Goal: Transaction & Acquisition: Purchase product/service

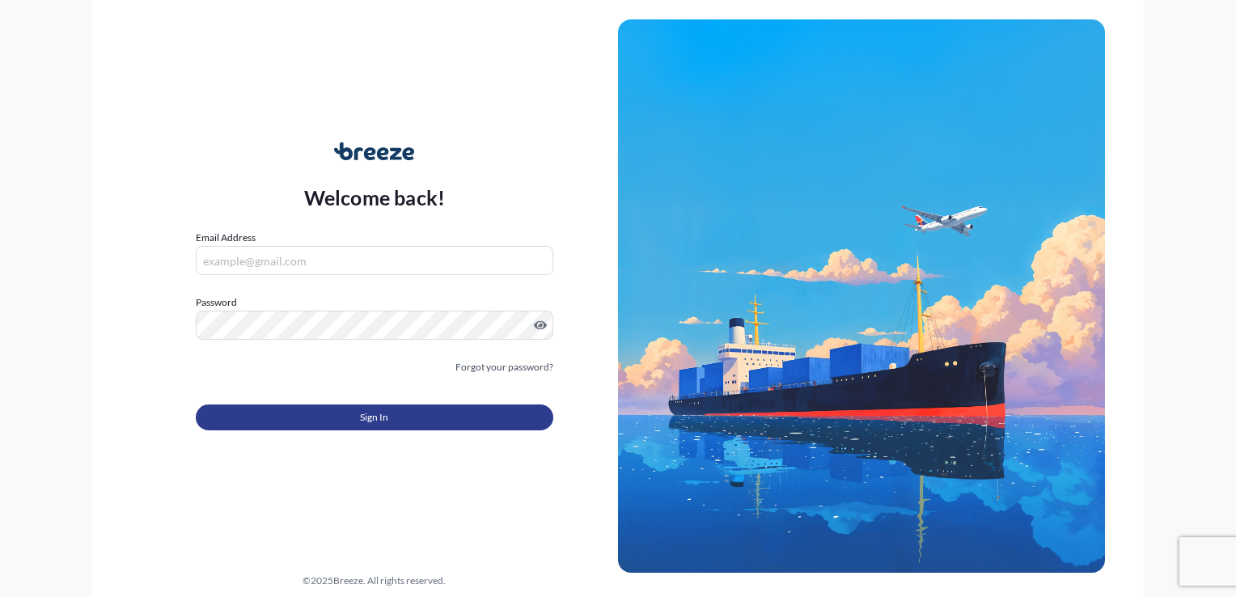
type input "[EMAIL_ADDRESS][DOMAIN_NAME]"
click at [360, 416] on span "Sign In" at bounding box center [374, 417] width 28 height 16
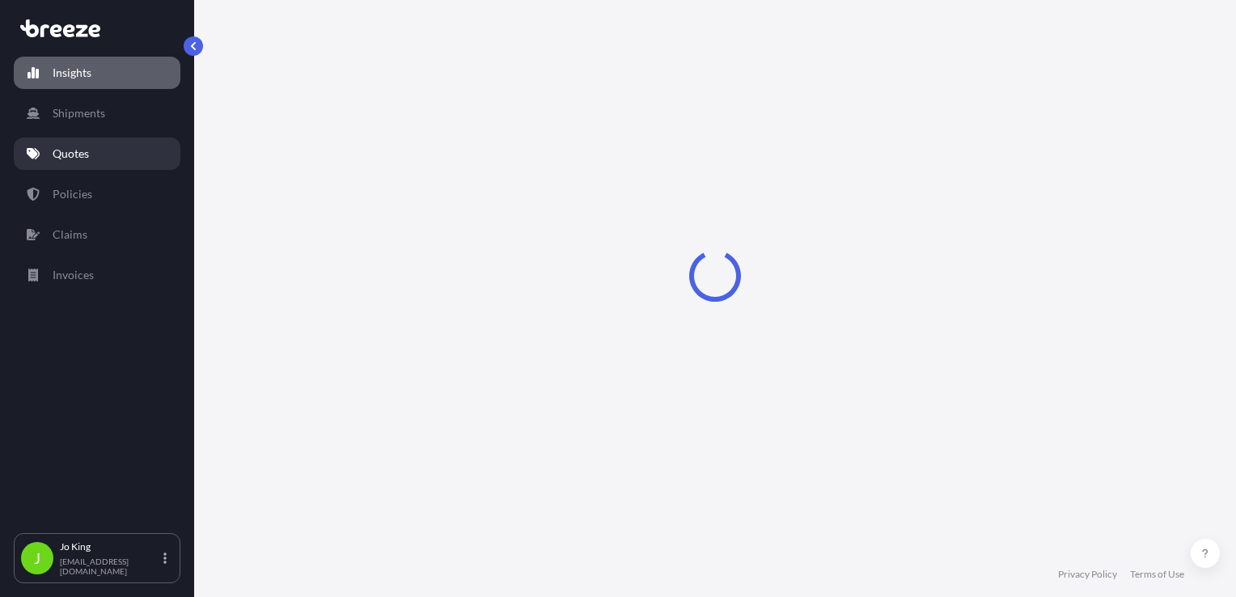
select select "2025"
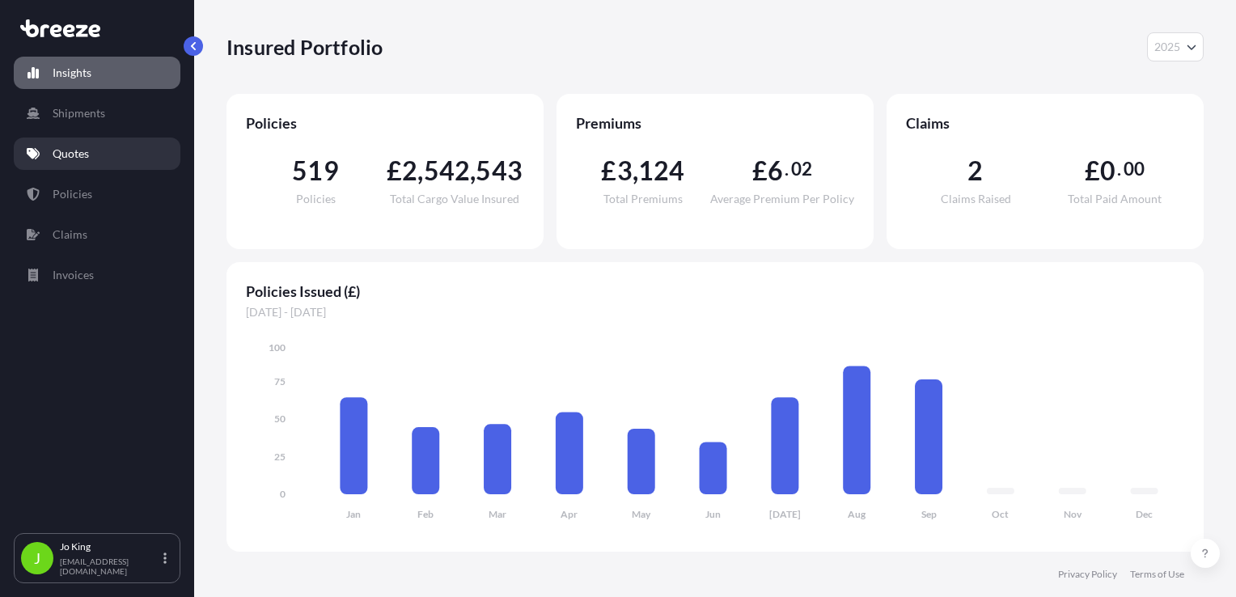
click at [101, 159] on link "Quotes" at bounding box center [97, 154] width 167 height 32
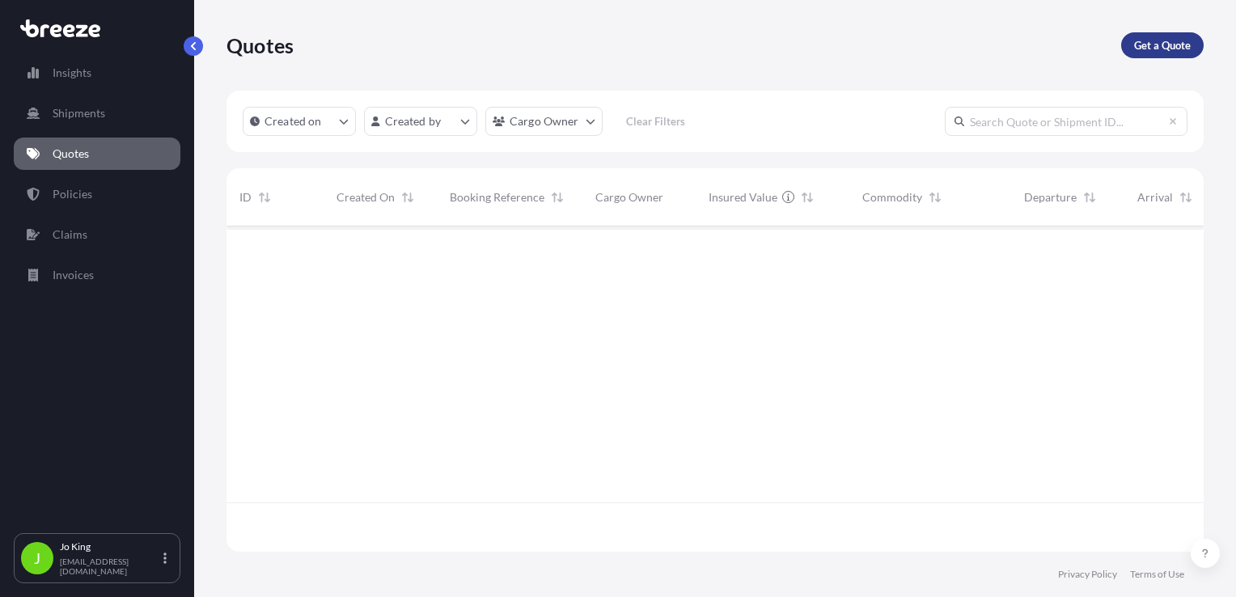
scroll to position [371, 964]
click at [1173, 50] on p "Get a Quote" at bounding box center [1162, 45] width 57 height 16
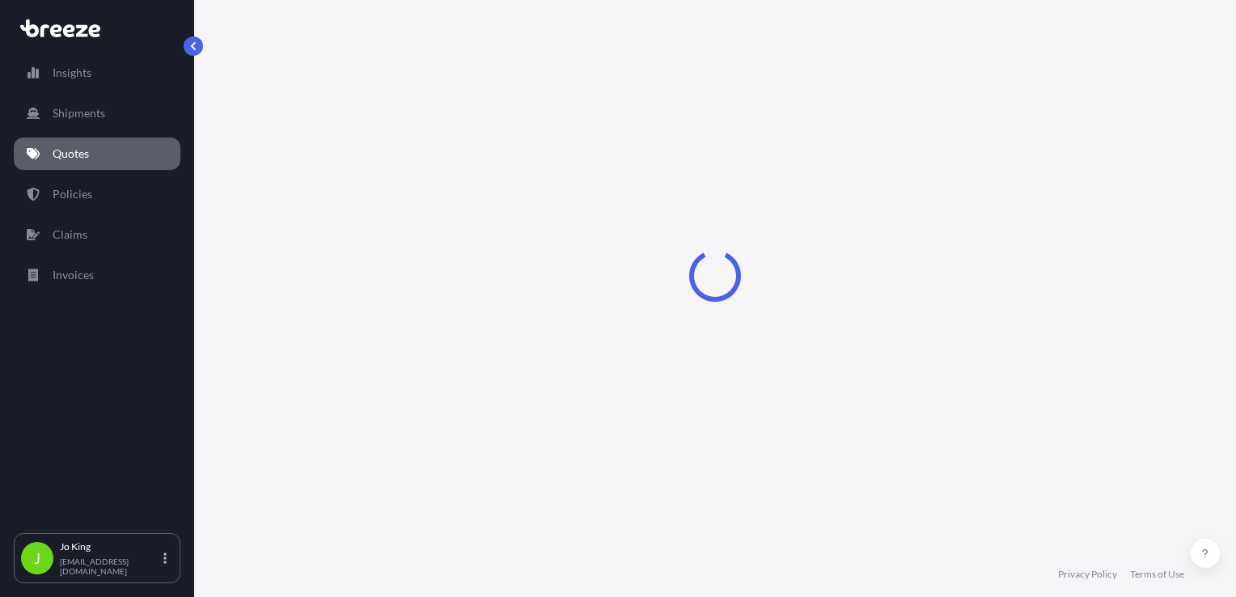
select select "Sea"
select select "1"
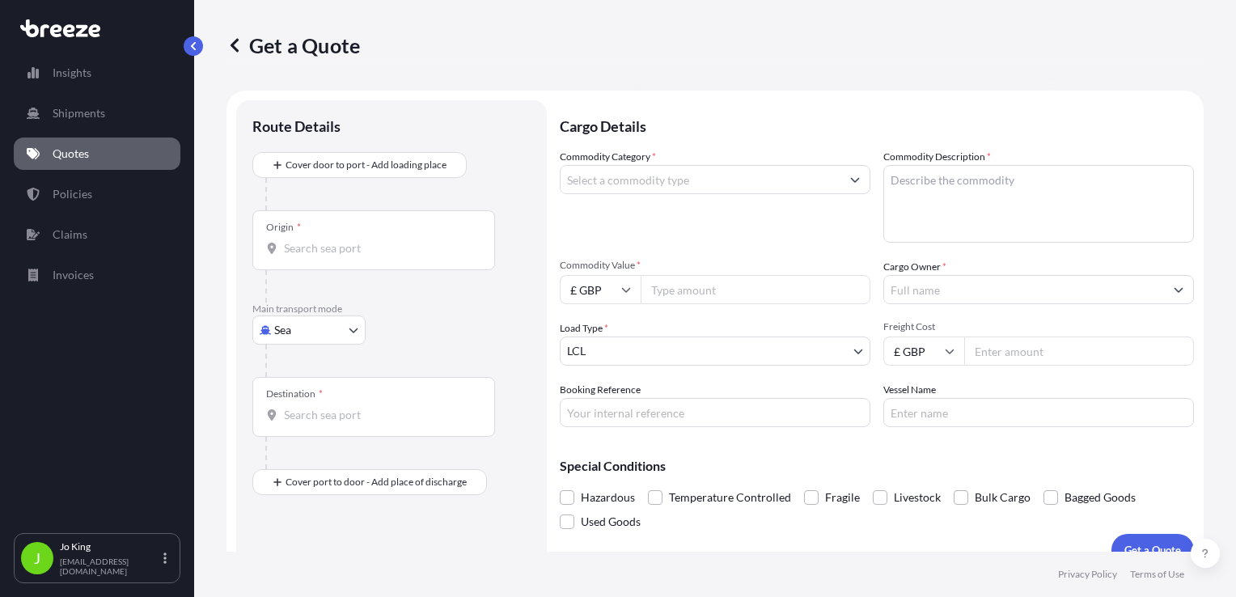
scroll to position [23, 0]
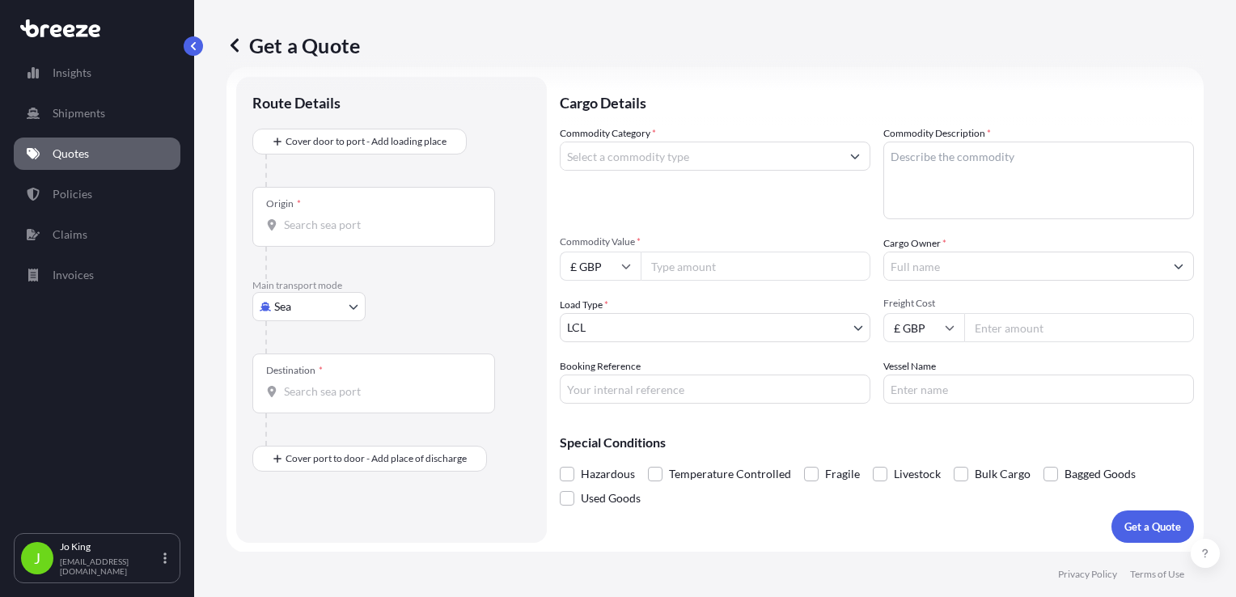
click at [314, 302] on body "Insights Shipments Quotes Policies Claims Invoices J [PERSON_NAME] [EMAIL_ADDRE…" at bounding box center [618, 298] width 1236 height 597
click at [311, 401] on div "Road" at bounding box center [309, 406] width 100 height 29
select select "Road"
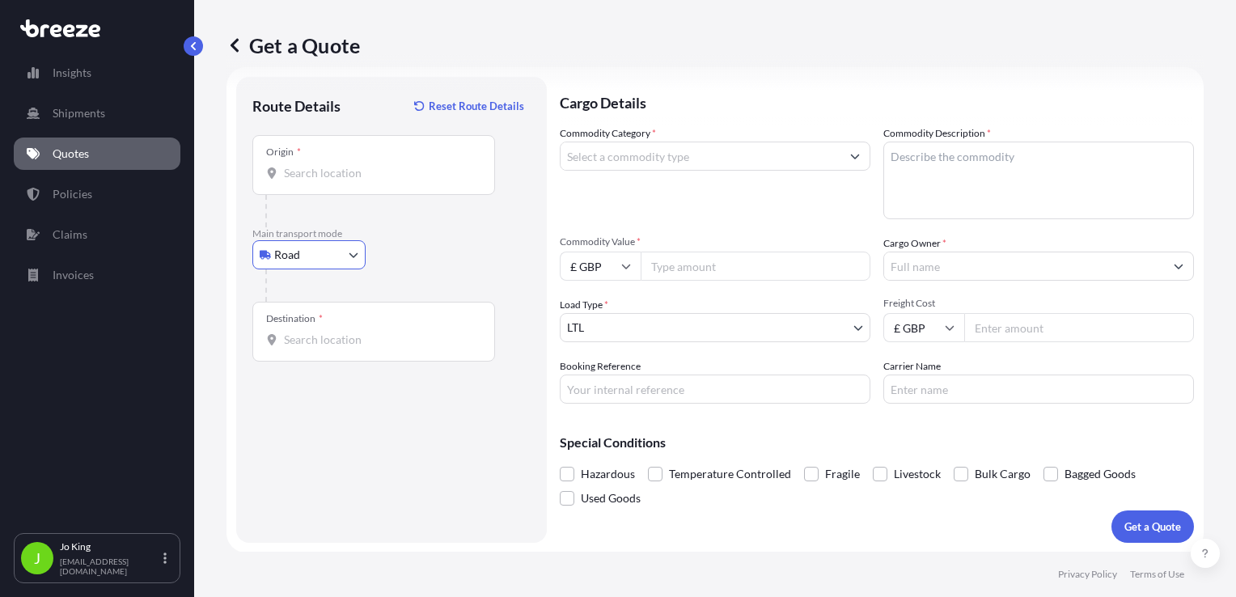
drag, startPoint x: 319, startPoint y: 180, endPoint x: 295, endPoint y: 171, distance: 25.4
click at [320, 181] on div "Origin *" at bounding box center [373, 165] width 243 height 60
click at [320, 181] on input "Origin *" at bounding box center [379, 173] width 191 height 16
click at [357, 175] on input "Origin * Please select an origin" at bounding box center [379, 173] width 191 height 16
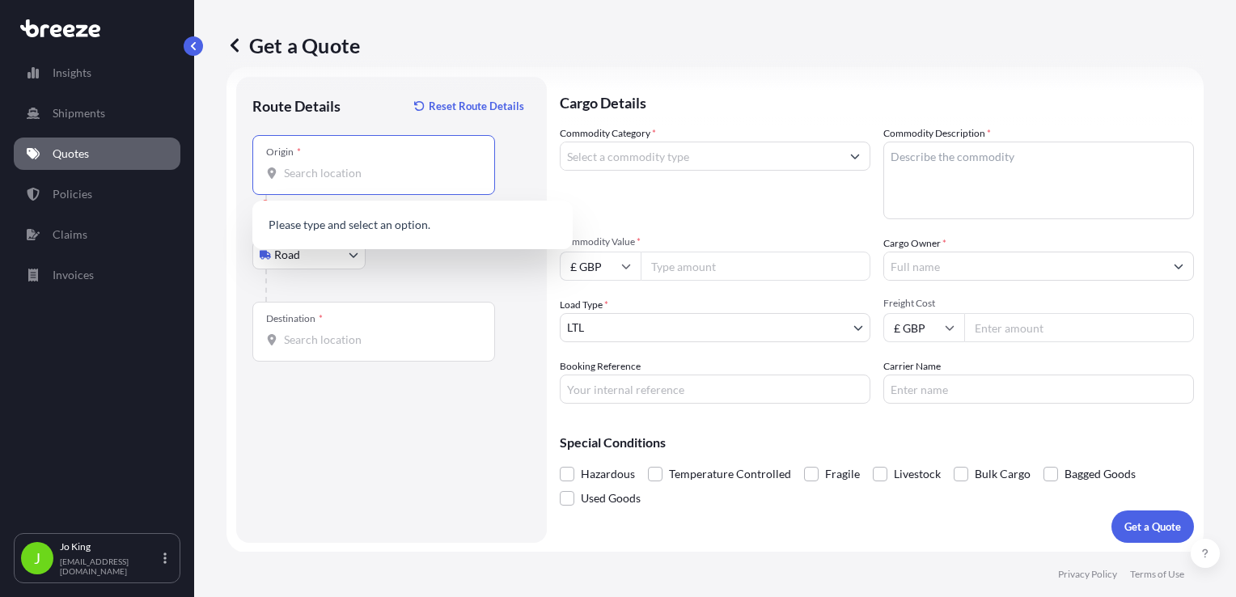
paste input "EX4 2NB"
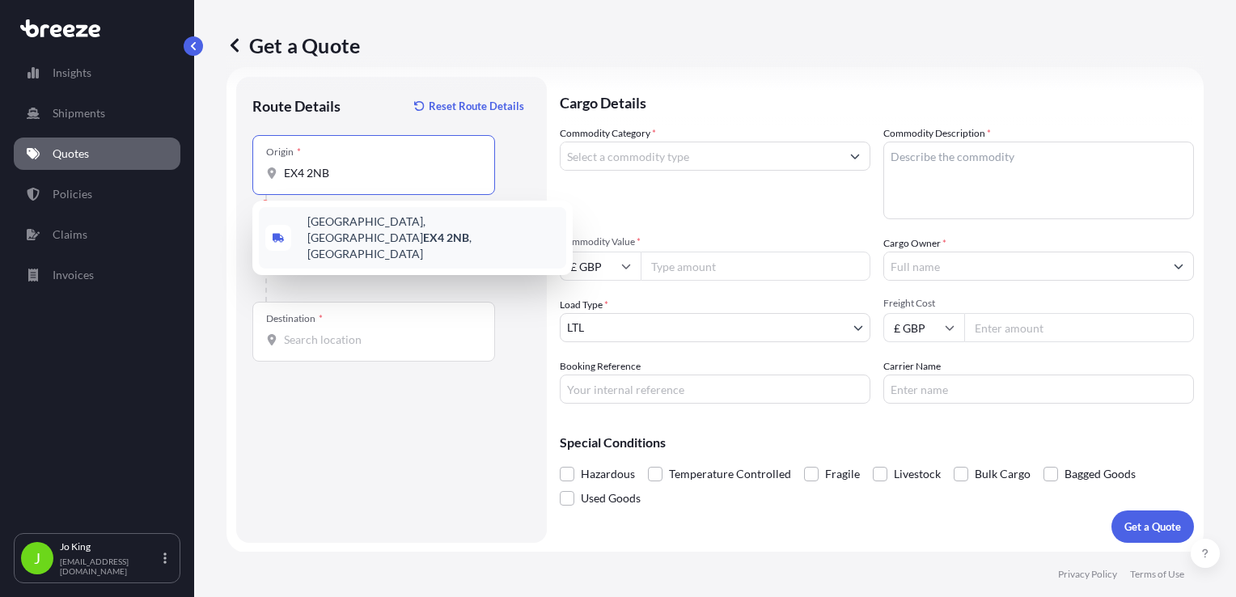
click at [357, 223] on span "[STREET_ADDRESS]" at bounding box center [433, 238] width 252 height 49
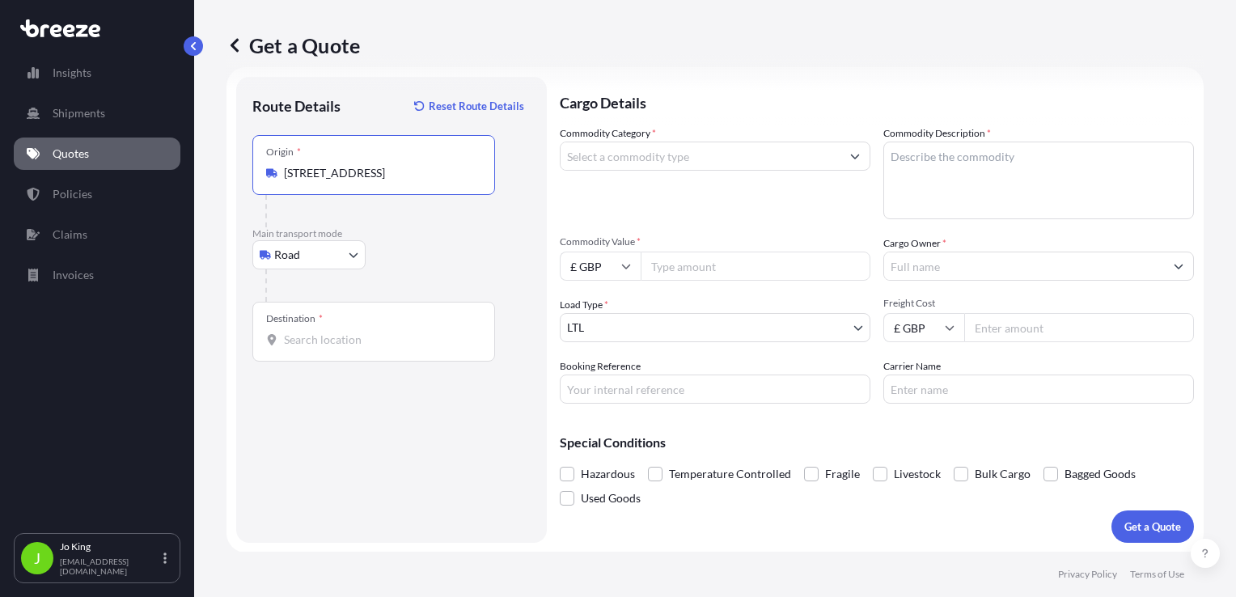
type input "[STREET_ADDRESS]"
click at [319, 332] on input "Destination *" at bounding box center [379, 340] width 191 height 16
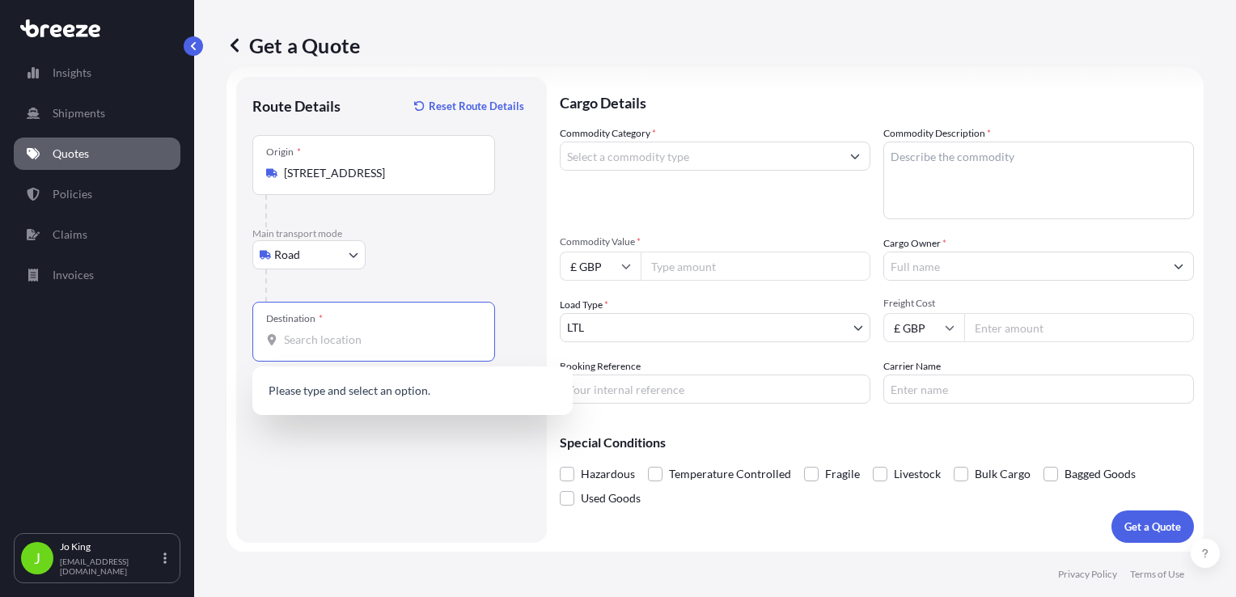
drag, startPoint x: 370, startPoint y: 346, endPoint x: 363, endPoint y: 328, distance: 19.7
click at [369, 343] on input "Destination * Please select a destination" at bounding box center [379, 340] width 191 height 16
drag, startPoint x: 364, startPoint y: 328, endPoint x: 309, endPoint y: 338, distance: 55.9
click at [309, 338] on input "Destination * Please select a destination" at bounding box center [379, 340] width 191 height 16
paste input "NW1 7AW"
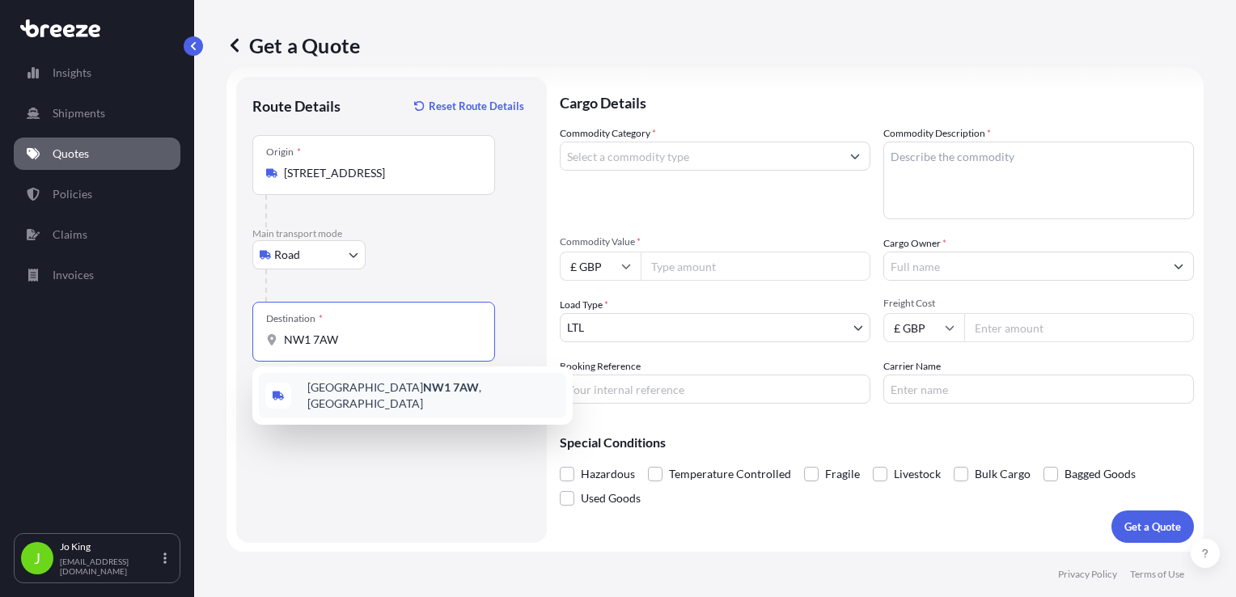
click at [409, 383] on div "London NW1 7AW , [GEOGRAPHIC_DATA]" at bounding box center [412, 395] width 307 height 45
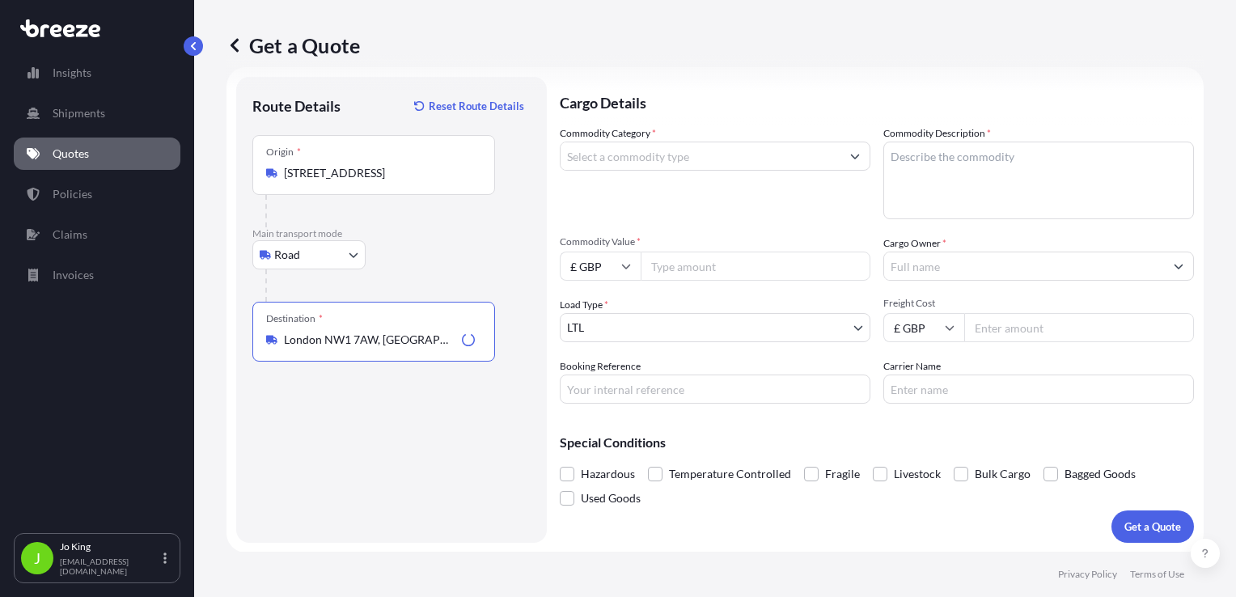
type input "London NW1 7AW, [GEOGRAPHIC_DATA]"
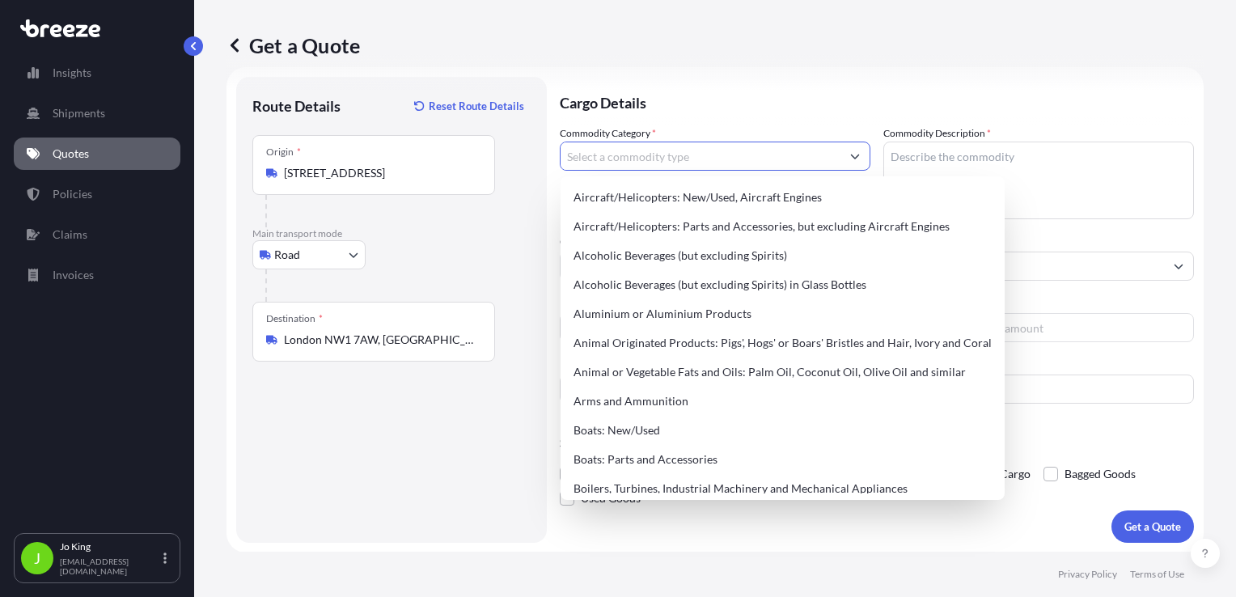
click at [696, 159] on input "Commodity Category *" at bounding box center [701, 156] width 280 height 29
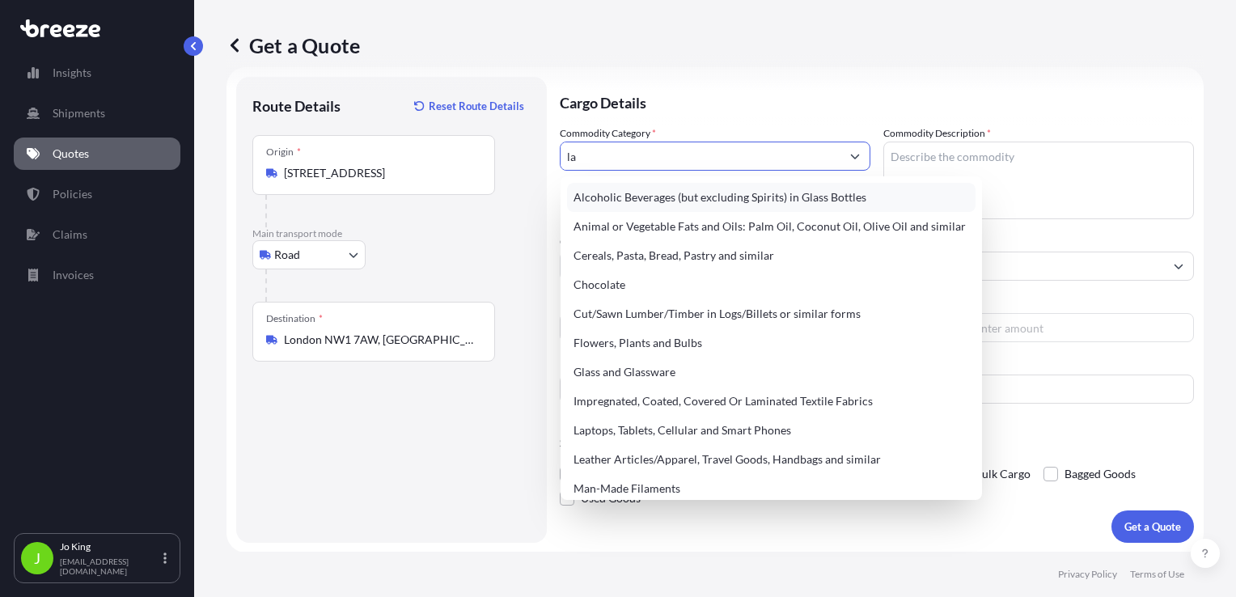
type input "l"
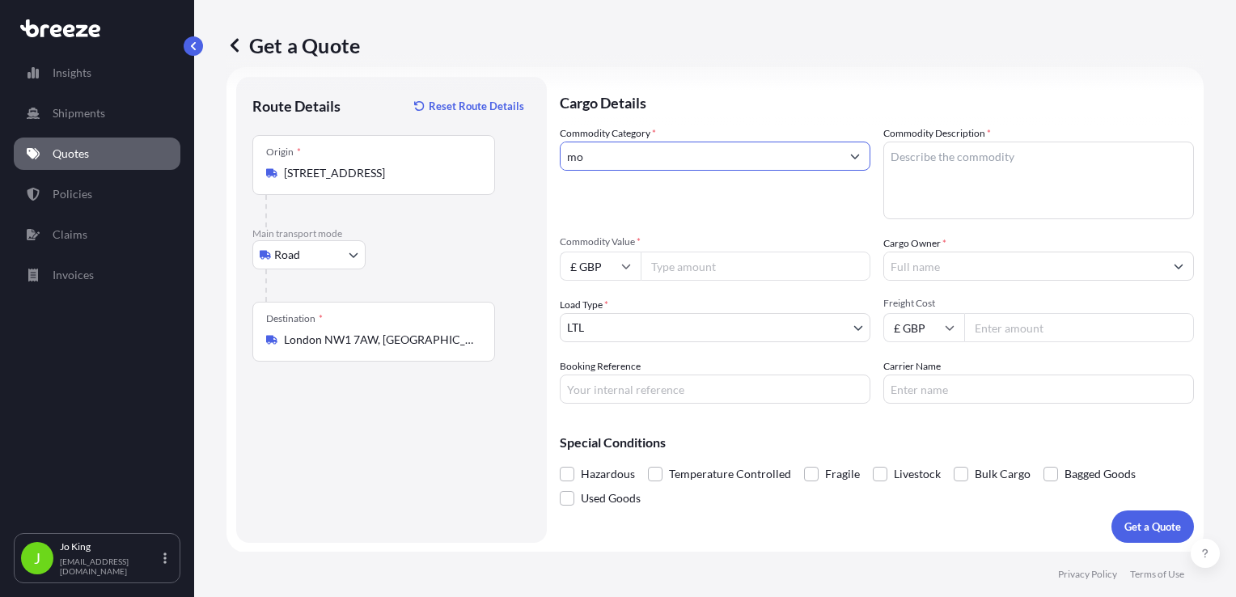
type input "m"
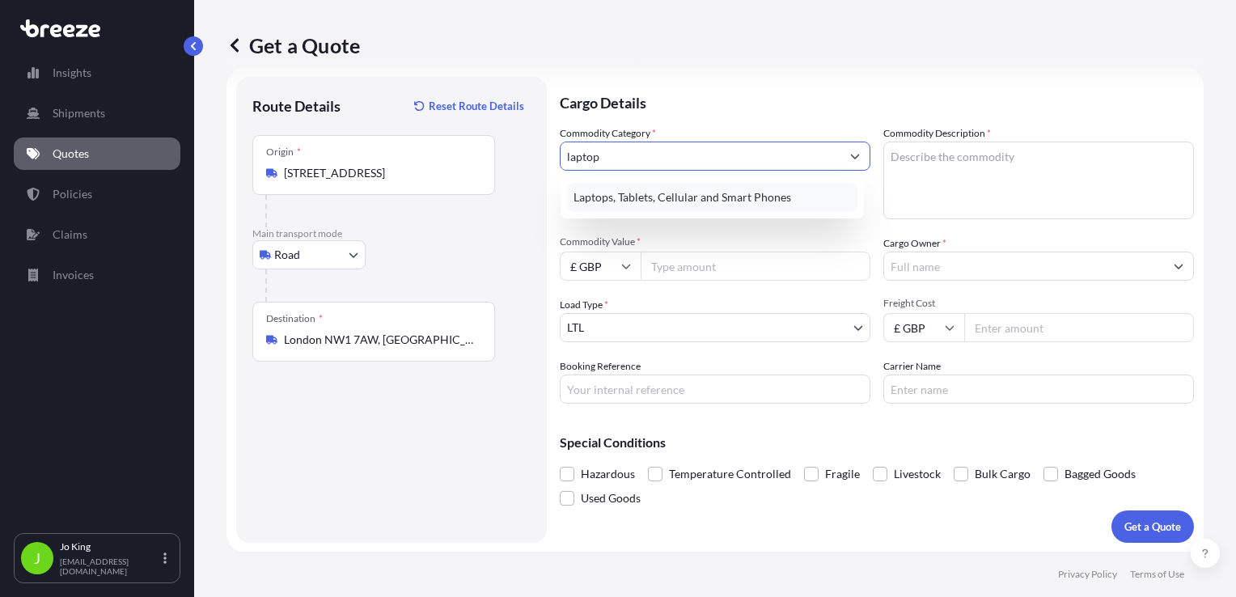
click at [704, 200] on div "Laptops, Tablets, Cellular and Smart Phones" at bounding box center [712, 197] width 290 height 29
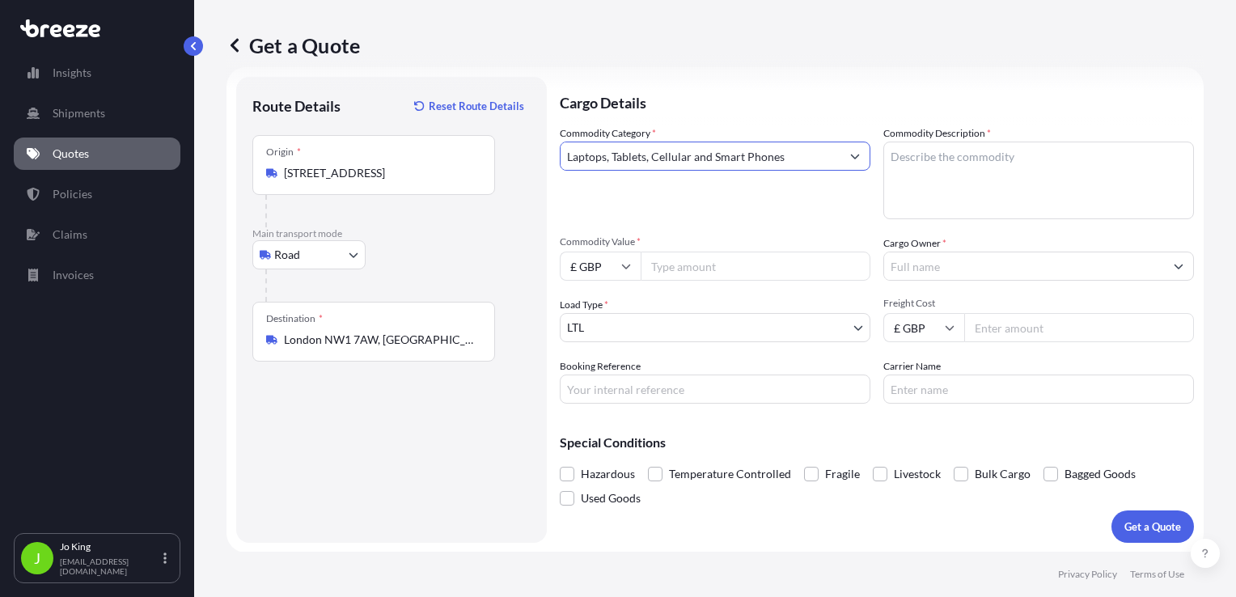
type input "Laptops, Tablets, Cellular and Smart Phones"
click at [955, 171] on textarea "Commodity Description *" at bounding box center [1038, 181] width 311 height 78
type textarea "mobile"
click at [731, 264] on input "Commodity Value *" at bounding box center [756, 266] width 230 height 29
type input "450"
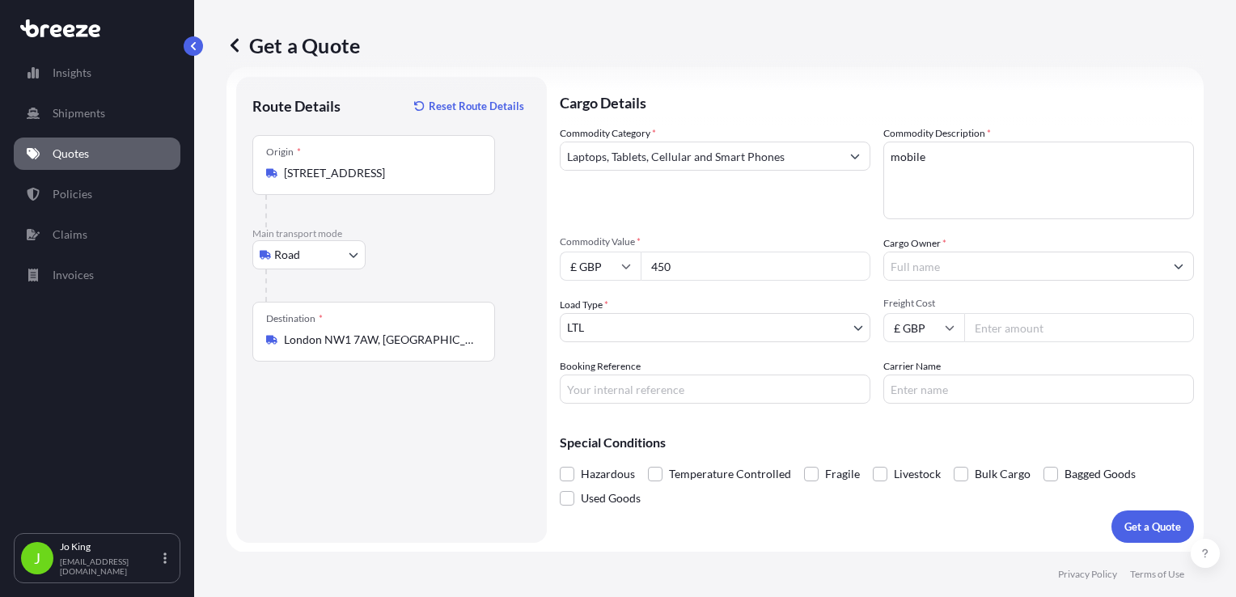
click at [1019, 264] on input "Cargo Owner *" at bounding box center [1024, 266] width 280 height 29
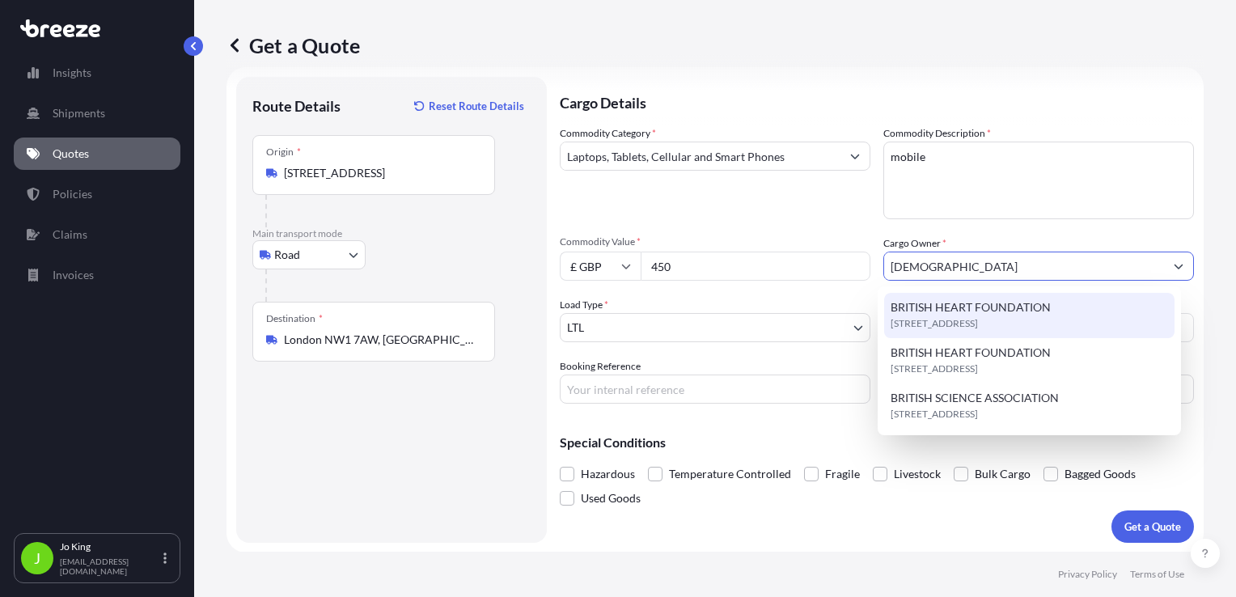
click at [944, 316] on span "[STREET_ADDRESS]" at bounding box center [934, 323] width 87 height 16
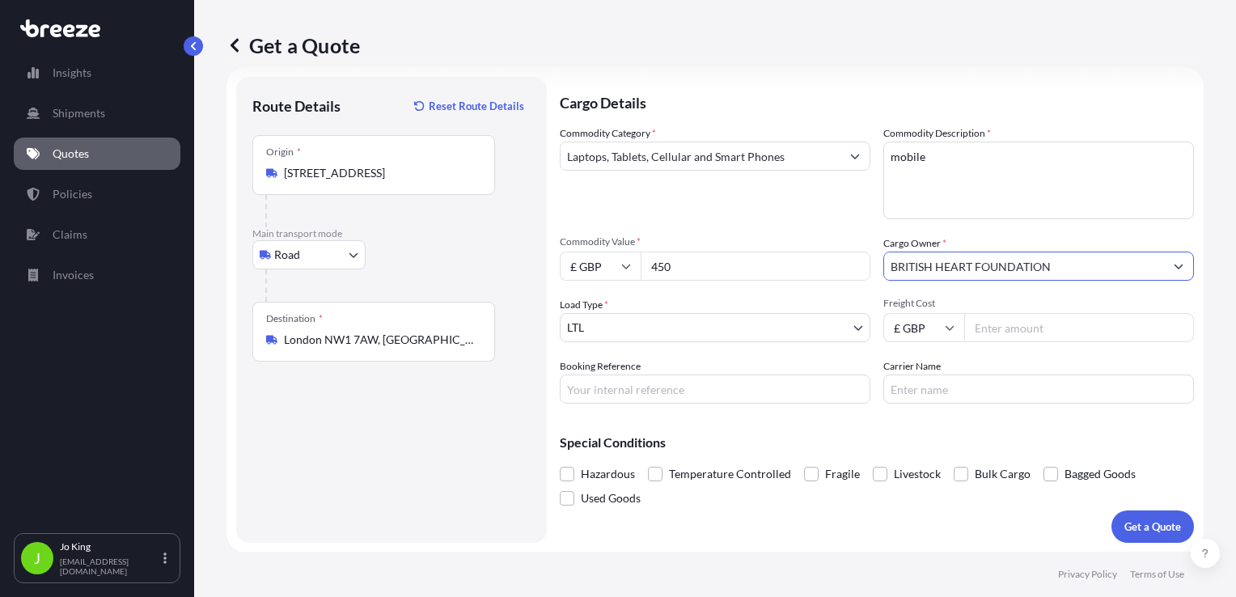
type input "BRITISH HEART FOUNDATION"
click at [1000, 325] on input "Freight Cost" at bounding box center [1079, 327] width 230 height 29
type input "28.63"
click at [781, 402] on input "Booking Reference" at bounding box center [715, 389] width 311 height 29
type input "2219515"
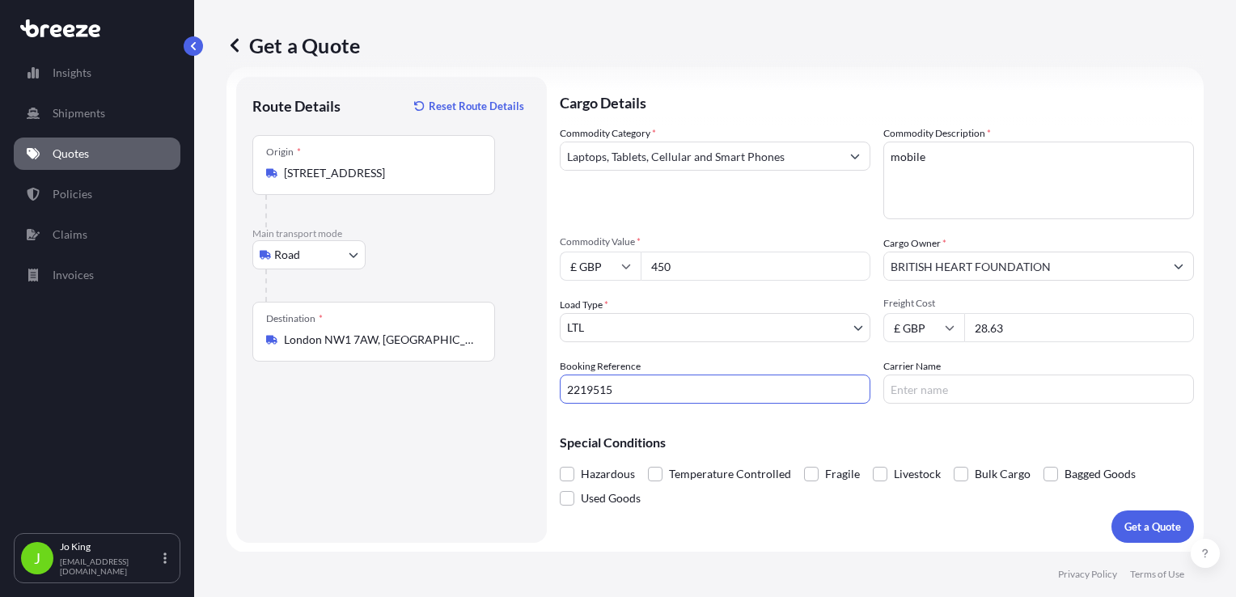
click at [907, 396] on input "Carrier Name" at bounding box center [1038, 389] width 311 height 29
type input "DPD"
click at [1132, 519] on p "Get a Quote" at bounding box center [1152, 527] width 57 height 16
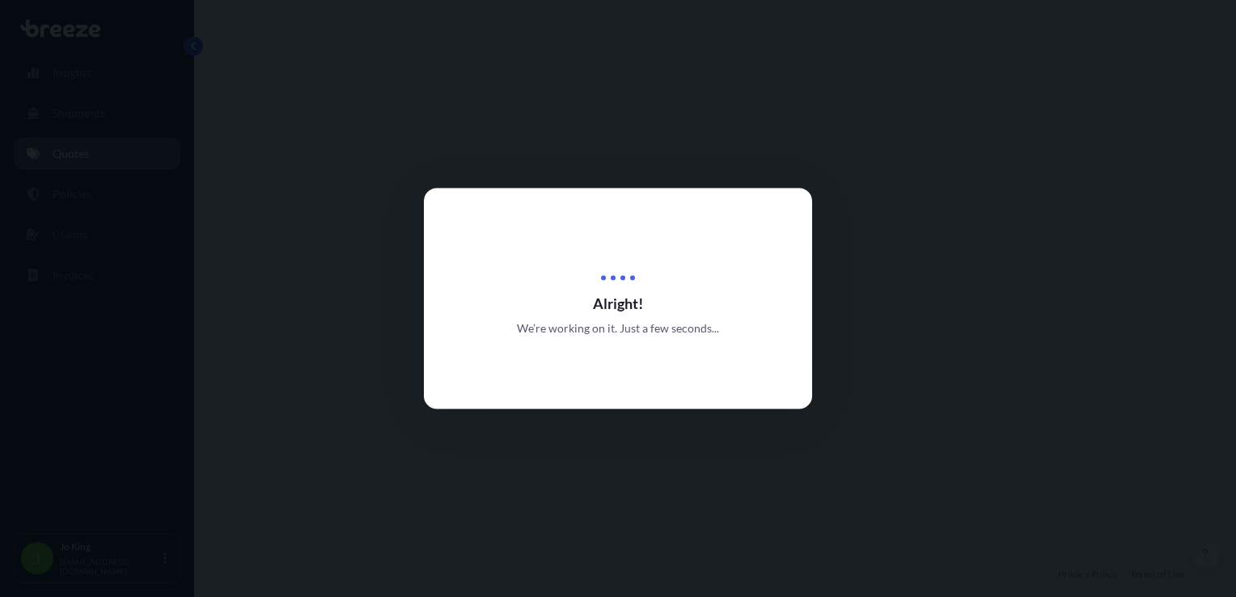
select select "Road"
select select "1"
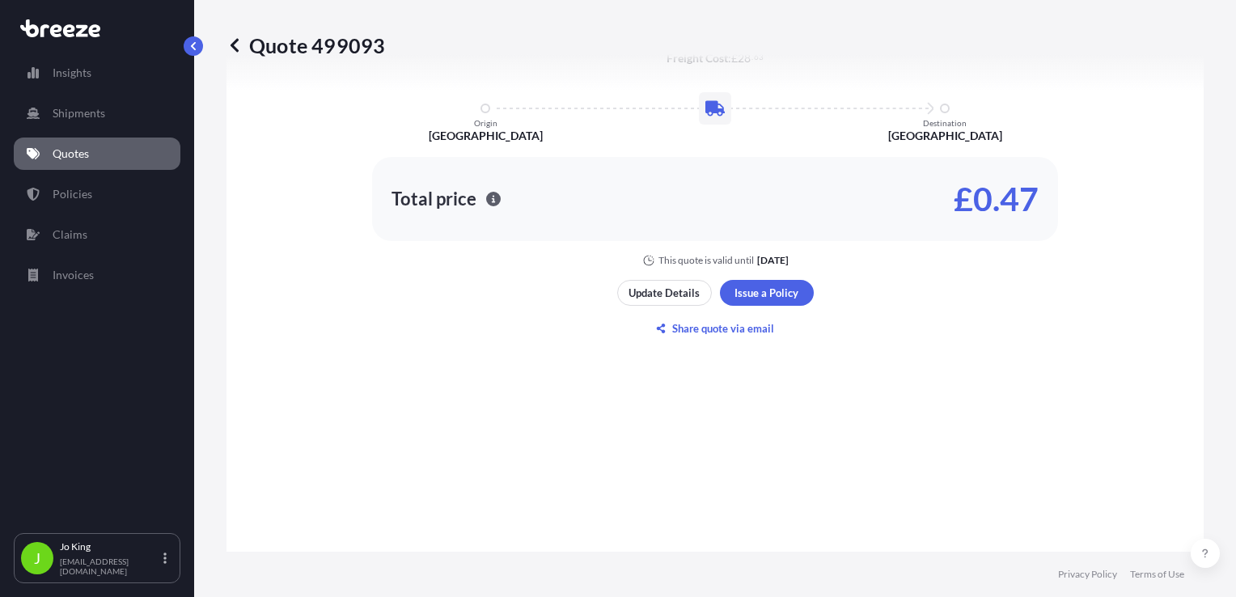
scroll to position [916, 0]
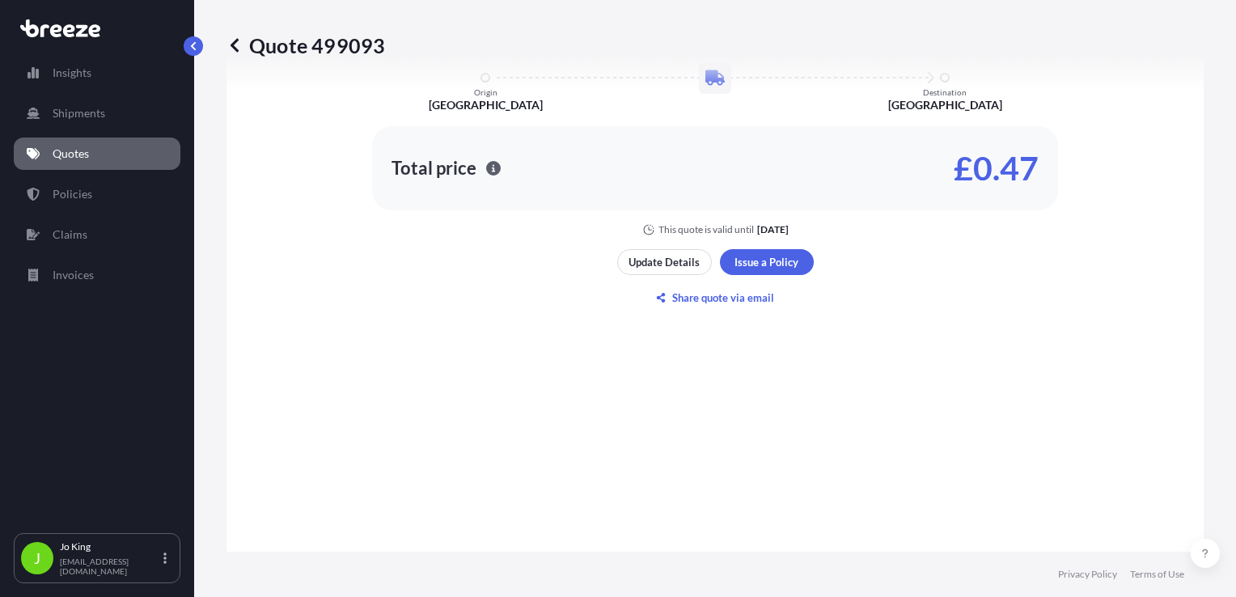
click at [749, 275] on div "Update Details Issue a Policy Share quote via email" at bounding box center [715, 279] width 197 height 61
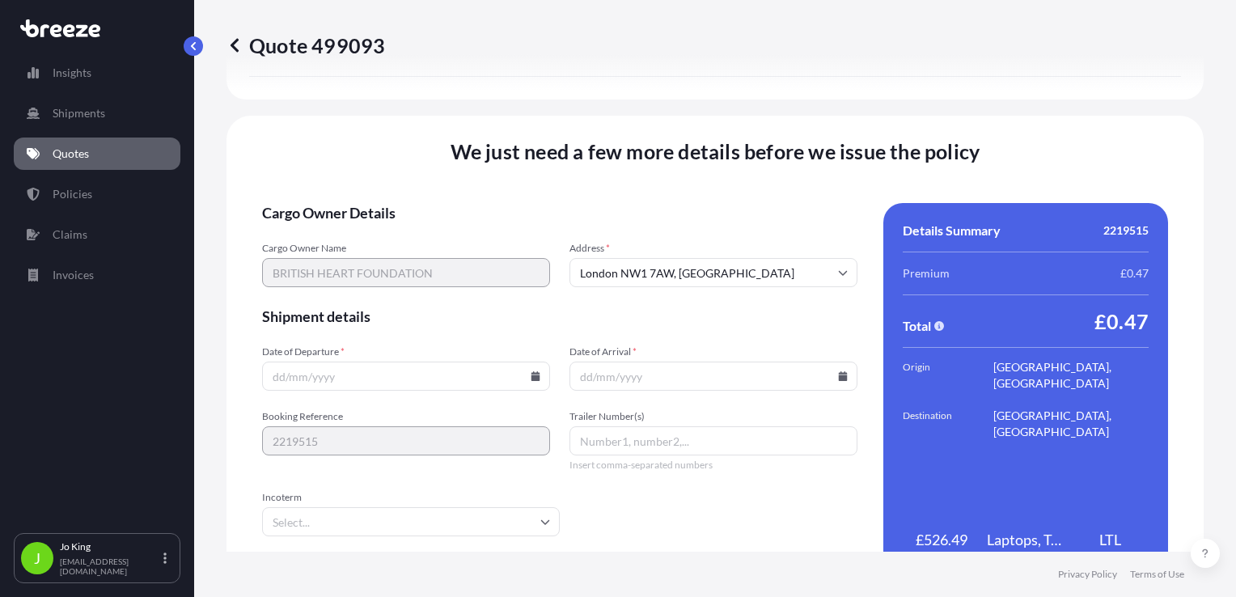
scroll to position [2017, 0]
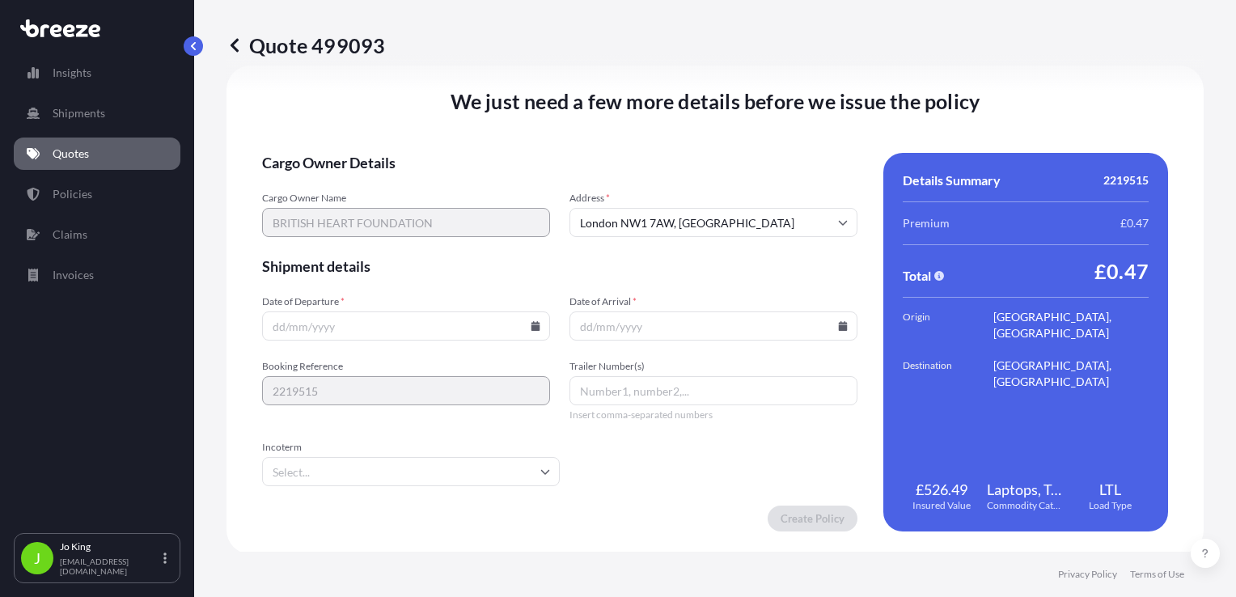
click at [531, 333] on input "Date of Departure *" at bounding box center [406, 325] width 288 height 29
click at [526, 324] on div at bounding box center [406, 325] width 288 height 29
click at [531, 324] on icon at bounding box center [536, 326] width 10 height 10
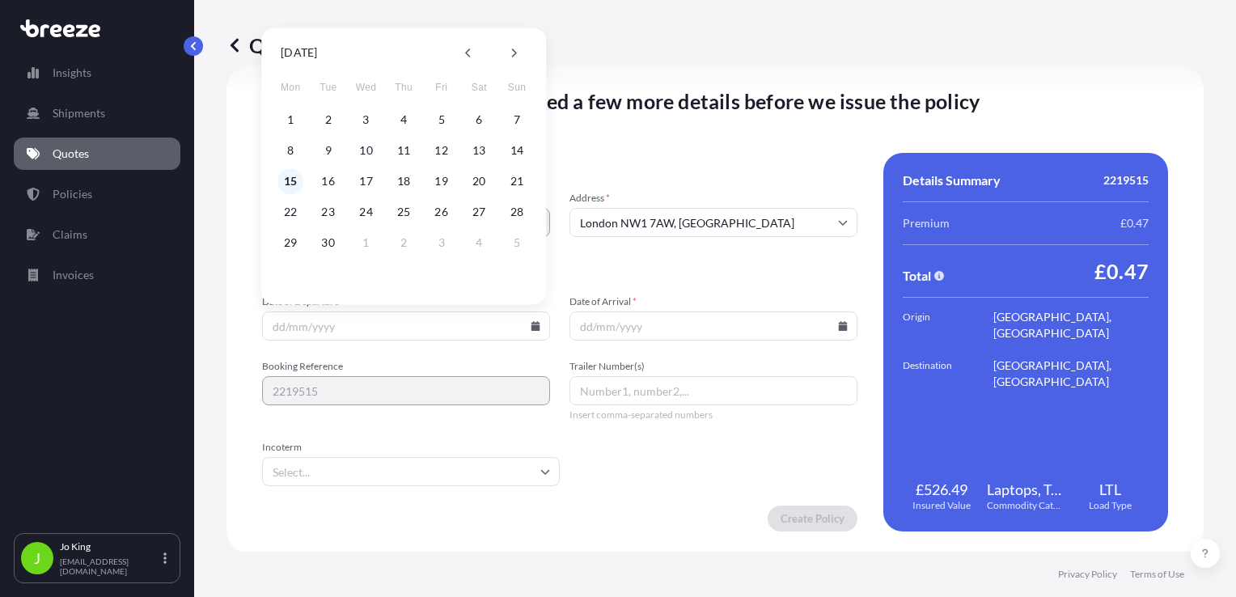
click at [294, 182] on button "15" at bounding box center [290, 181] width 26 height 26
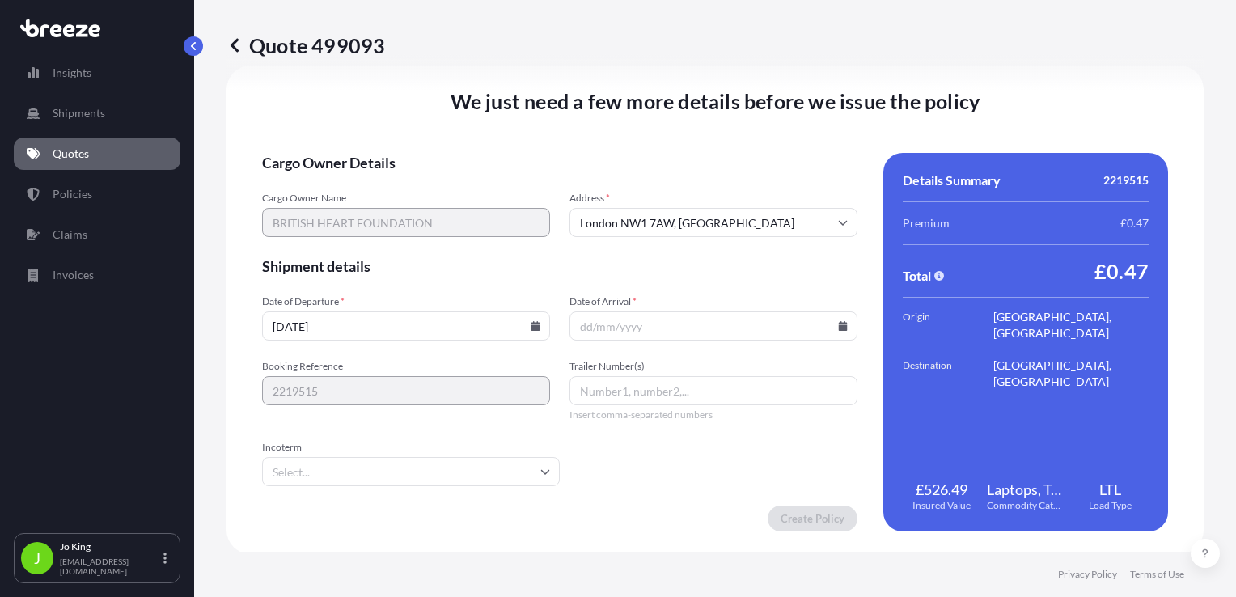
type input "[DATE]"
click at [835, 331] on input "Date of Arrival *" at bounding box center [713, 325] width 288 height 29
click at [839, 326] on icon at bounding box center [843, 326] width 9 height 10
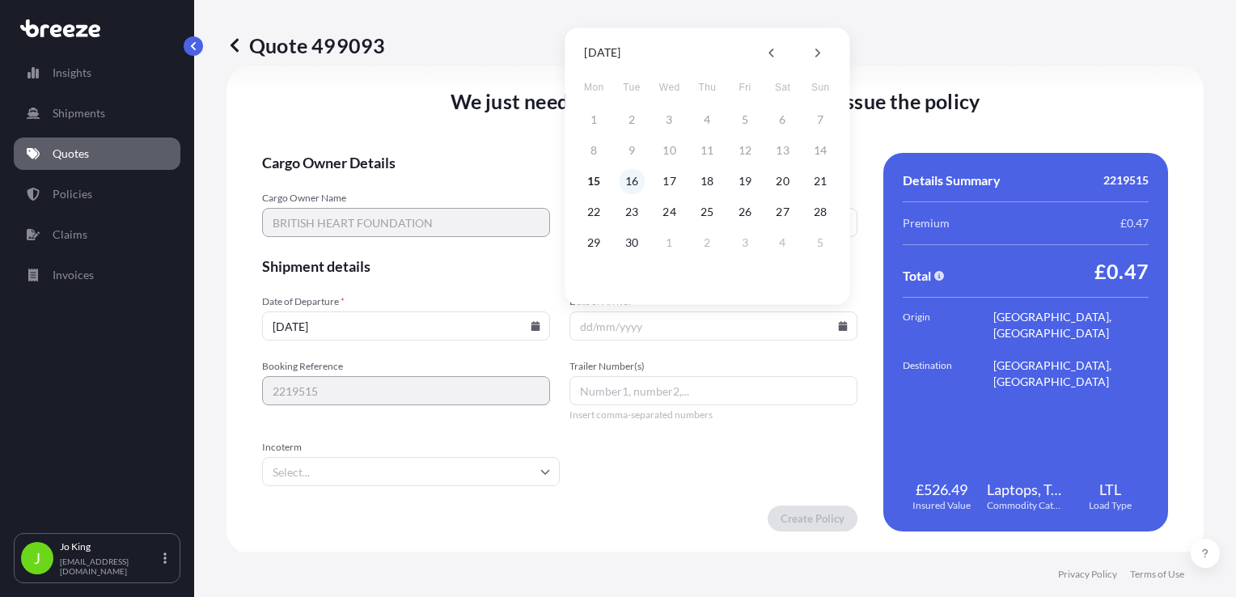
click at [637, 184] on button "16" at bounding box center [632, 181] width 26 height 26
type input "[DATE]"
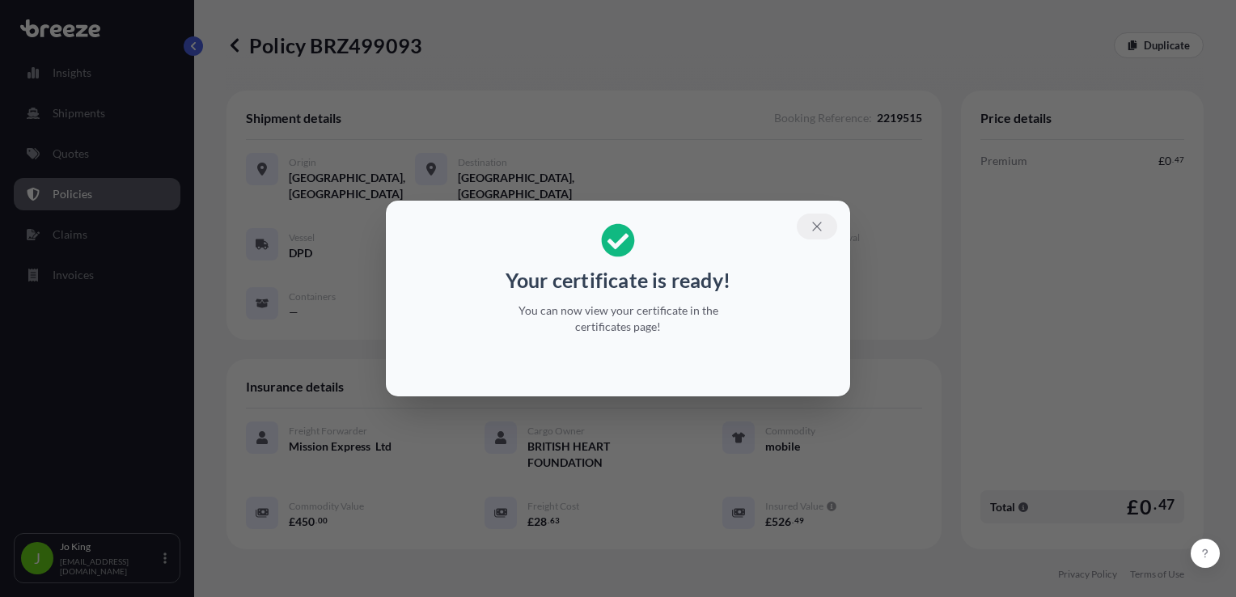
click at [815, 224] on icon "button" at bounding box center [817, 226] width 15 height 15
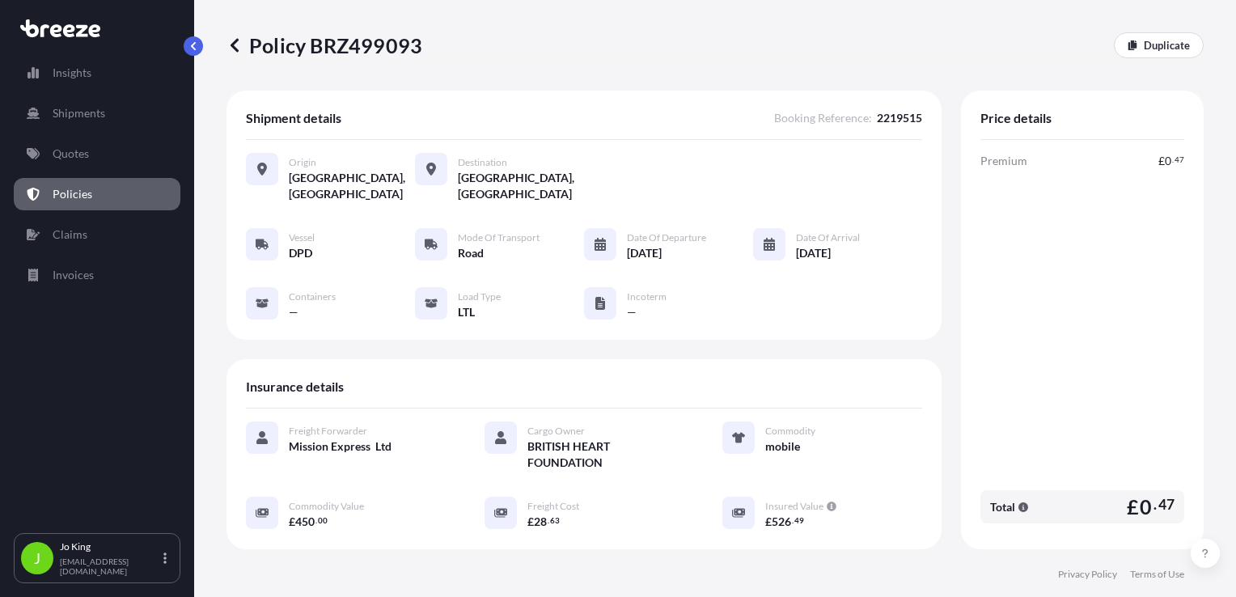
click at [369, 57] on p "Policy BRZ499093" at bounding box center [324, 45] width 196 height 26
click at [369, 53] on p "Policy BRZ499093" at bounding box center [324, 45] width 196 height 26
click at [369, 50] on p "Policy BRZ499093" at bounding box center [324, 45] width 196 height 26
click at [378, 55] on p "Policy BRZ499093" at bounding box center [324, 45] width 196 height 26
click at [374, 42] on p "Policy BRZ499093" at bounding box center [324, 45] width 196 height 26
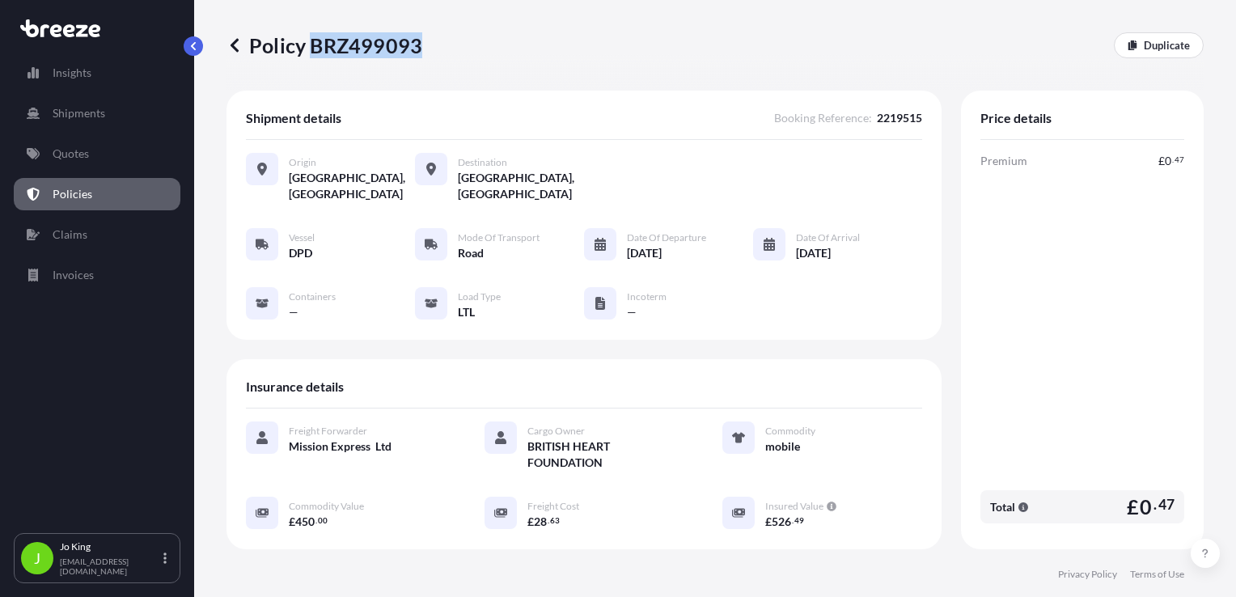
click at [374, 42] on p "Policy BRZ499093" at bounding box center [324, 45] width 196 height 26
copy p "BRZ499093"
click at [83, 157] on p "Quotes" at bounding box center [71, 154] width 36 height 16
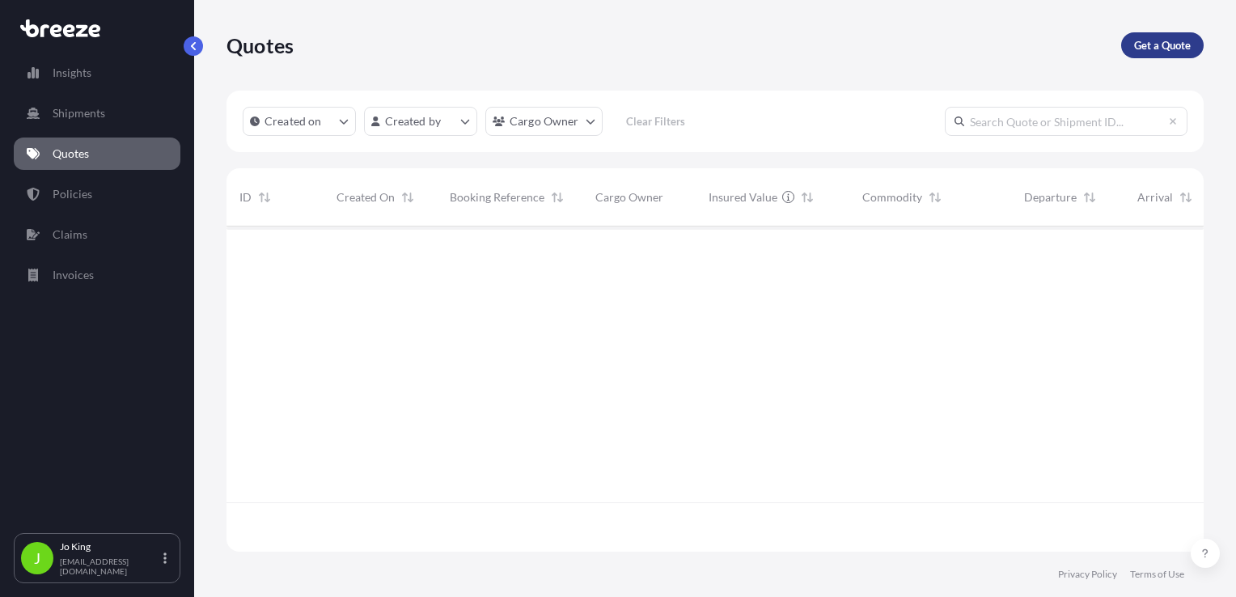
scroll to position [371, 964]
click at [1162, 44] on p "Get a Quote" at bounding box center [1162, 45] width 57 height 16
select select "Sea"
select select "1"
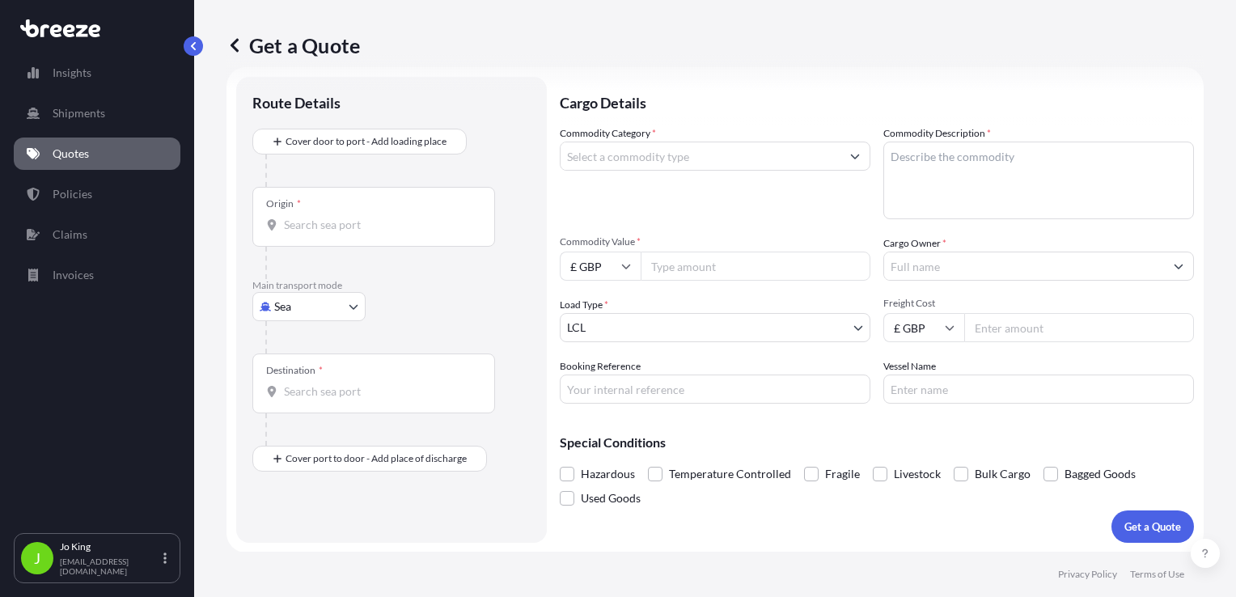
click at [278, 320] on body "Insights Shipments Quotes Policies Claims Invoices J [PERSON_NAME] [EMAIL_ADDRE…" at bounding box center [618, 298] width 1236 height 597
click at [301, 402] on span "Road" at bounding box center [296, 406] width 26 height 16
select select "Road"
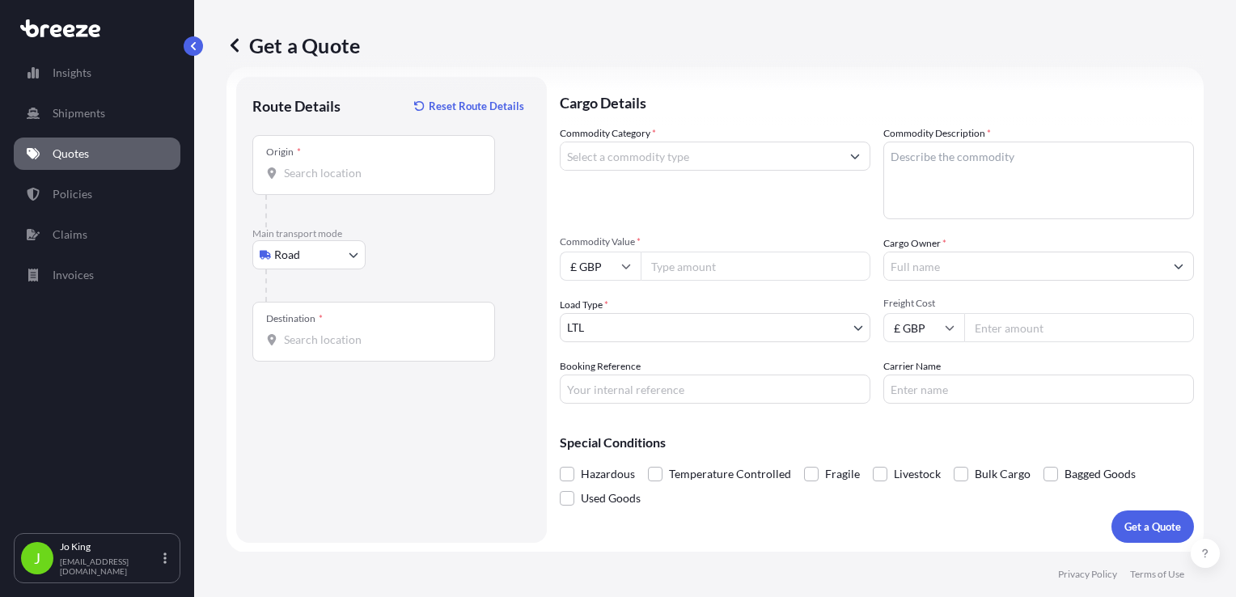
click at [298, 180] on div "Origin *" at bounding box center [373, 165] width 243 height 60
click at [298, 180] on input "Origin *" at bounding box center [379, 173] width 191 height 16
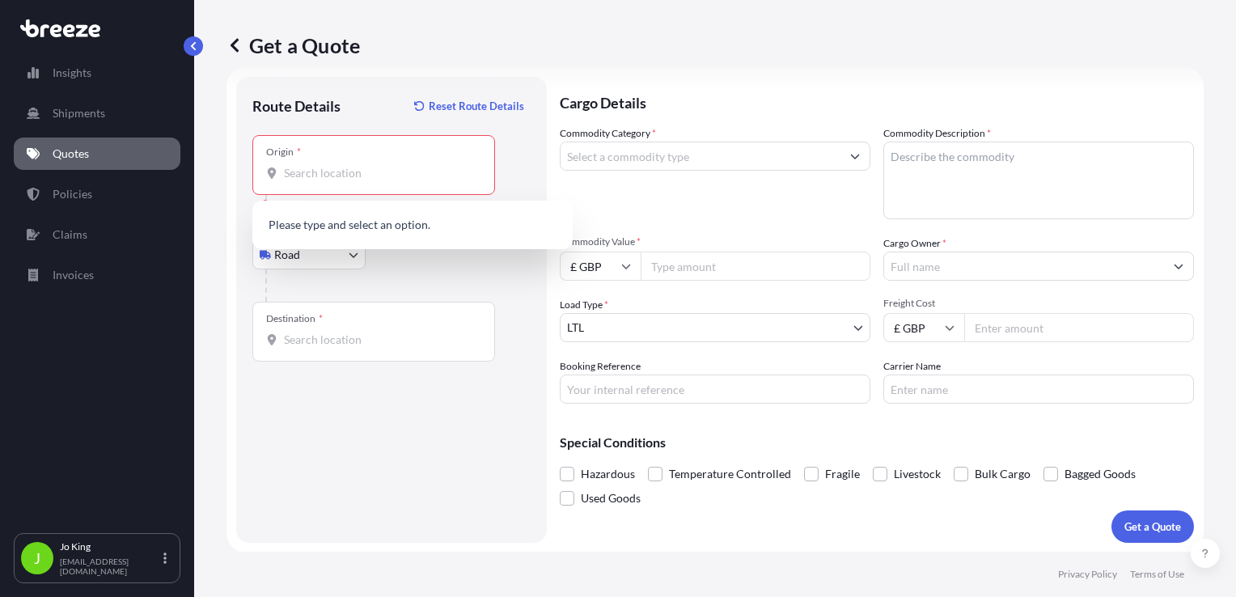
click at [375, 182] on div "Origin *" at bounding box center [373, 165] width 243 height 60
click at [375, 181] on input "Origin * Please select an origin" at bounding box center [379, 173] width 191 height 16
drag, startPoint x: 375, startPoint y: 181, endPoint x: 330, endPoint y: 165, distance: 48.1
click at [330, 165] on input "Origin * Please select an origin" at bounding box center [379, 173] width 191 height 16
paste input "KY12 9YA"
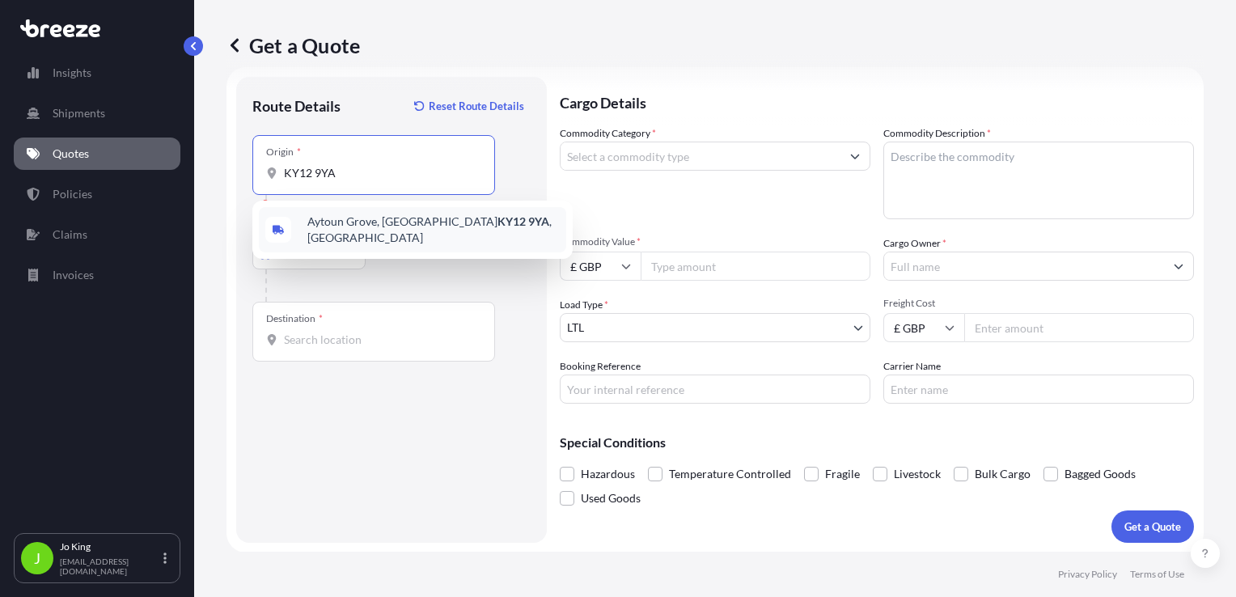
click at [333, 222] on span "[STREET_ADDRESS]" at bounding box center [433, 230] width 252 height 32
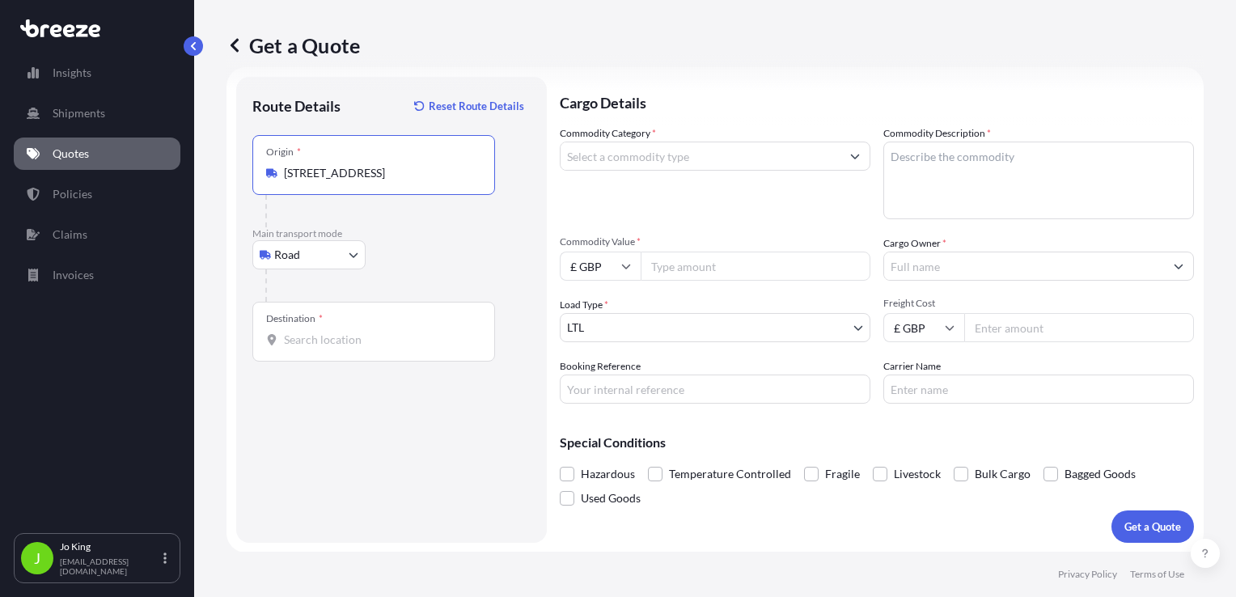
type input "[STREET_ADDRESS]"
click at [313, 335] on input "Destination *" at bounding box center [379, 340] width 191 height 16
click at [330, 349] on div "Destination *" at bounding box center [373, 332] width 243 height 60
click at [330, 348] on input "Destination * Please select a destination" at bounding box center [379, 340] width 191 height 16
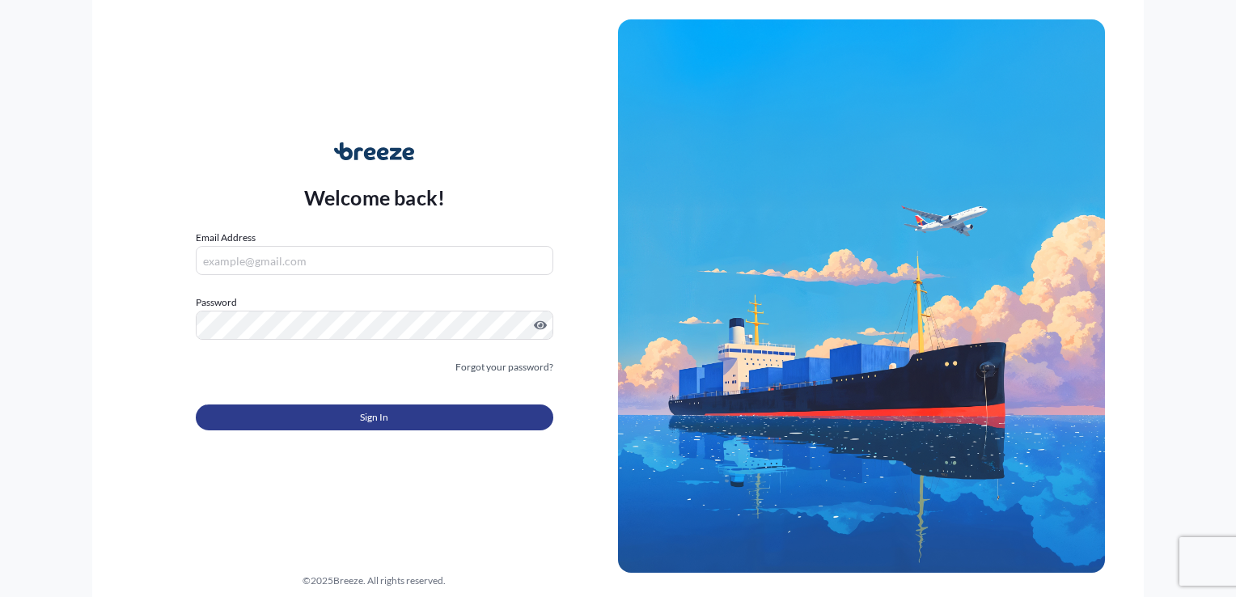
type input "[EMAIL_ADDRESS][DOMAIN_NAME]"
click at [308, 422] on button "Sign In" at bounding box center [375, 417] width 358 height 26
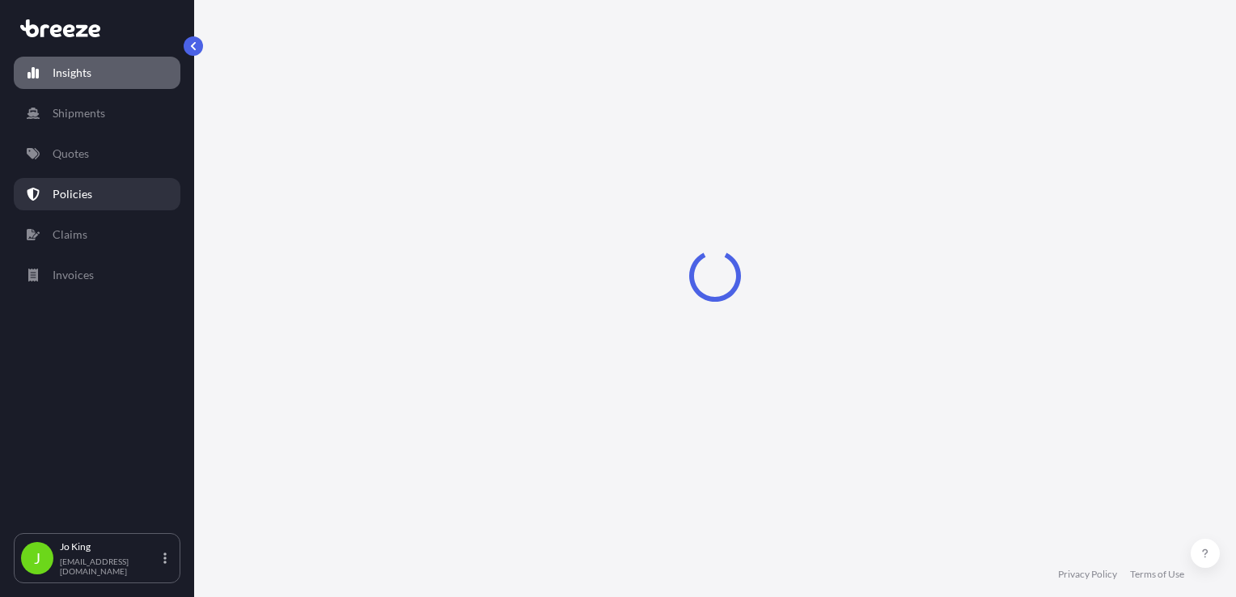
select select "2025"
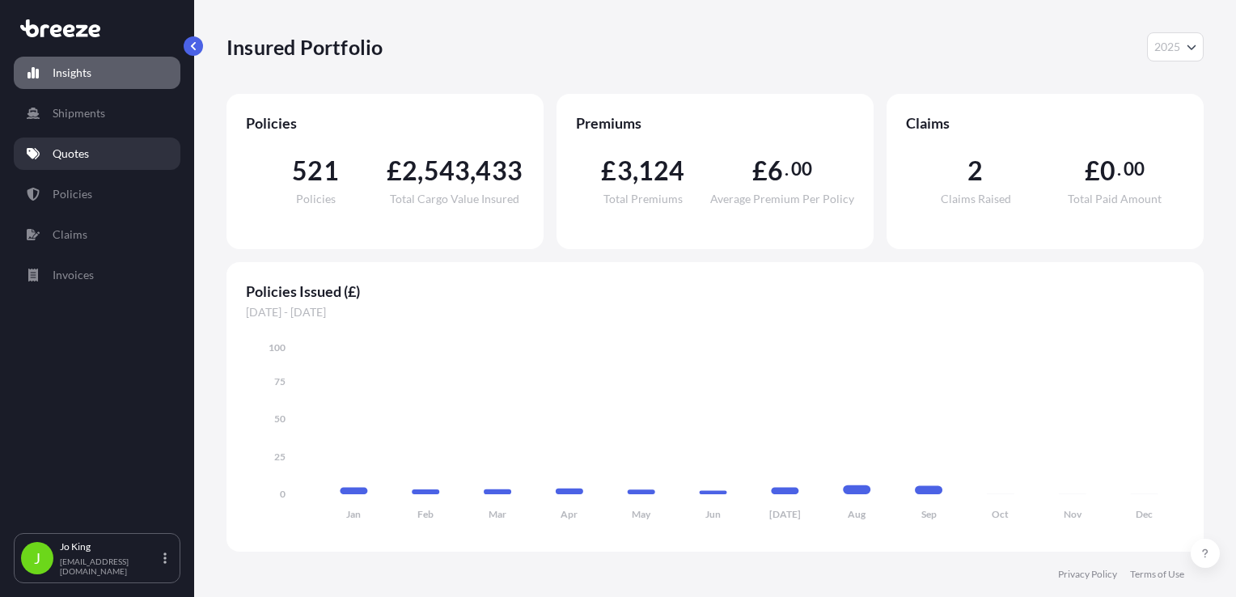
click at [104, 149] on link "Quotes" at bounding box center [97, 154] width 167 height 32
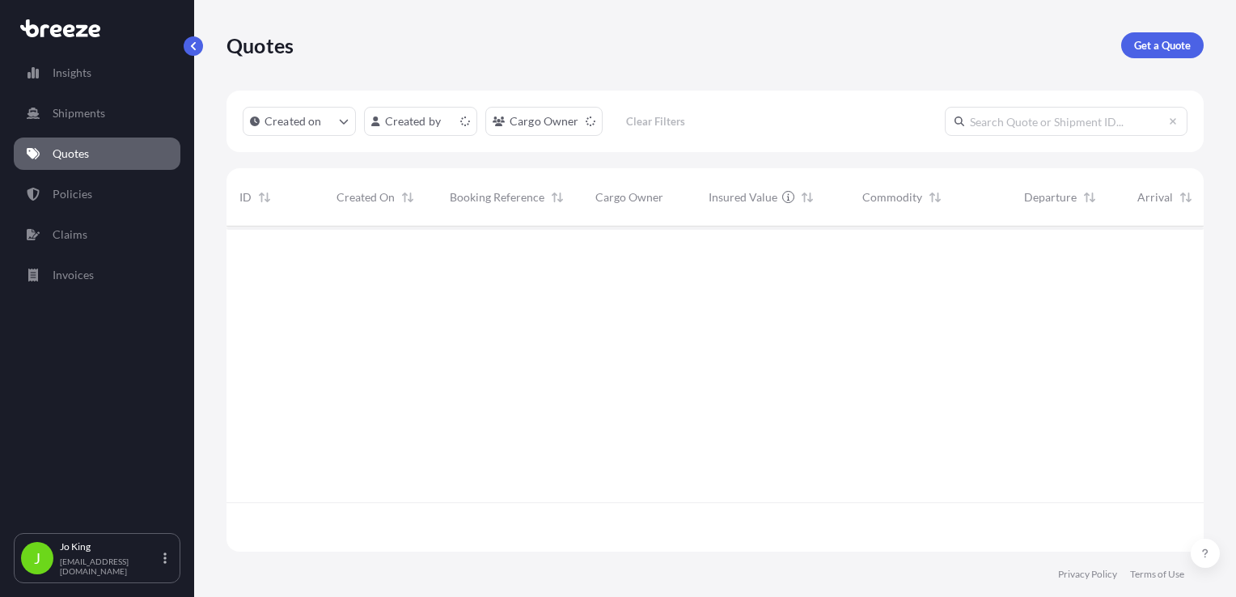
scroll to position [322, 964]
click at [1149, 53] on p "Get a Quote" at bounding box center [1162, 45] width 57 height 16
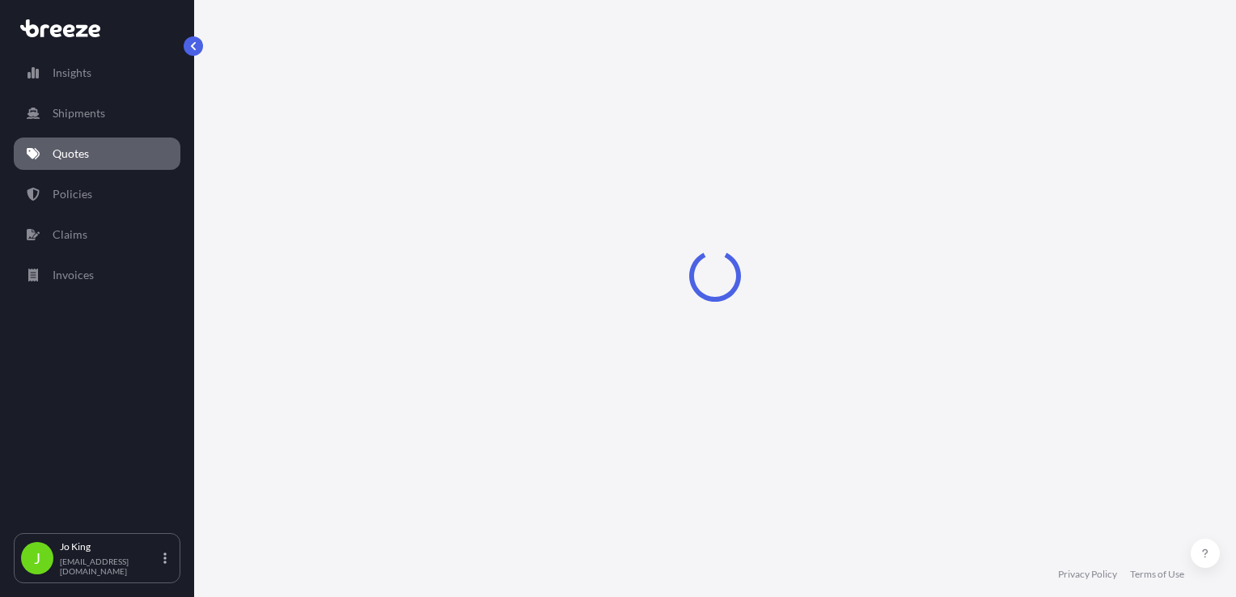
select select "Sea"
select select "1"
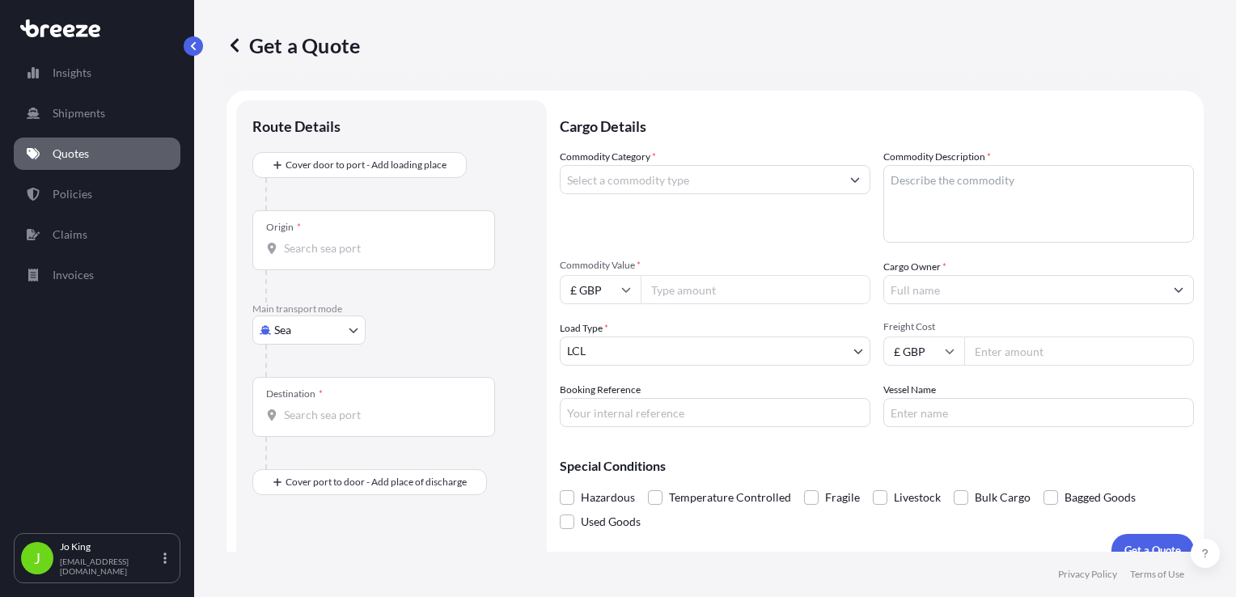
scroll to position [23, 0]
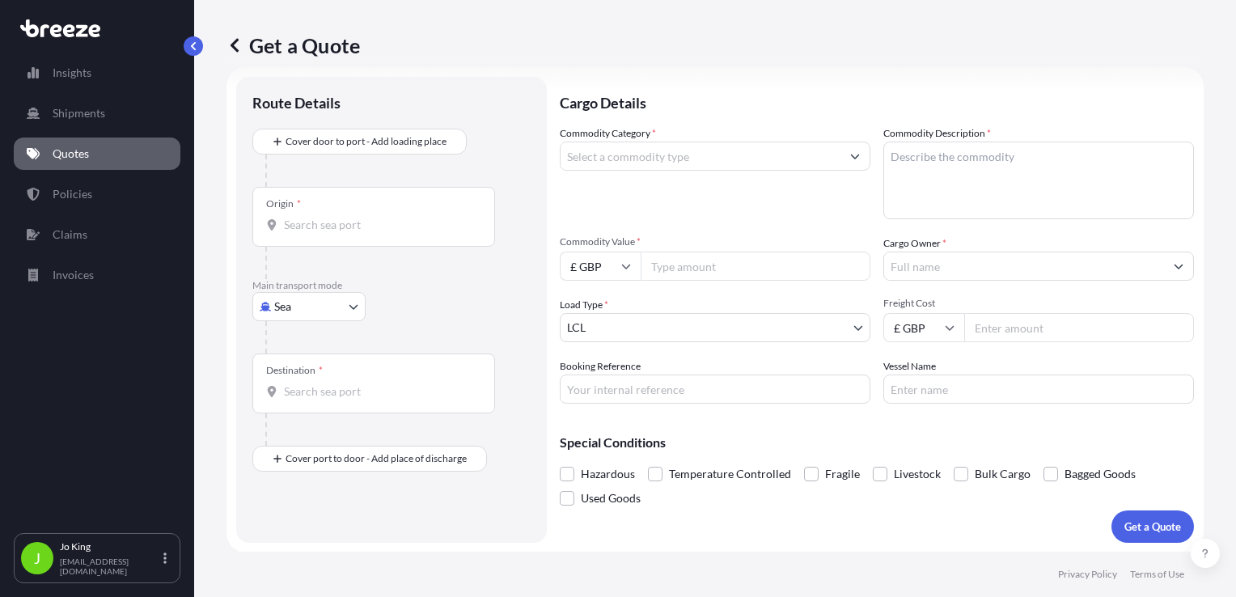
click at [317, 294] on body "Insights Shipments Quotes Policies Claims Invoices J [PERSON_NAME] [EMAIL_ADDRE…" at bounding box center [618, 298] width 1236 height 597
click at [298, 412] on span "Road" at bounding box center [296, 406] width 26 height 16
select select "Road"
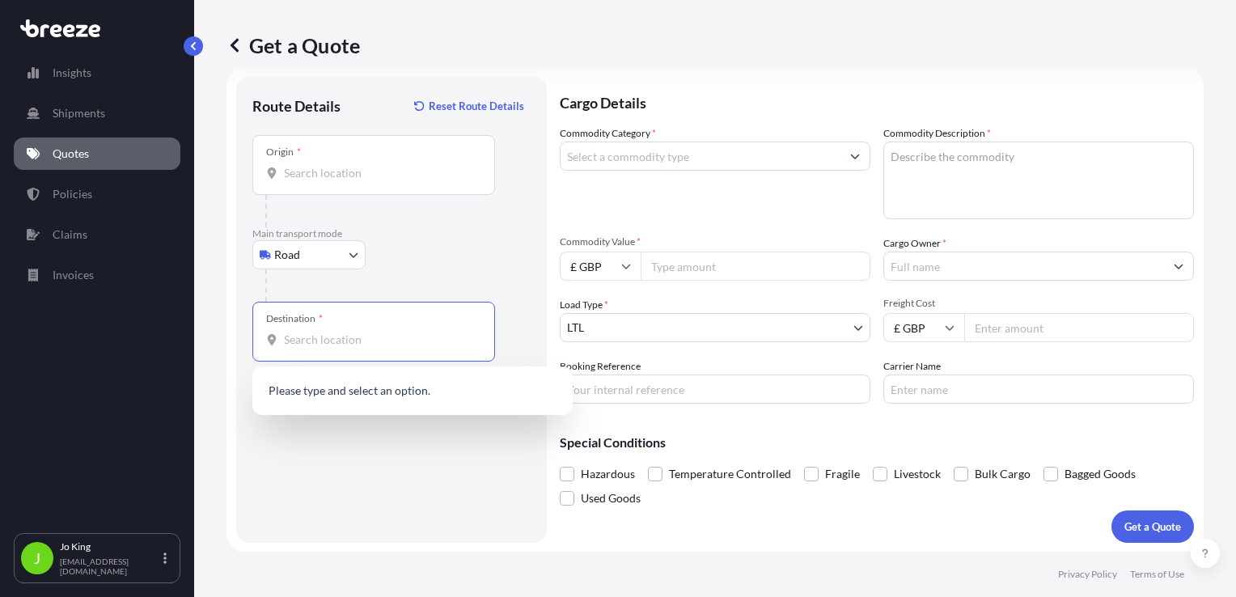
paste input "NW1 7AW"
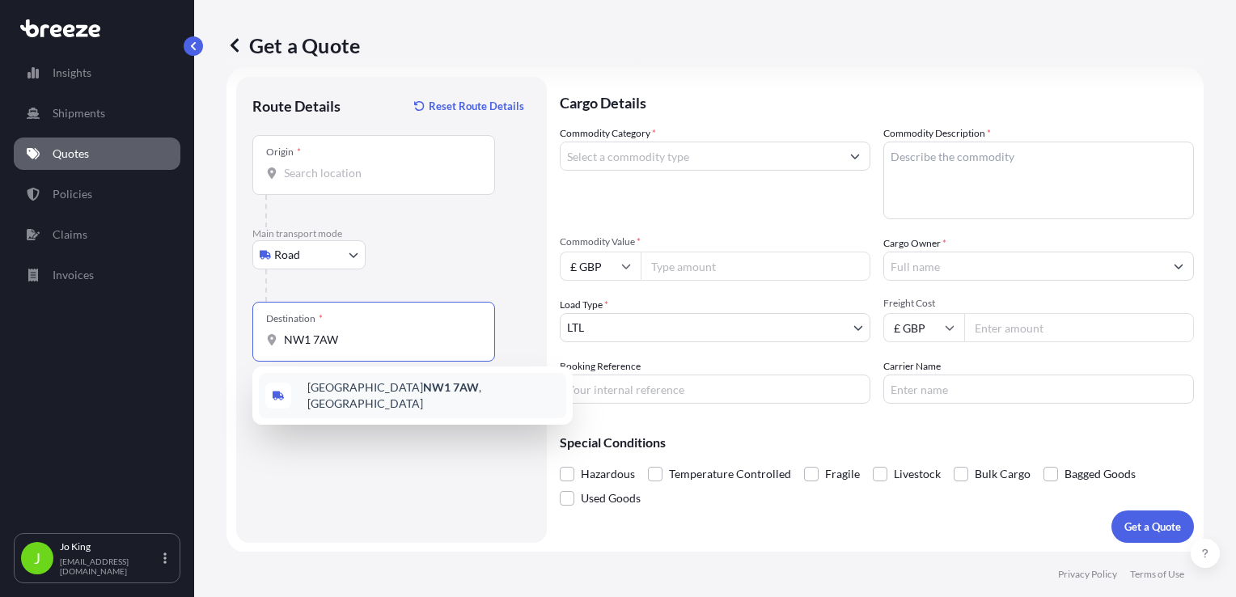
click at [324, 390] on span "London NW1 7AW , [GEOGRAPHIC_DATA]" at bounding box center [433, 395] width 252 height 32
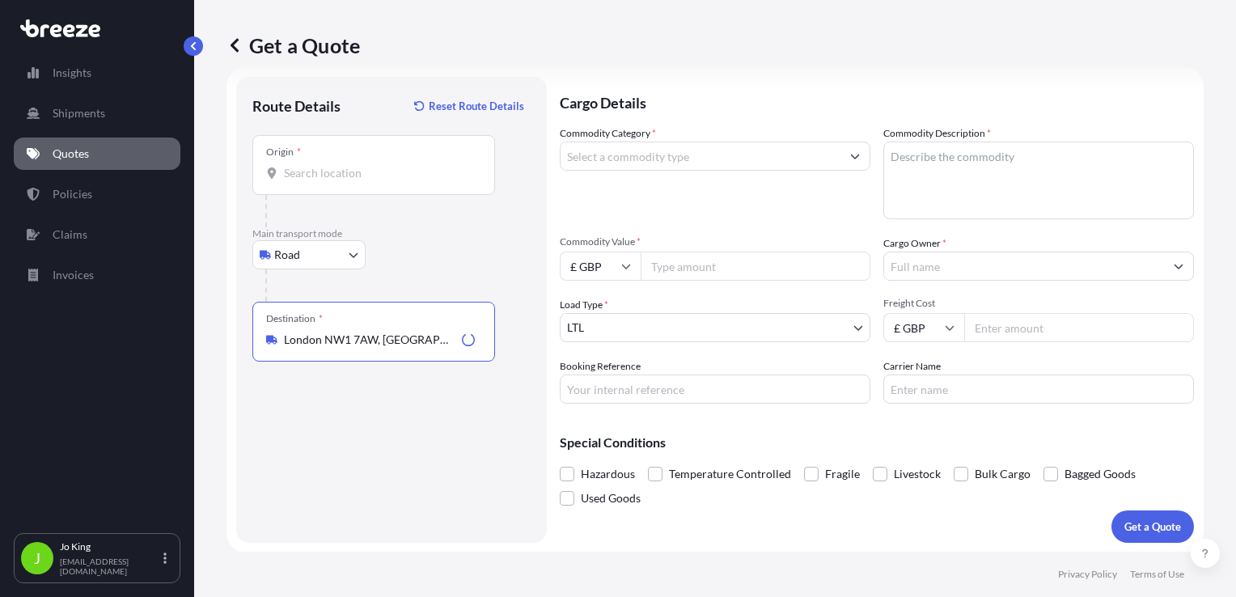
type input "London NW1 7AW, [GEOGRAPHIC_DATA]"
click at [308, 186] on div "Origin *" at bounding box center [373, 165] width 243 height 60
click at [308, 181] on input "Origin *" at bounding box center [379, 173] width 191 height 16
click at [349, 176] on input "Origin * Please select an origin" at bounding box center [379, 173] width 191 height 16
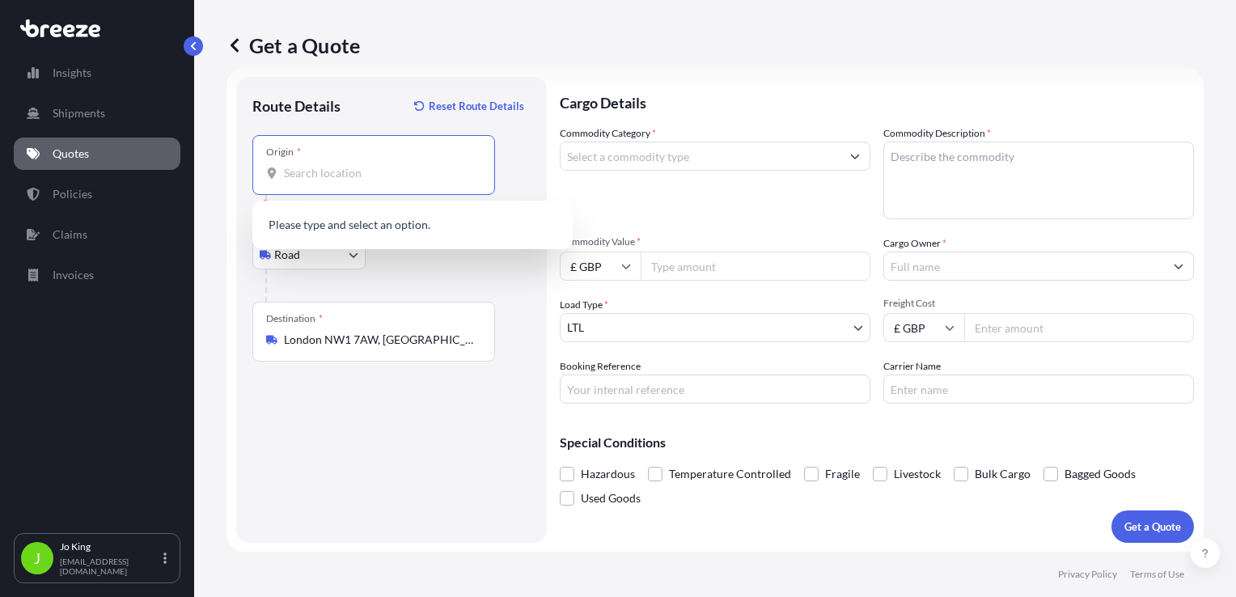
paste input "KY12 9YA"
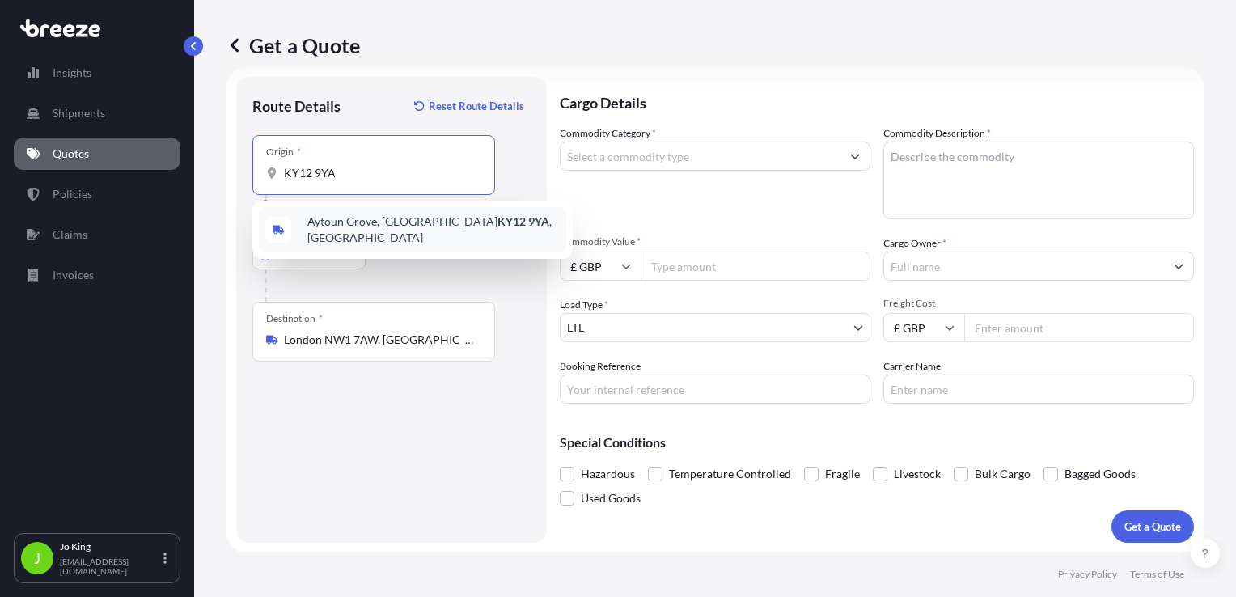
click at [338, 227] on span "[STREET_ADDRESS]" at bounding box center [433, 230] width 252 height 32
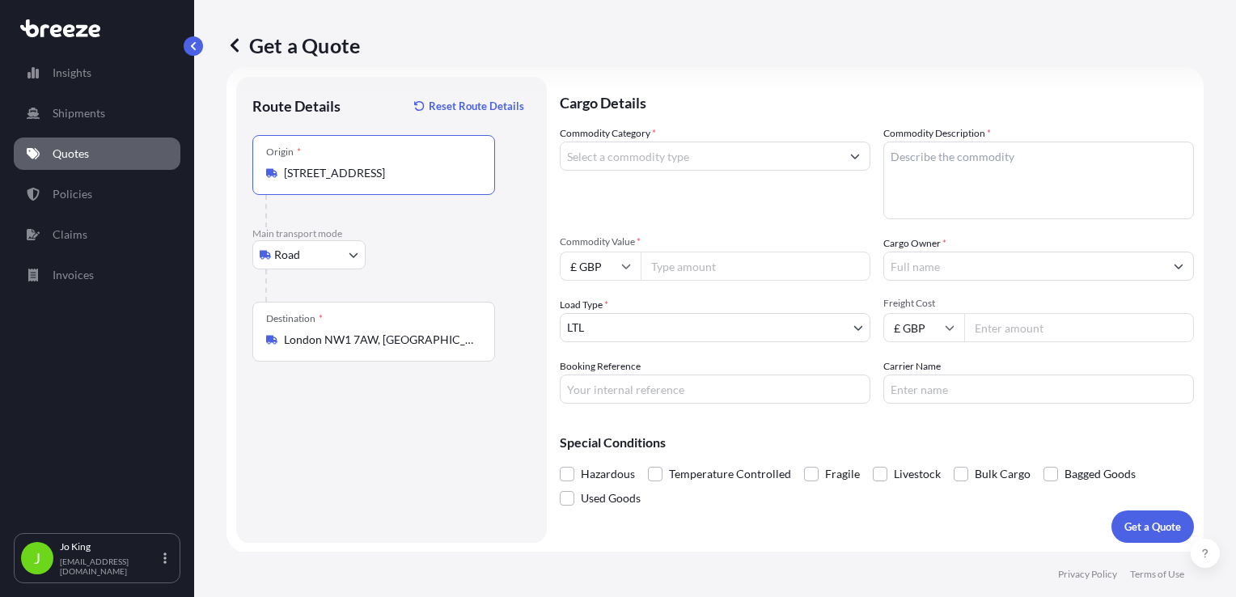
type input "[STREET_ADDRESS]"
click at [696, 163] on input "Commodity Category *" at bounding box center [701, 156] width 280 height 29
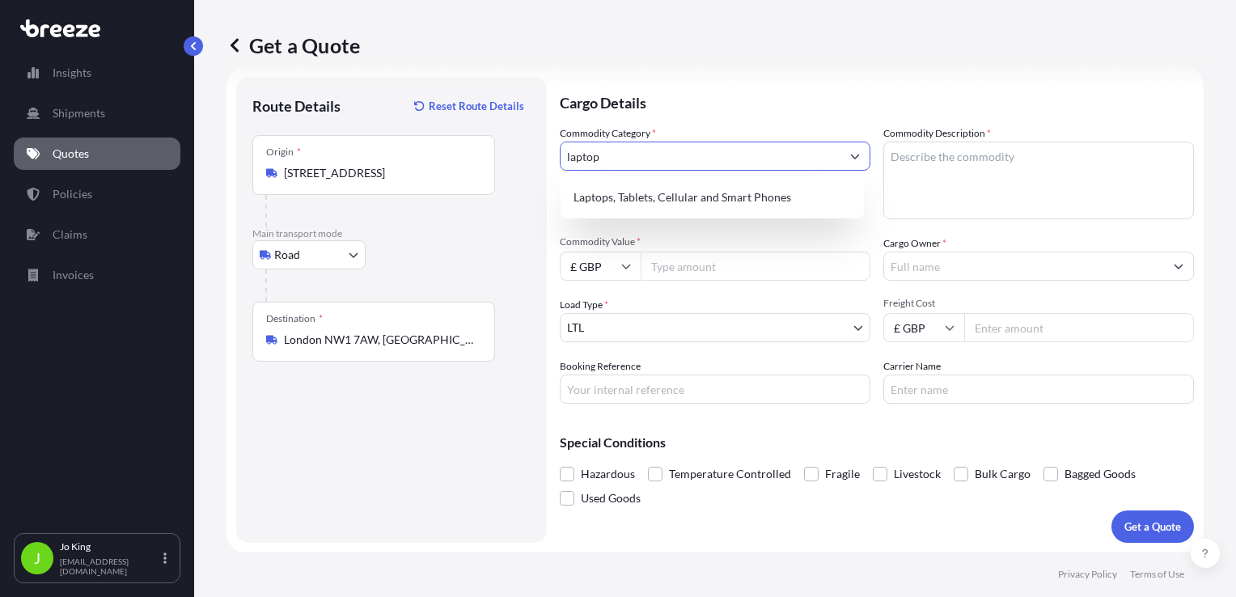
click at [739, 190] on div "Laptops, Tablets, Cellular and Smart Phones" at bounding box center [712, 197] width 290 height 29
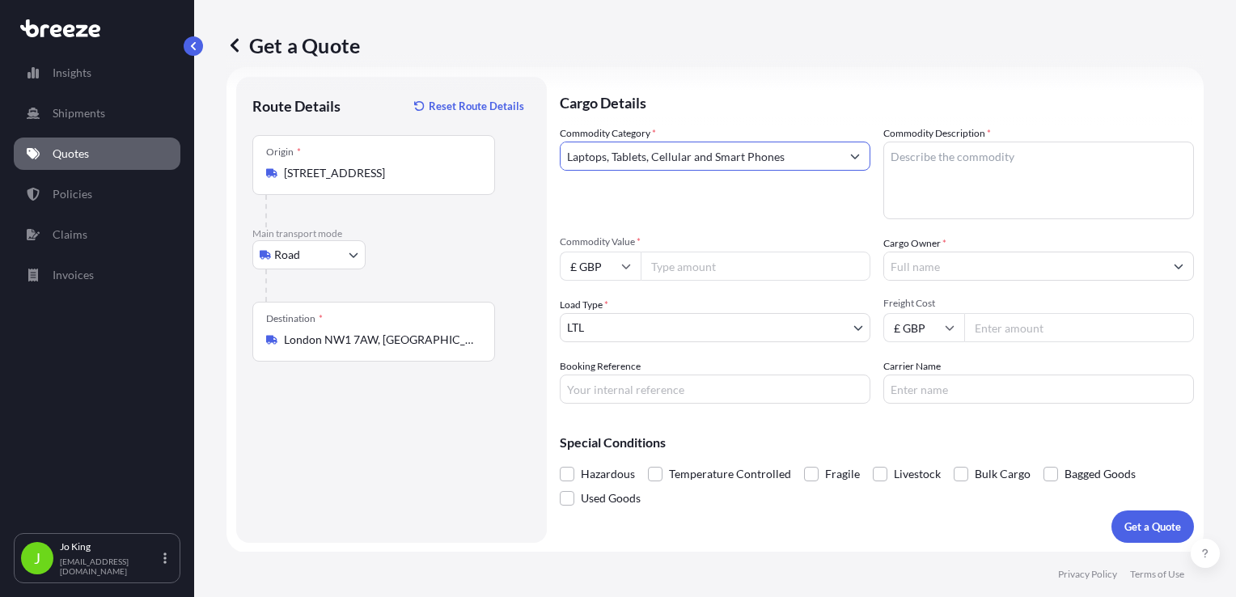
type input "Laptops, Tablets, Cellular and Smart Phones"
click at [916, 151] on textarea "Commodity Description *" at bounding box center [1038, 181] width 311 height 78
drag, startPoint x: 999, startPoint y: 172, endPoint x: 993, endPoint y: 153, distance: 20.2
click at [998, 167] on textarea "Commodity Description *" at bounding box center [1038, 181] width 311 height 78
paste textarea "LAPTOP & MOBILE"
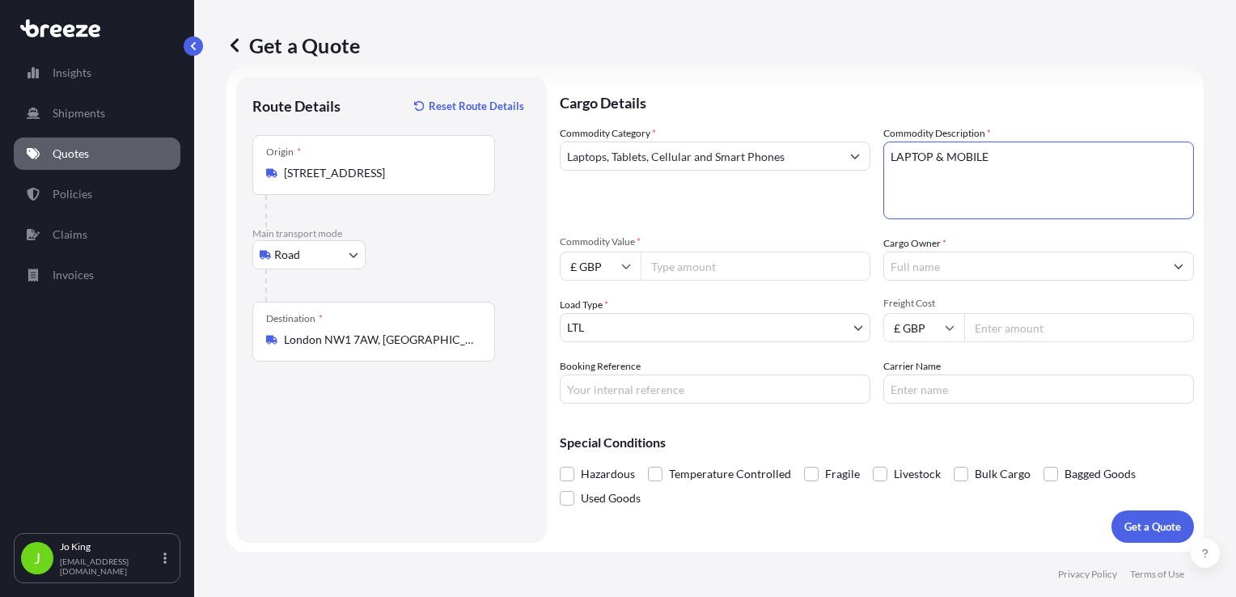
type textarea "LAPTOP & MOBILE"
click at [747, 273] on input "Commodity Value *" at bounding box center [756, 266] width 230 height 29
type input "450"
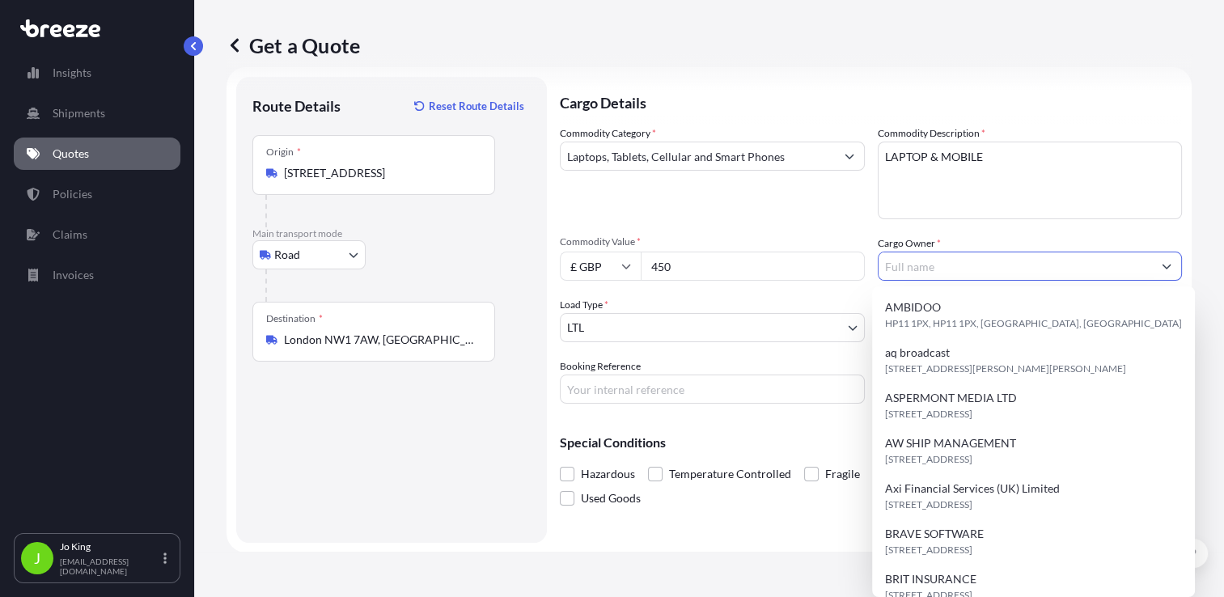
click at [908, 265] on input "Cargo Owner *" at bounding box center [1015, 266] width 274 height 29
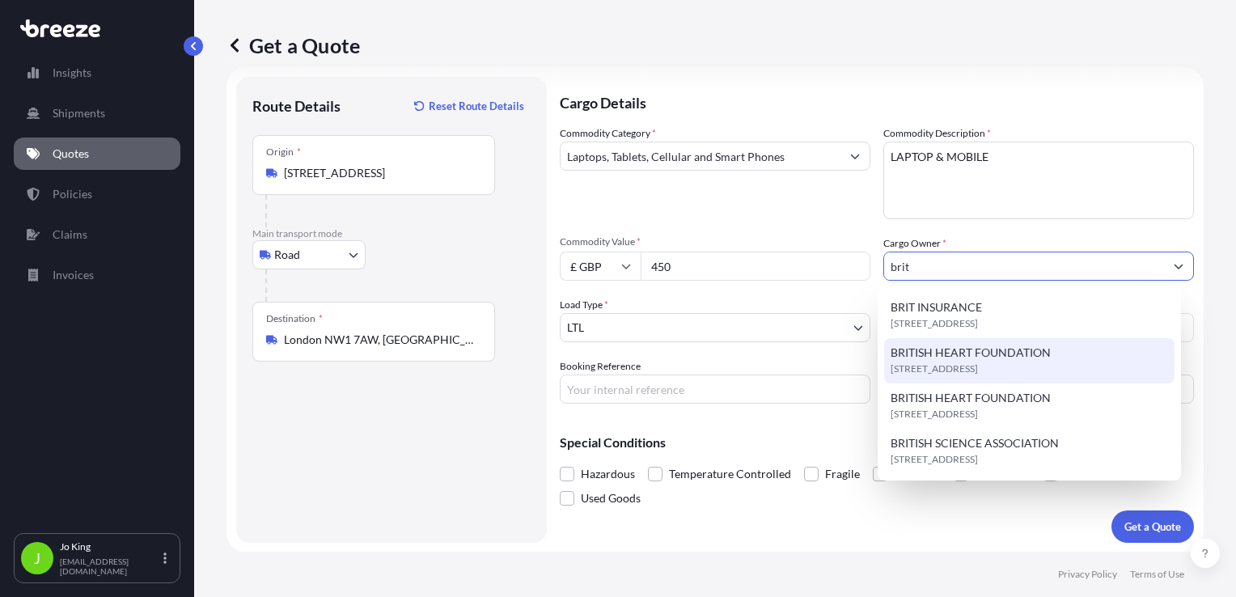
click at [951, 362] on span "[STREET_ADDRESS]" at bounding box center [934, 369] width 87 height 16
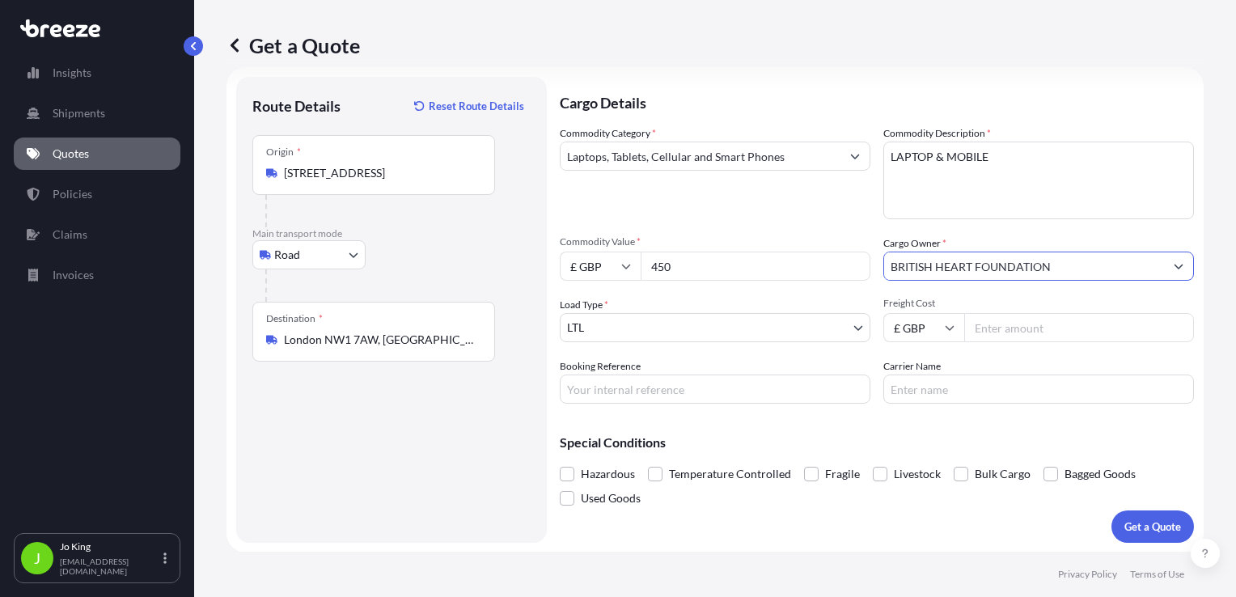
type input "BRITISH HEART FOUNDATION"
click at [978, 329] on input "Freight Cost" at bounding box center [1079, 327] width 230 height 29
type input "30.80"
click at [650, 397] on input "Booking Reference" at bounding box center [715, 389] width 311 height 29
type input "2218521"
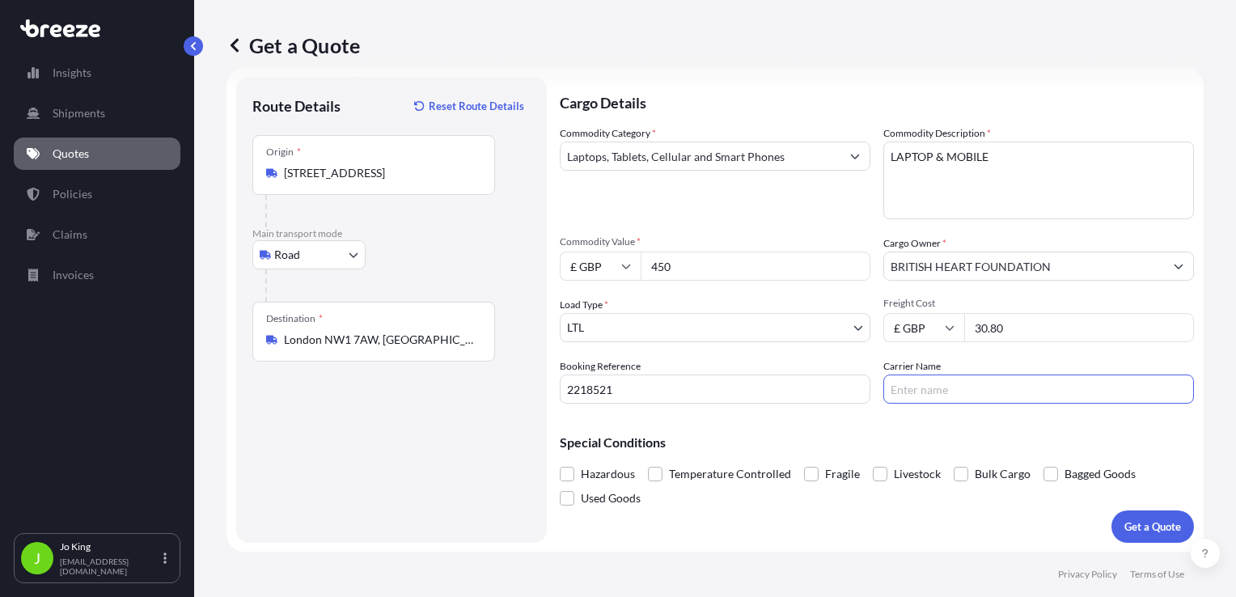
click at [920, 396] on input "Carrier Name" at bounding box center [1038, 389] width 311 height 29
type input "DPD"
click at [1137, 519] on p "Get a Quote" at bounding box center [1152, 527] width 57 height 16
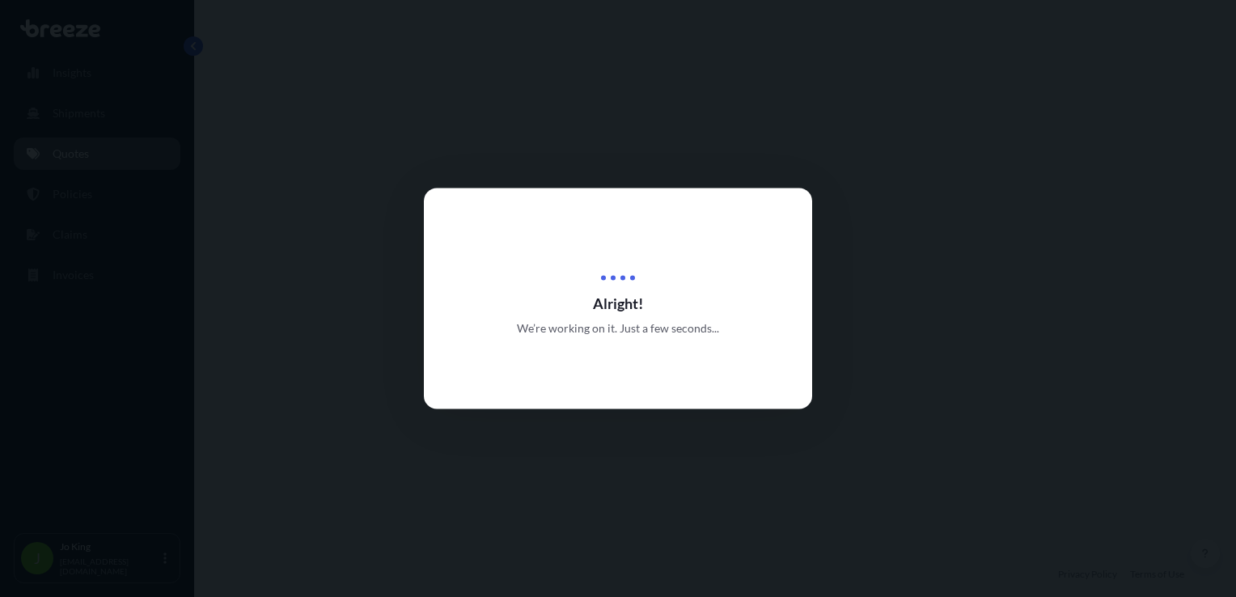
select select "Road"
select select "1"
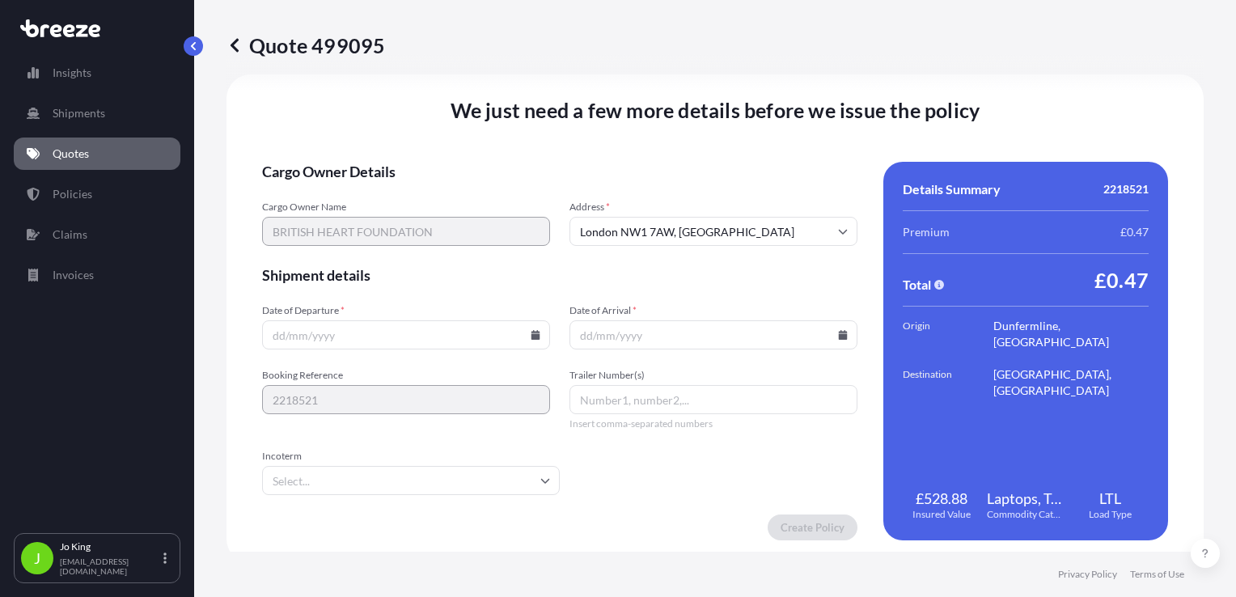
scroll to position [2017, 0]
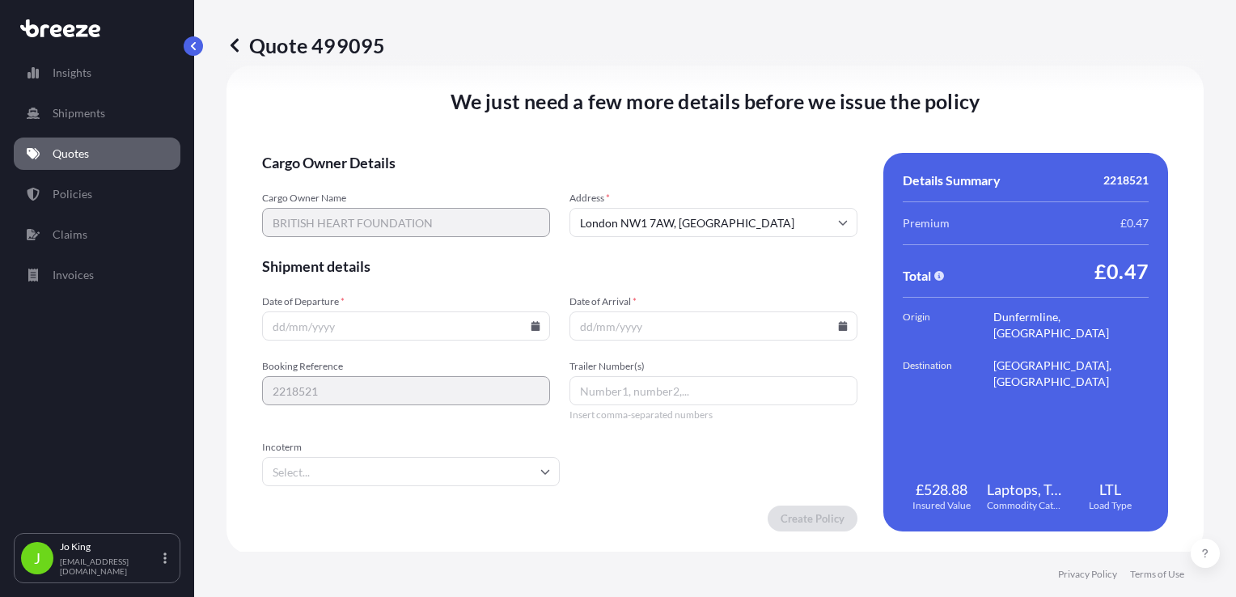
click at [531, 324] on icon at bounding box center [535, 326] width 9 height 10
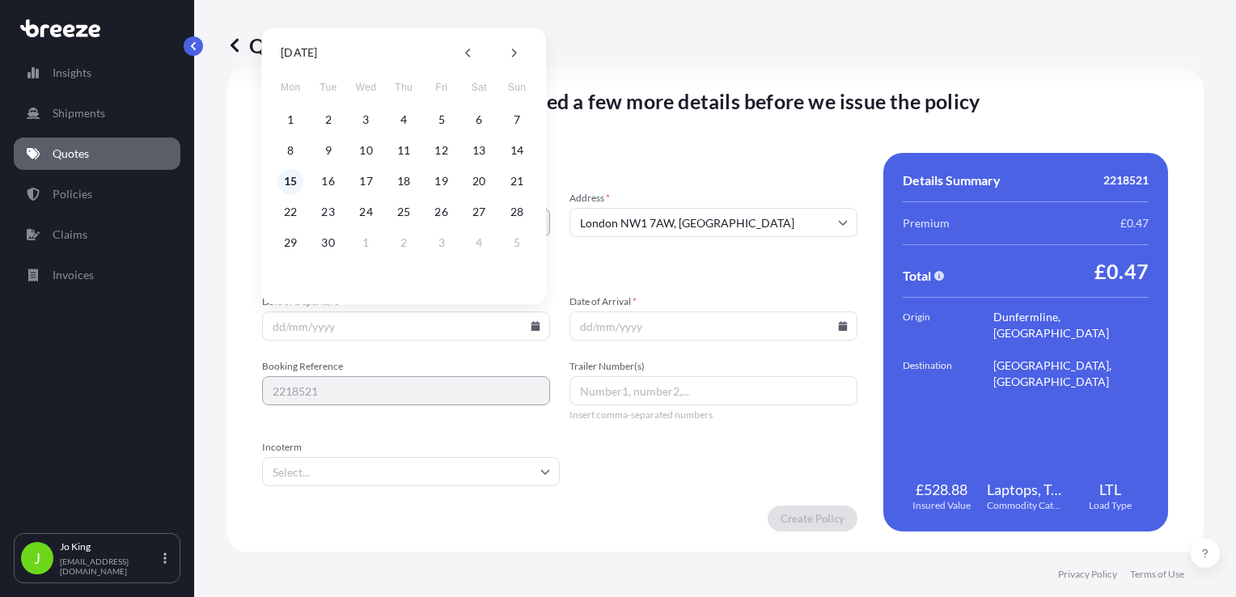
click at [292, 188] on button "15" at bounding box center [290, 181] width 26 height 26
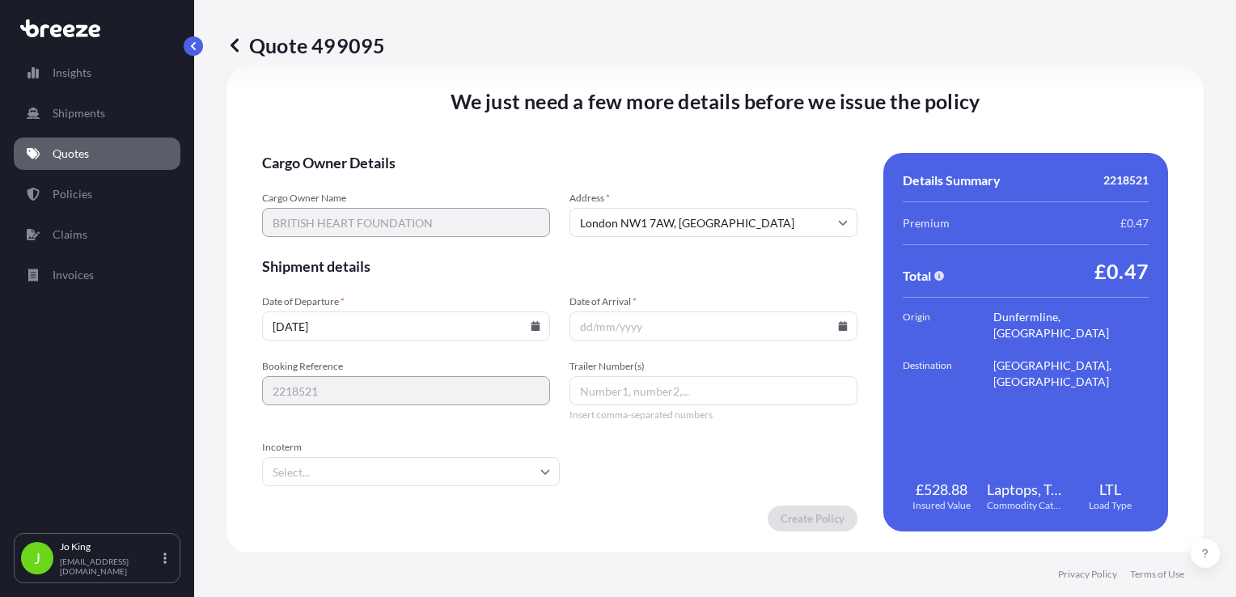
type input "[DATE]"
click at [839, 328] on icon at bounding box center [843, 326] width 9 height 10
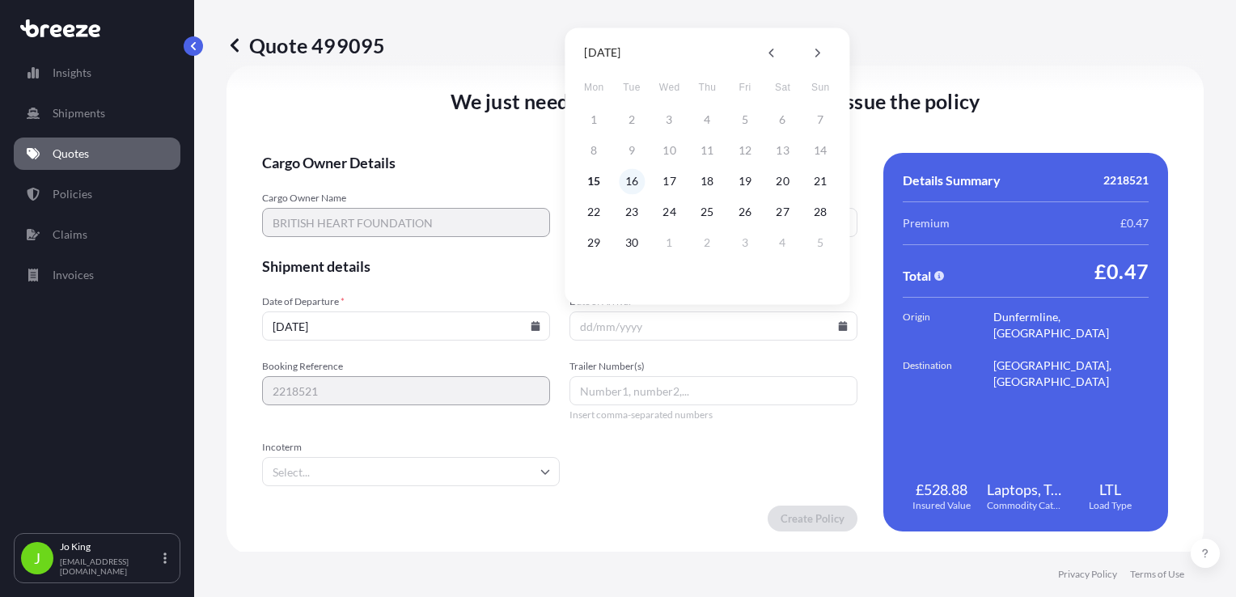
click at [624, 191] on button "16" at bounding box center [632, 181] width 26 height 26
type input "[DATE]"
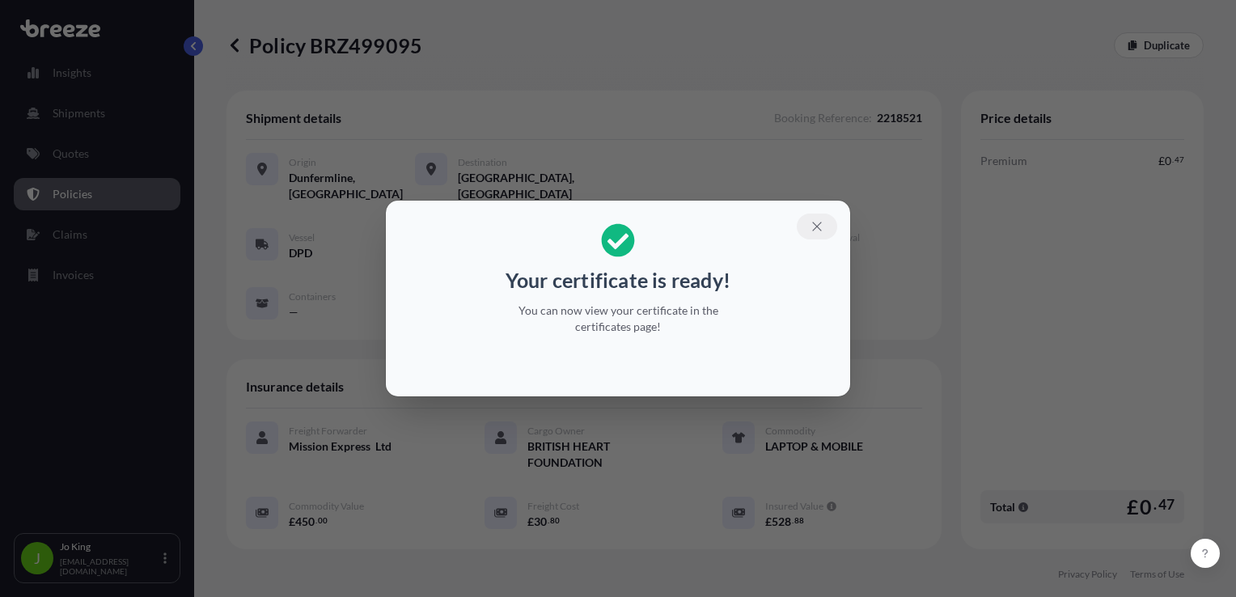
click at [818, 225] on icon "button" at bounding box center [816, 226] width 9 height 9
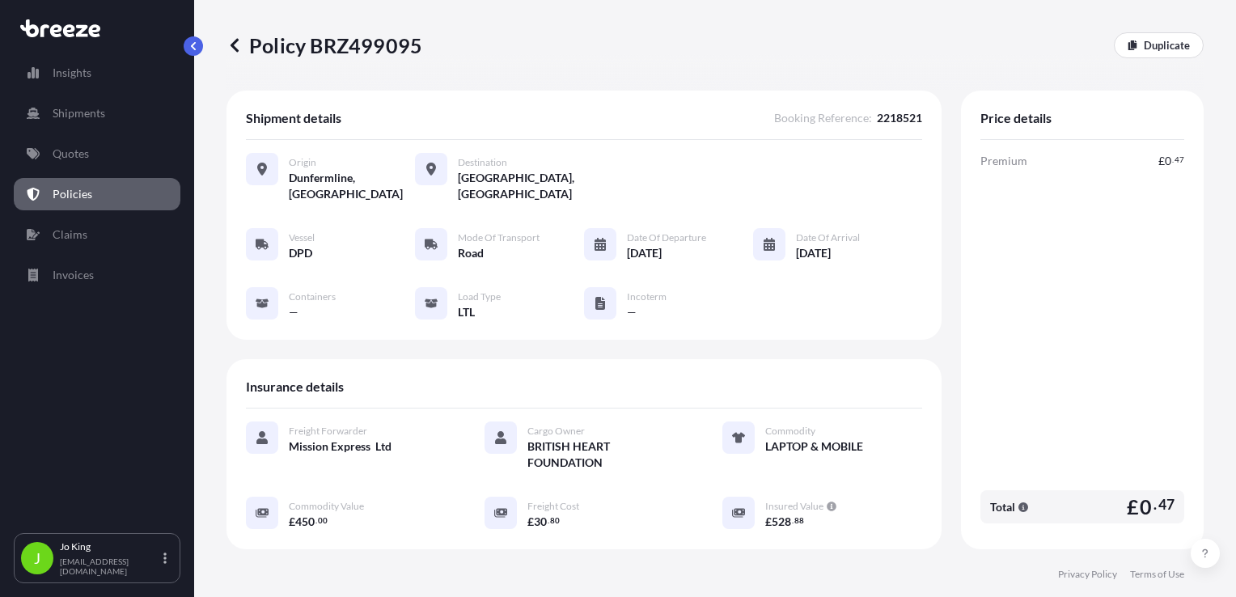
click at [392, 48] on p "Policy BRZ499095" at bounding box center [324, 45] width 196 height 26
copy p "BRZ499095"
click at [116, 154] on link "Quotes" at bounding box center [97, 154] width 167 height 32
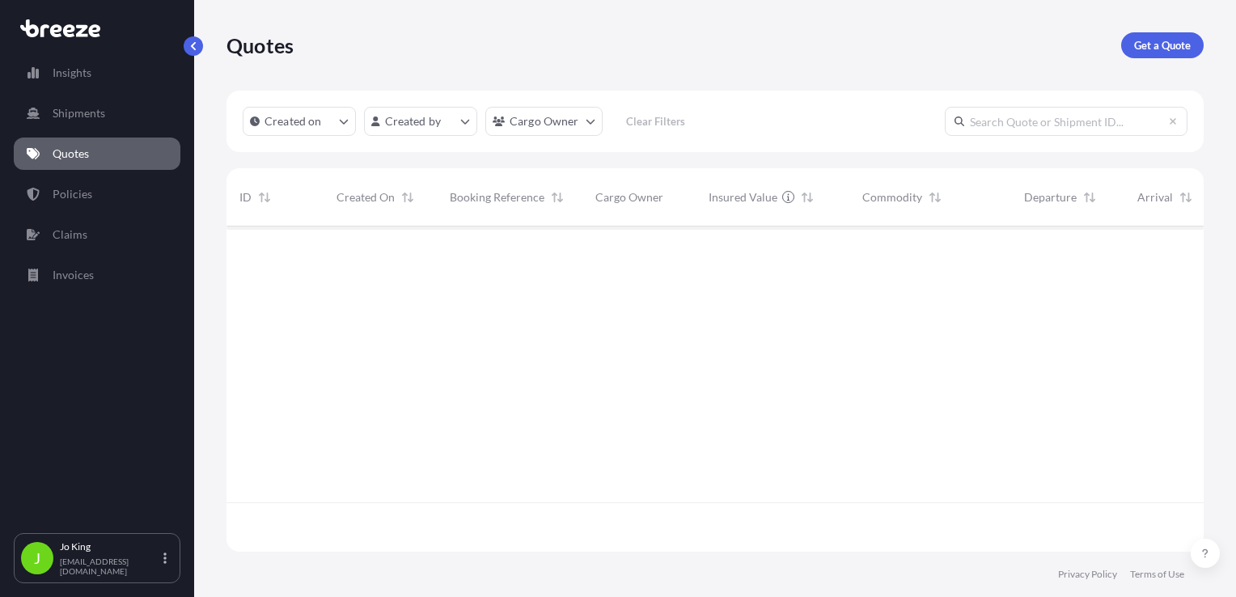
scroll to position [322, 964]
click at [1135, 47] on p "Get a Quote" at bounding box center [1162, 45] width 57 height 16
select select "Sea"
select select "1"
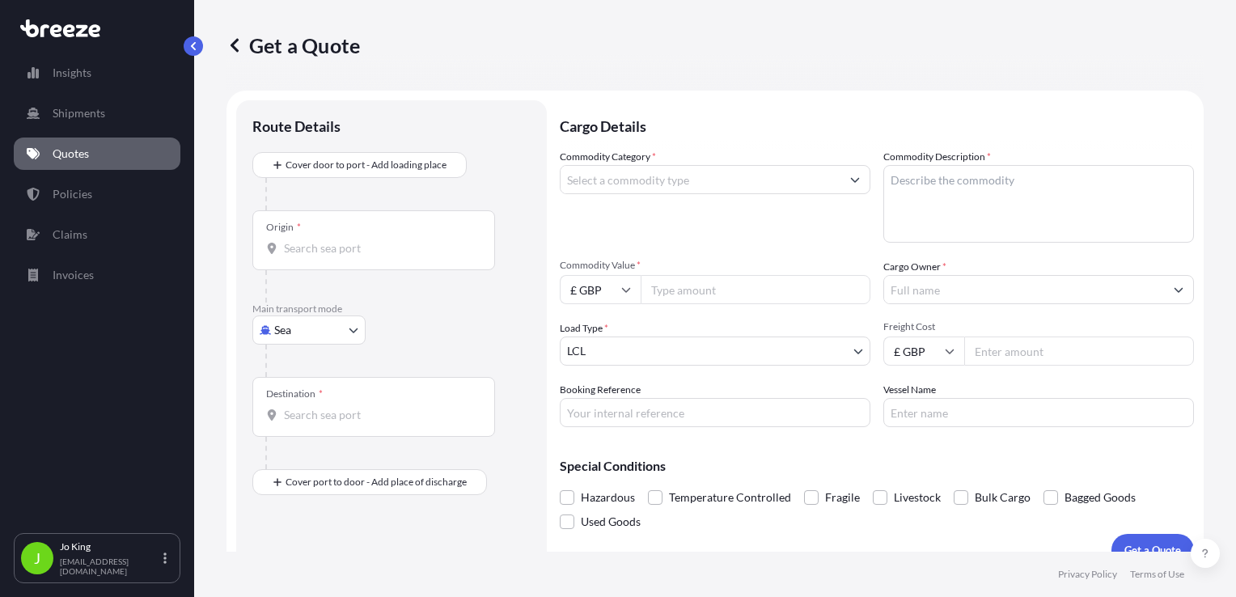
scroll to position [23, 0]
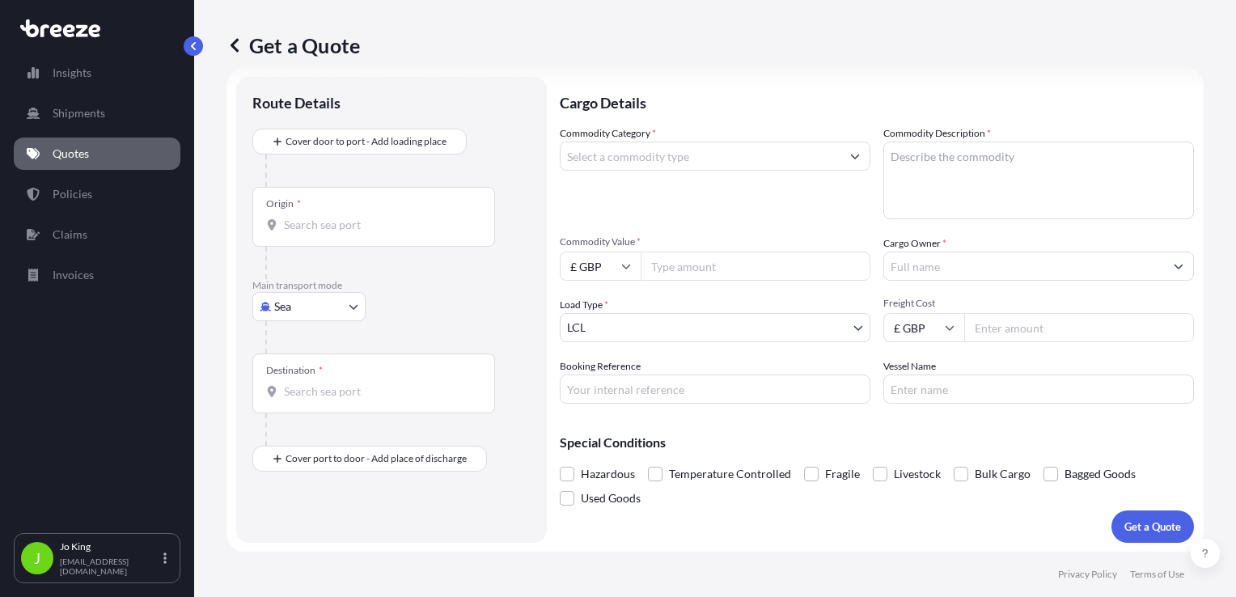
click at [311, 307] on body "Insights Shipments Quotes Policies Claims Invoices J [PERSON_NAME] [EMAIL_ADDRE…" at bounding box center [618, 298] width 1236 height 597
click at [298, 402] on span "Road" at bounding box center [296, 406] width 26 height 16
select select "Road"
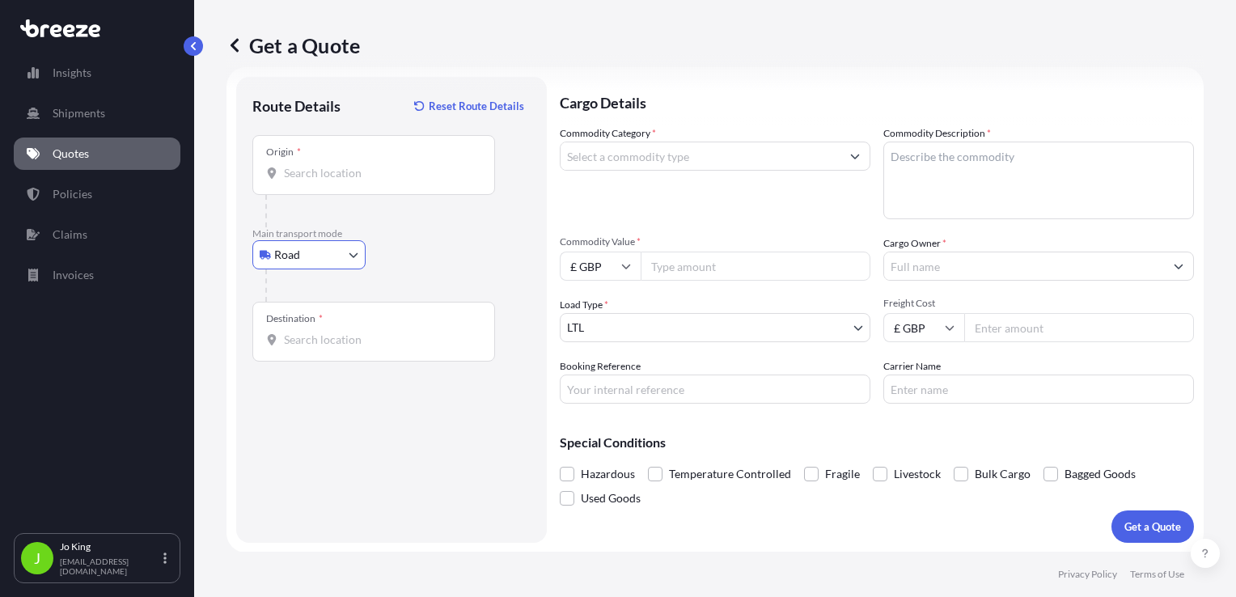
click at [315, 182] on div "Origin *" at bounding box center [373, 165] width 243 height 60
click at [315, 181] on input "Origin *" at bounding box center [379, 173] width 191 height 16
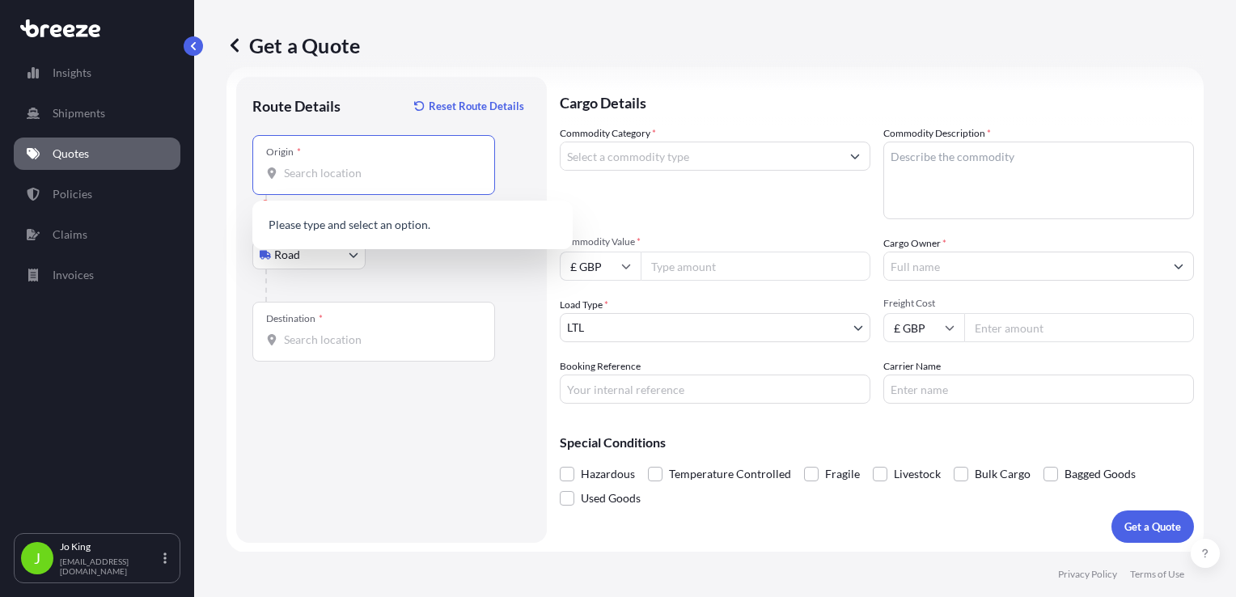
paste input "CR0 1PE"
click at [323, 225] on span "Croydon CR0 1PE , UK" at bounding box center [411, 226] width 209 height 16
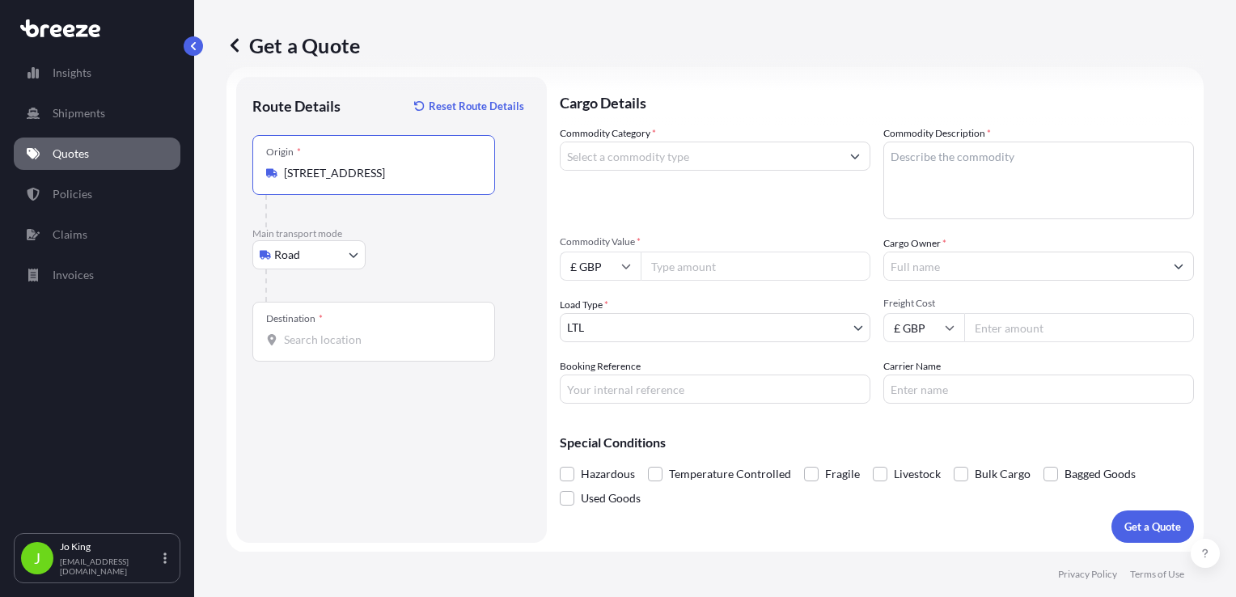
type input "Croydon CR0 1PE, UK"
click at [304, 328] on div "Destination *" at bounding box center [373, 332] width 243 height 60
click at [304, 332] on input "Destination *" at bounding box center [379, 340] width 191 height 16
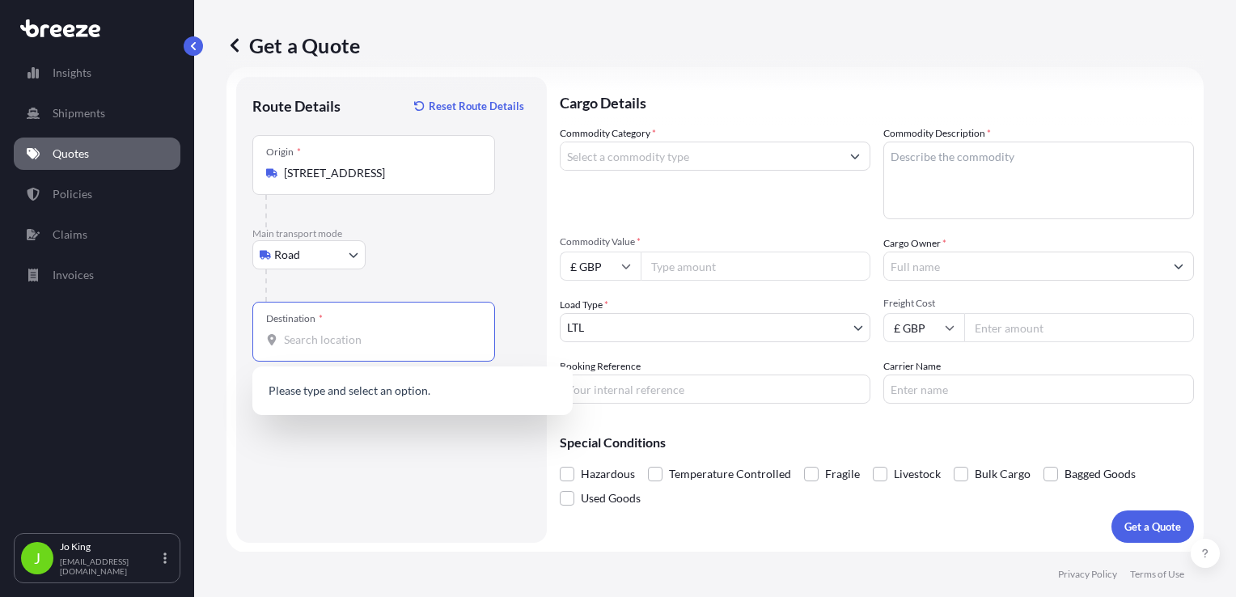
drag, startPoint x: 317, startPoint y: 328, endPoint x: 311, endPoint y: 338, distance: 11.2
click at [311, 338] on input "Destination * Please select a destination" at bounding box center [379, 340] width 191 height 16
paste input "NW1 7AW"
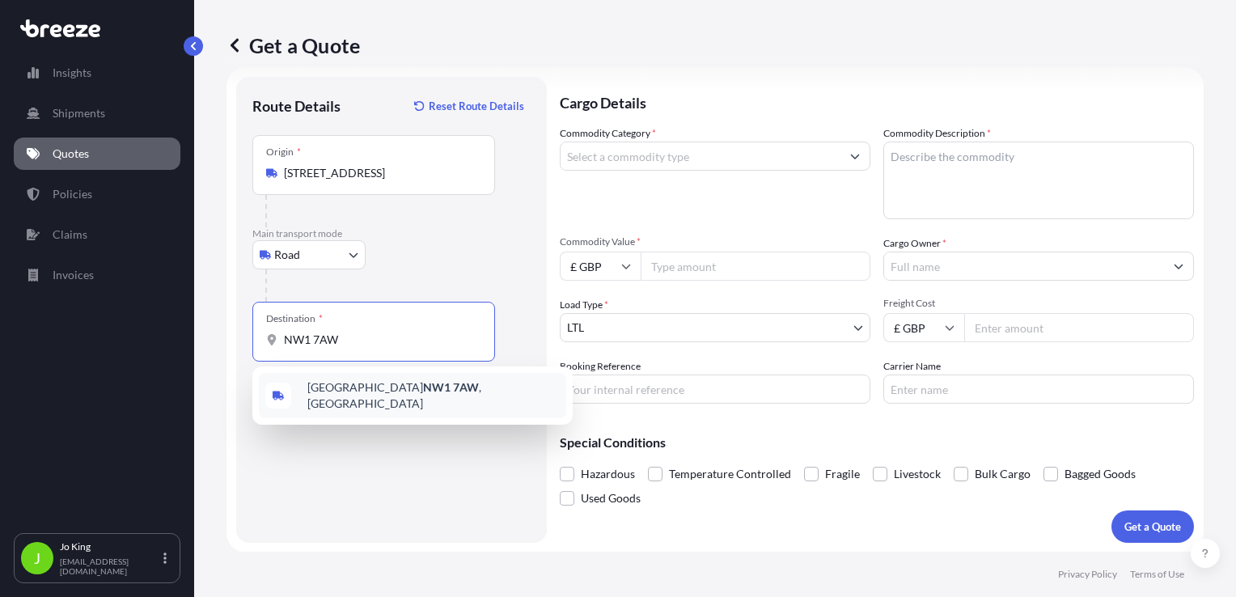
click at [353, 402] on div "London NW1 7AW , [GEOGRAPHIC_DATA]" at bounding box center [412, 395] width 307 height 45
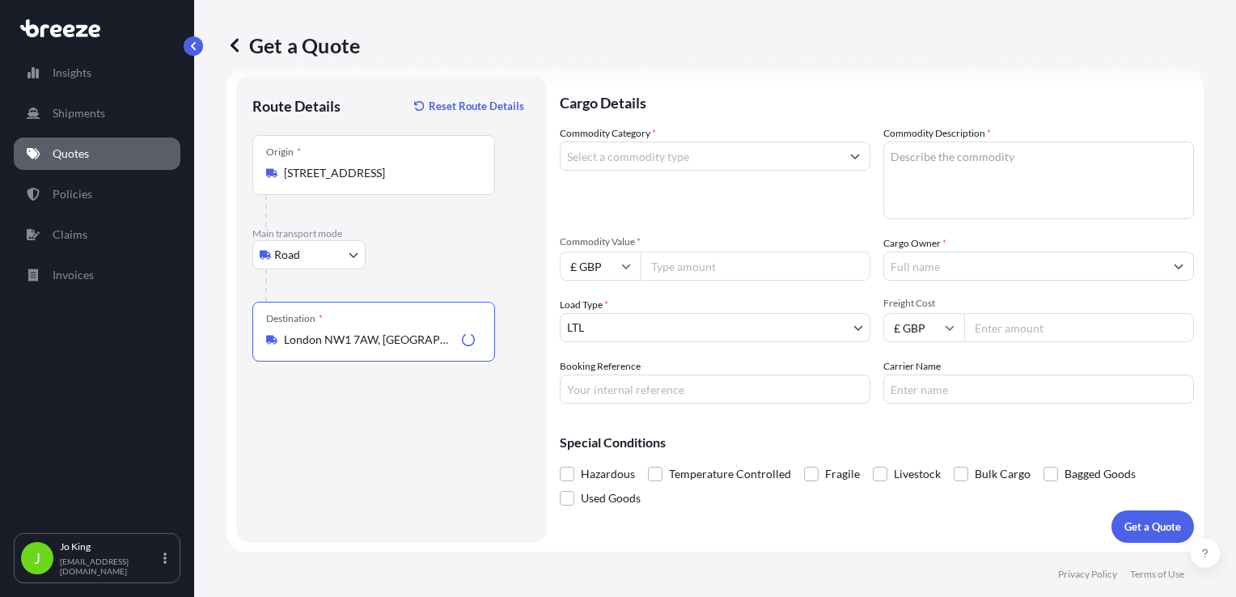
type input "London NW1 7AW, [GEOGRAPHIC_DATA]"
click at [628, 172] on div "Commodity Category *" at bounding box center [715, 172] width 311 height 94
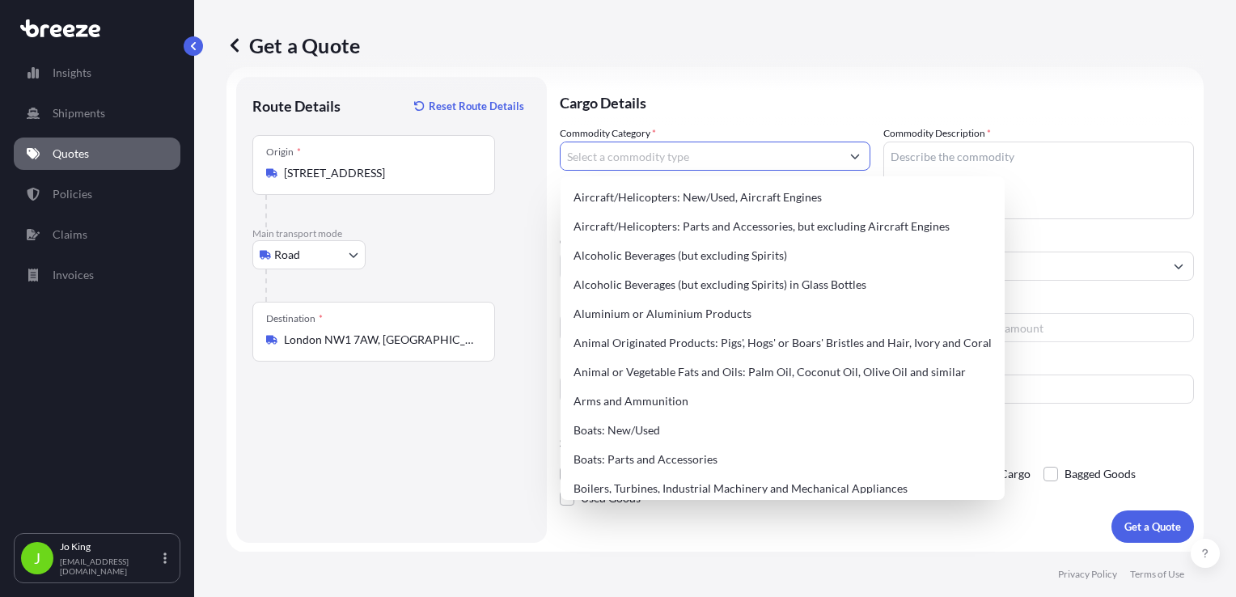
click at [628, 163] on input "Commodity Category *" at bounding box center [701, 156] width 280 height 29
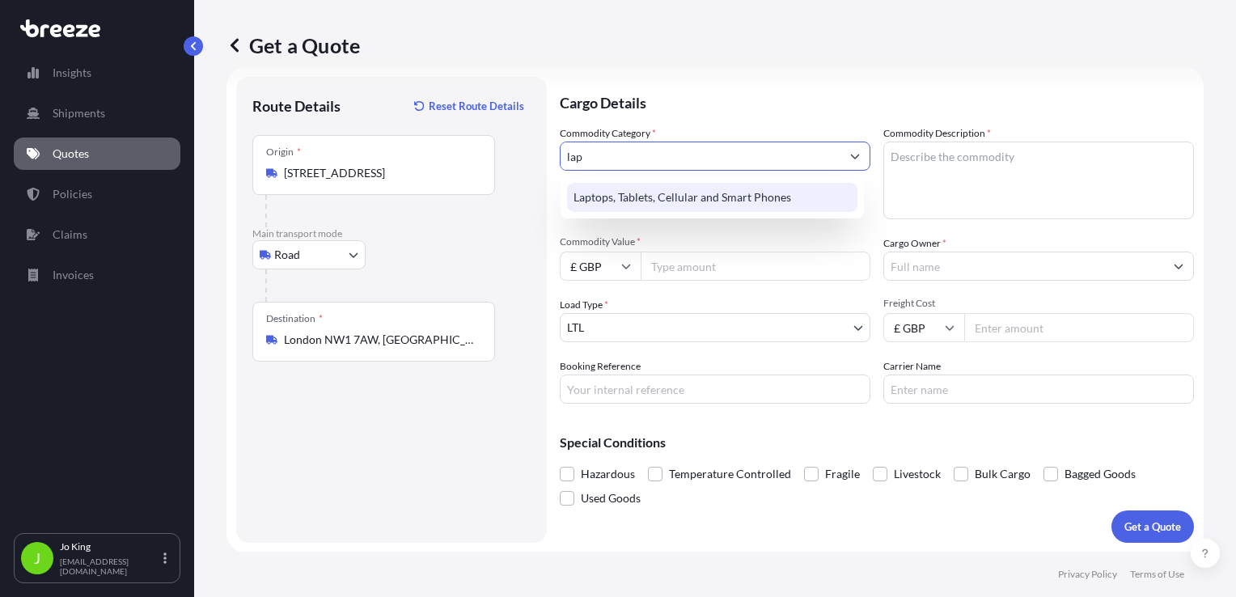
click at [654, 198] on div "Laptops, Tablets, Cellular and Smart Phones" at bounding box center [712, 197] width 290 height 29
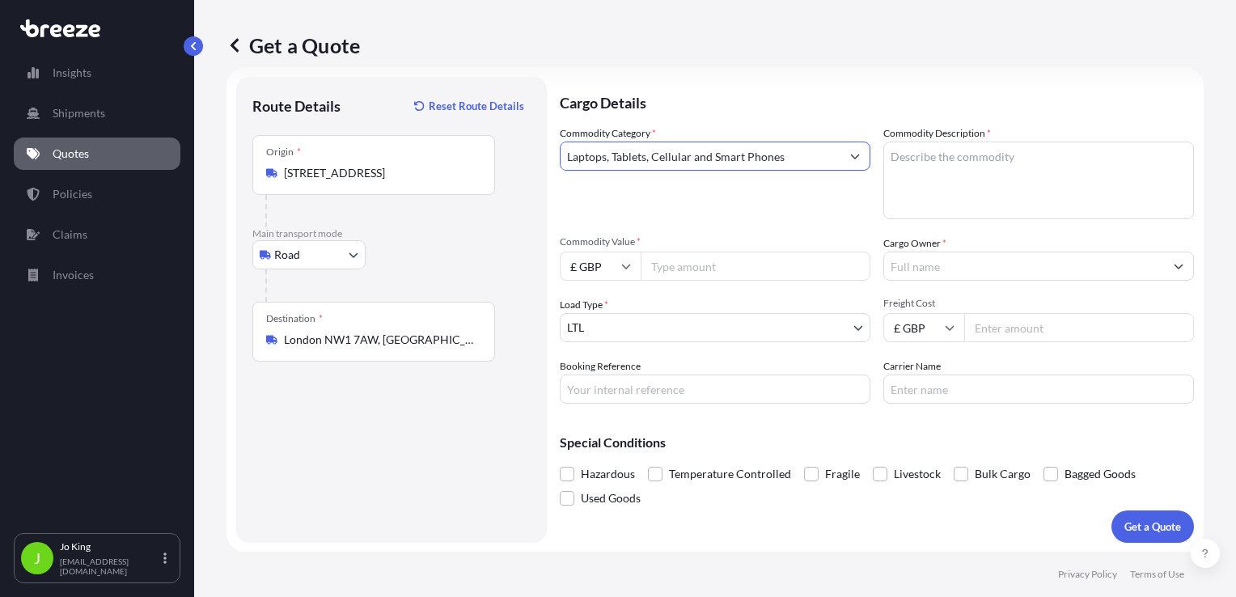
type input "Laptops, Tablets, Cellular and Smart Phones"
paste textarea "LAPTOP & CARGER, MOBILE & CHARGER"
type textarea "LAPTOP & CARGER, MOBILE & CHARGER"
click at [725, 267] on input "Commodity Value *" at bounding box center [756, 266] width 230 height 29
type input "1300"
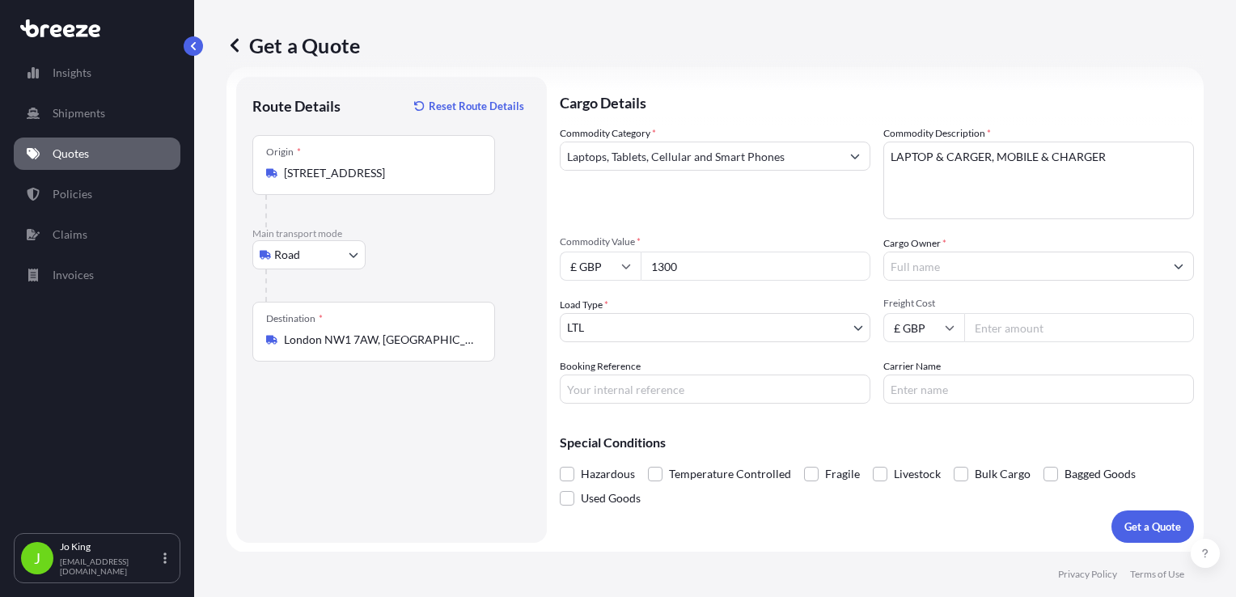
click at [925, 268] on input "Cargo Owner *" at bounding box center [1024, 266] width 280 height 29
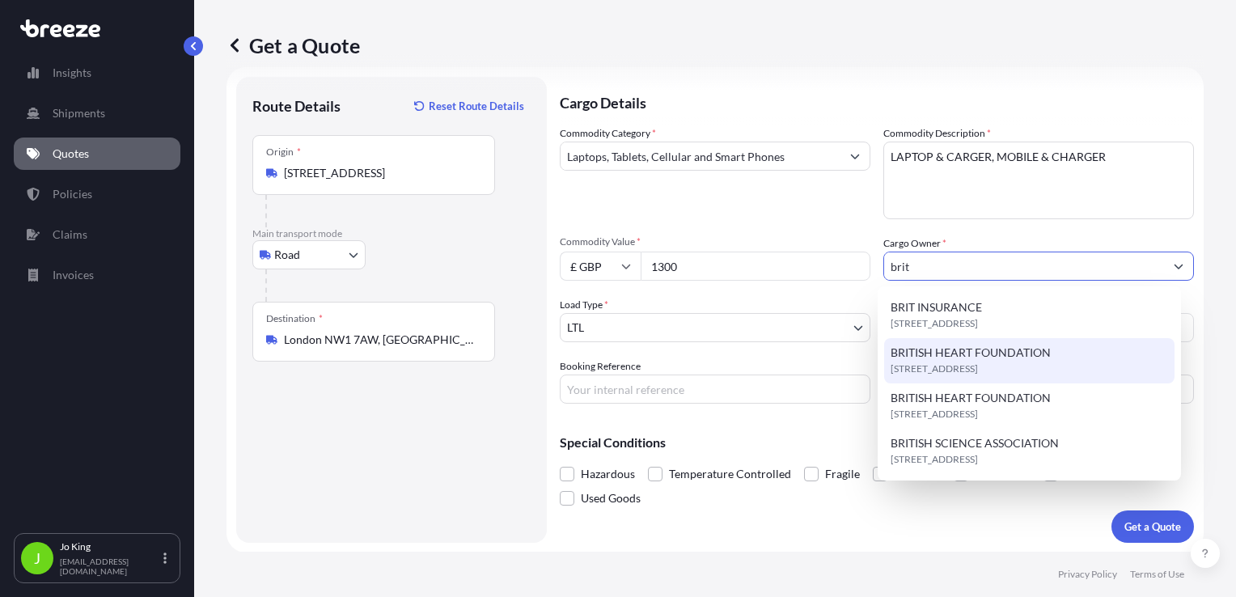
click at [986, 355] on span "BRITISH HEART FOUNDATION" at bounding box center [971, 353] width 160 height 16
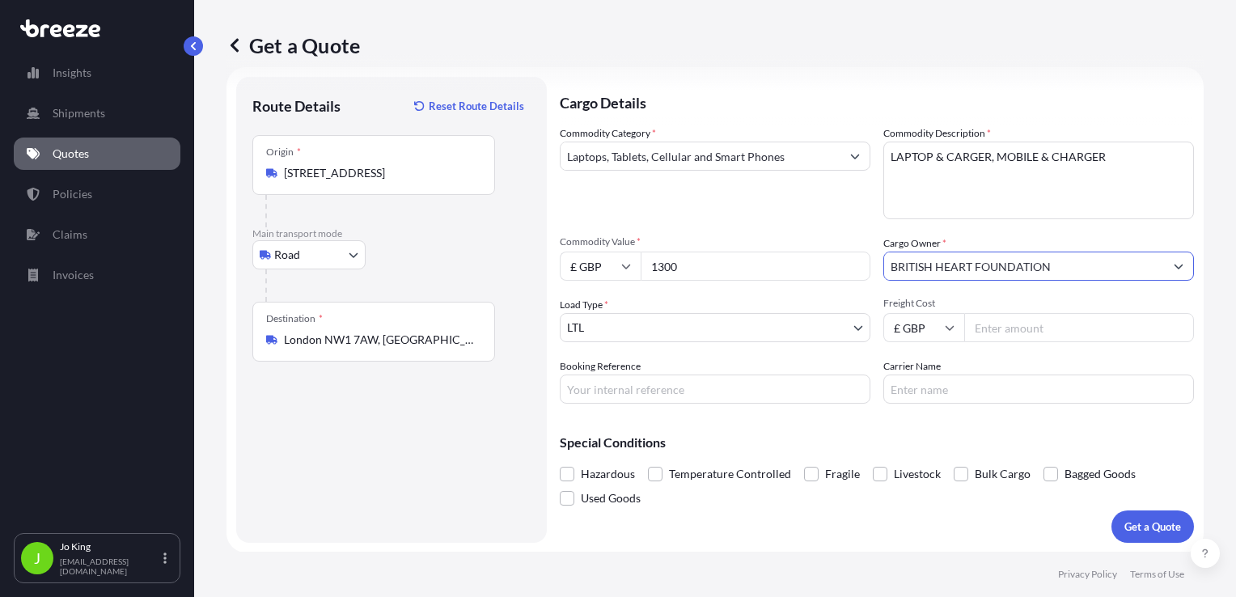
type input "BRITISH HEART FOUNDATION"
click at [974, 331] on input "Freight Cost" at bounding box center [1079, 327] width 230 height 29
type input "30.80"
click at [697, 396] on input "Booking Reference" at bounding box center [715, 389] width 311 height 29
type input "2219528"
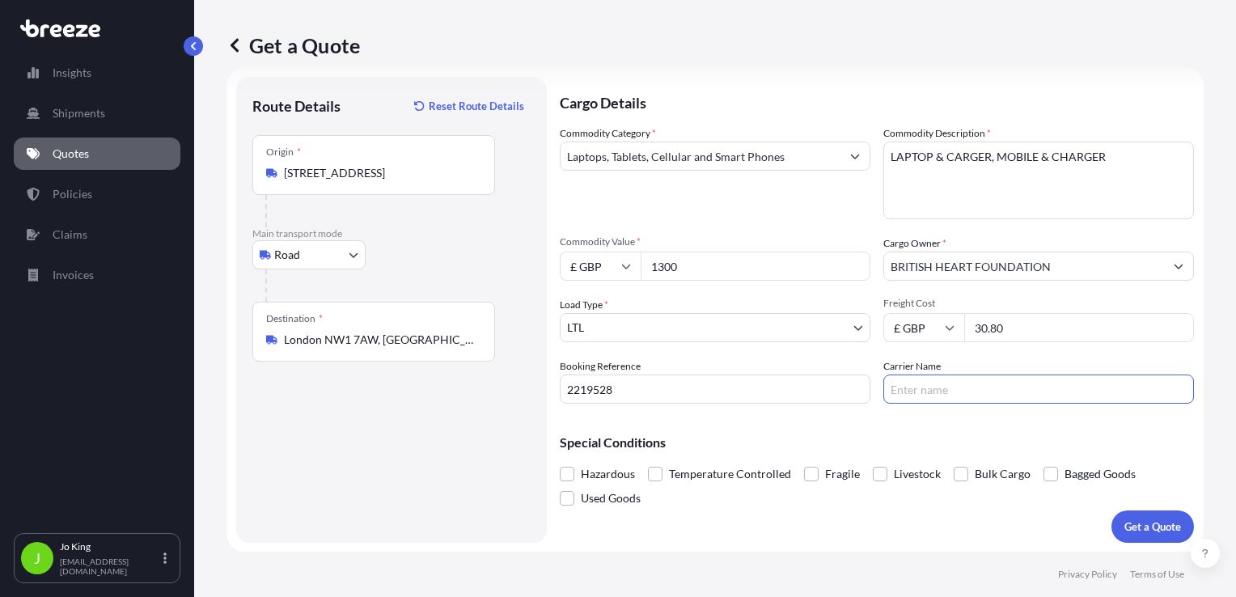
click at [967, 380] on input "Carrier Name" at bounding box center [1038, 389] width 311 height 29
type input "DPD"
click at [1124, 526] on p "Get a Quote" at bounding box center [1152, 527] width 57 height 16
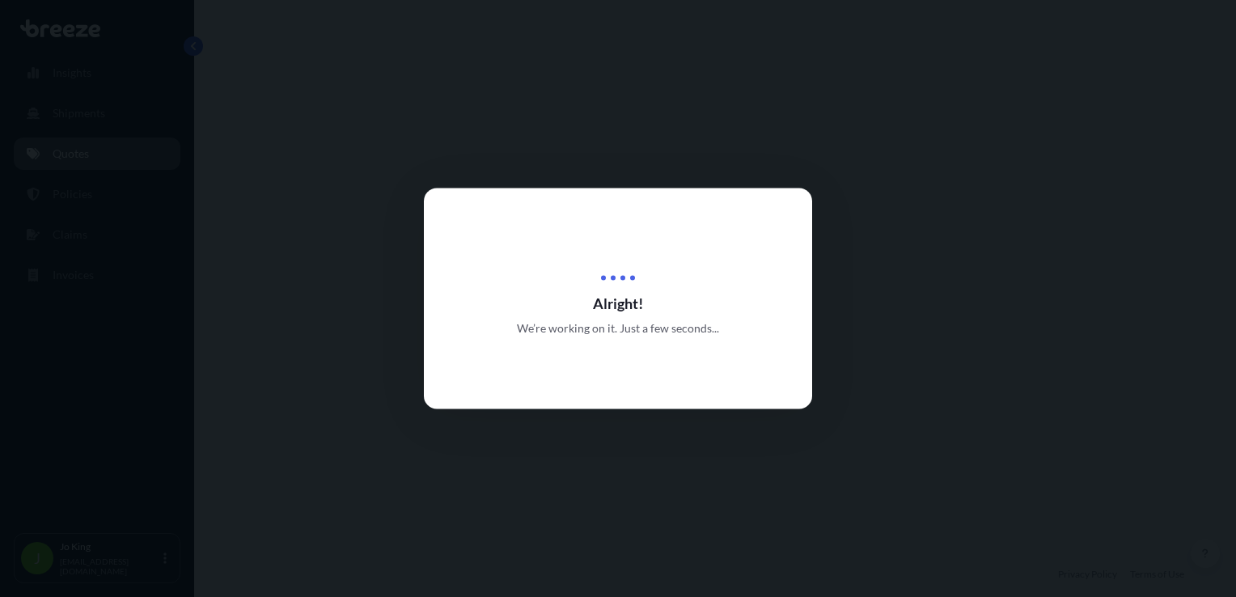
select select "Road"
select select "1"
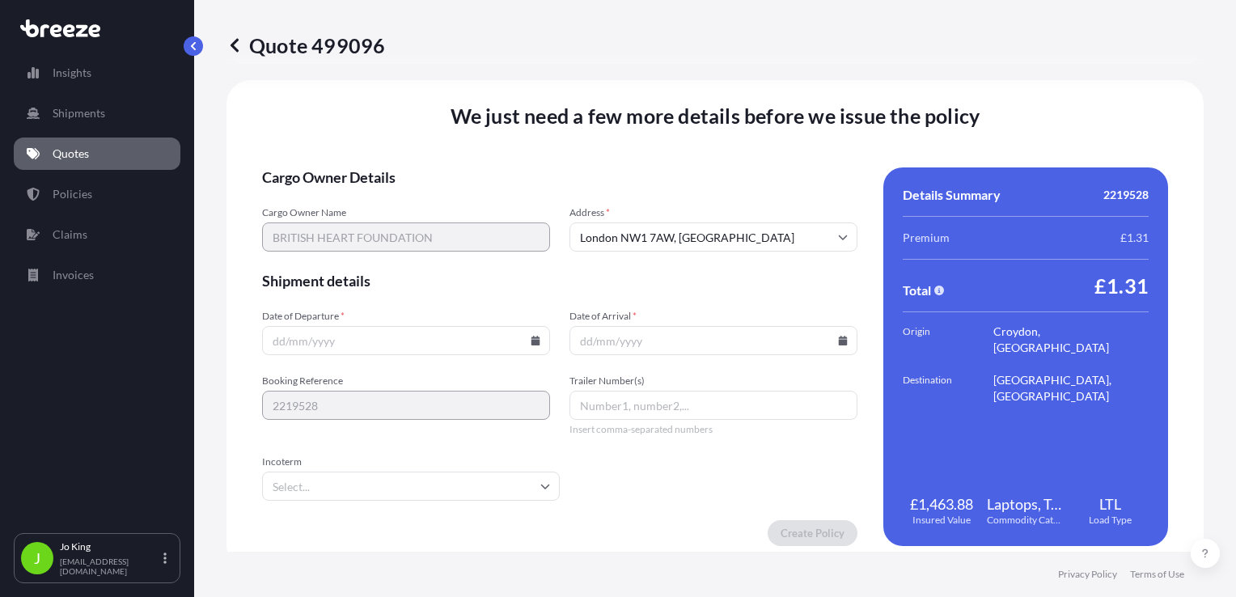
scroll to position [2017, 0]
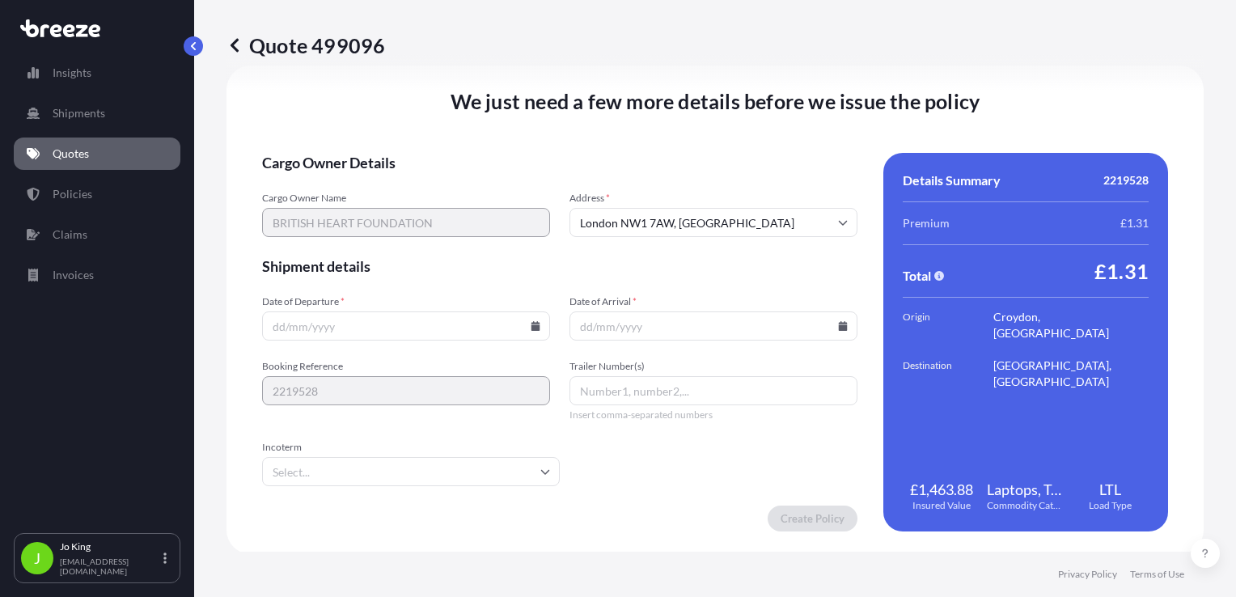
click at [532, 328] on icon at bounding box center [535, 326] width 9 height 10
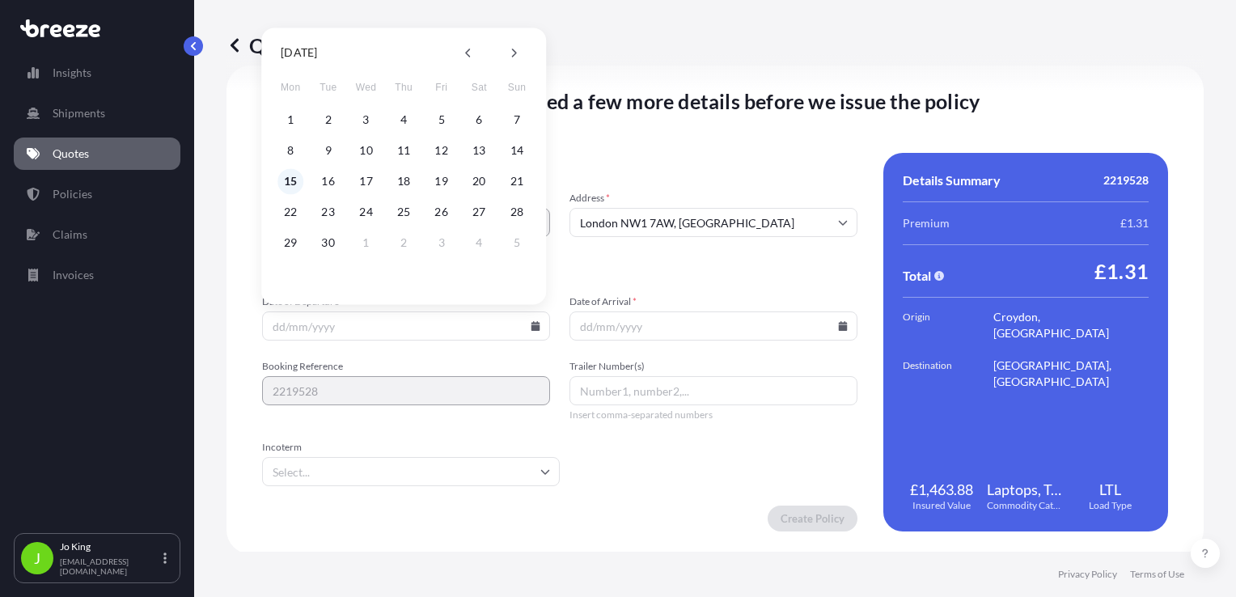
click at [286, 183] on button "15" at bounding box center [290, 181] width 26 height 26
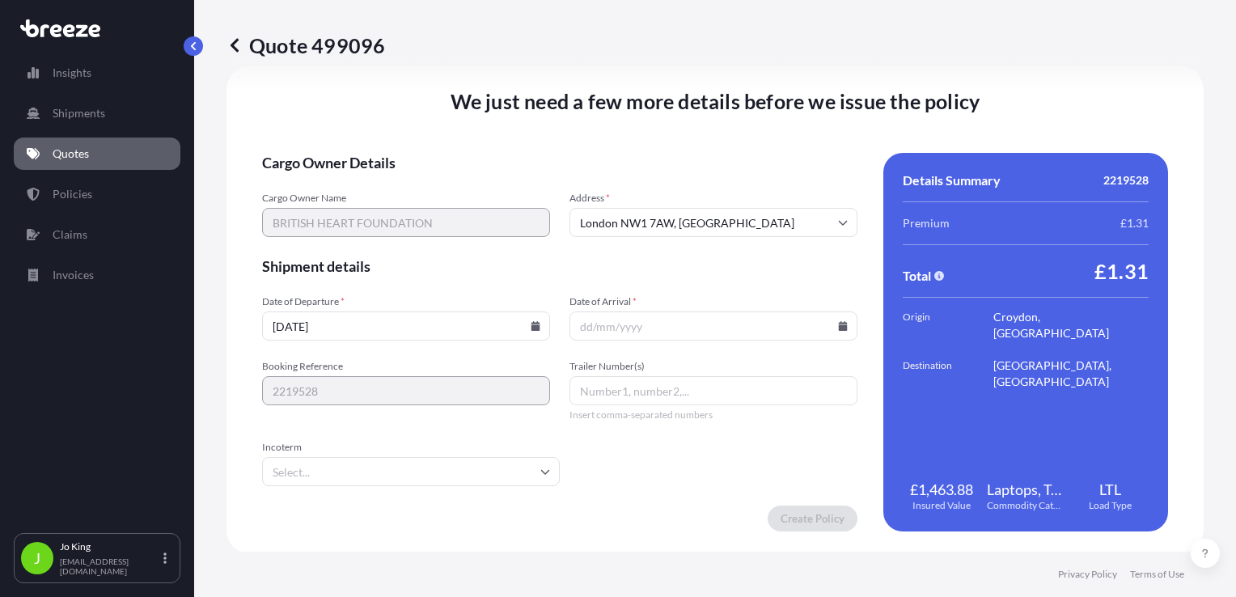
type input "[DATE]"
click at [839, 328] on icon at bounding box center [843, 326] width 9 height 10
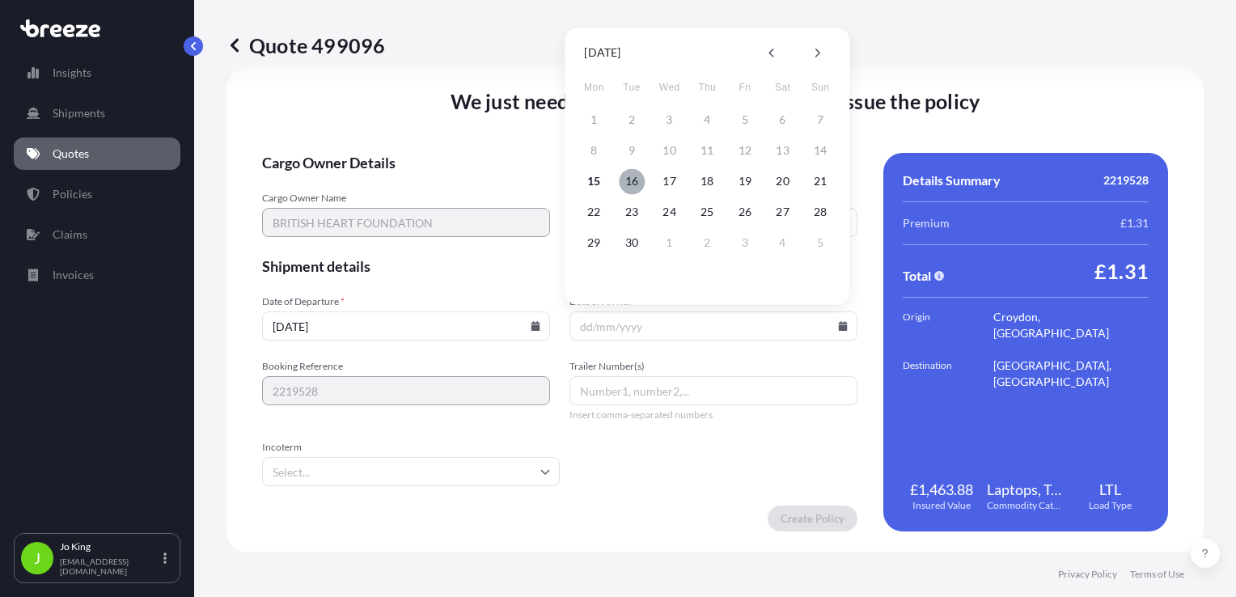
click at [622, 184] on button "16" at bounding box center [632, 181] width 26 height 26
type input "[DATE]"
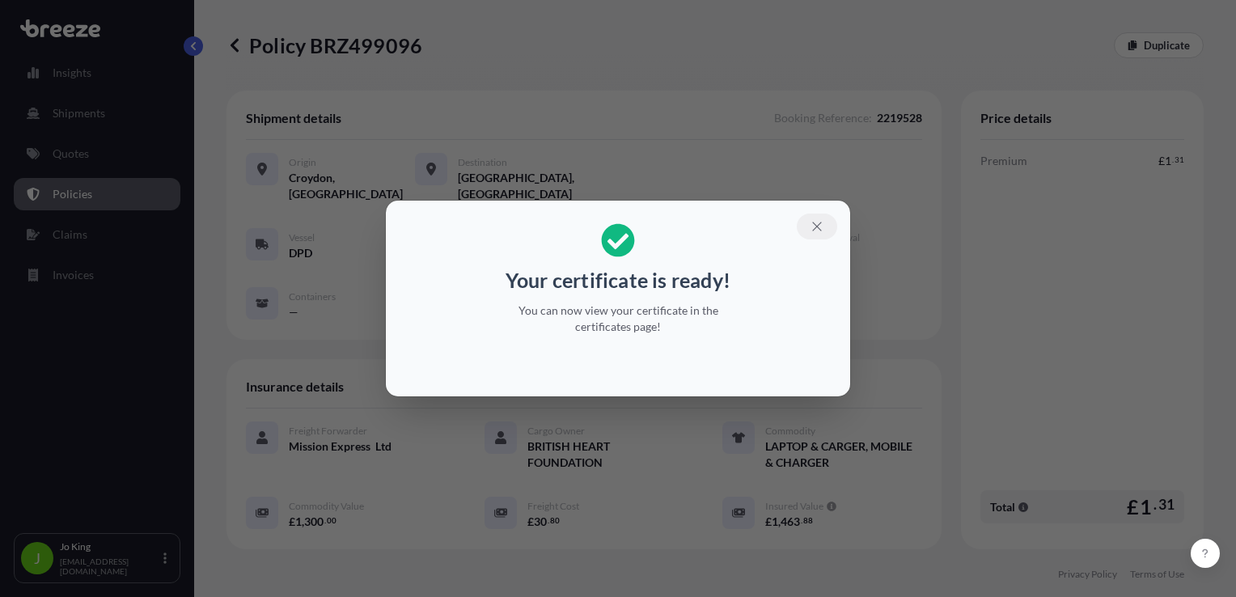
click at [813, 226] on icon "button" at bounding box center [817, 226] width 15 height 15
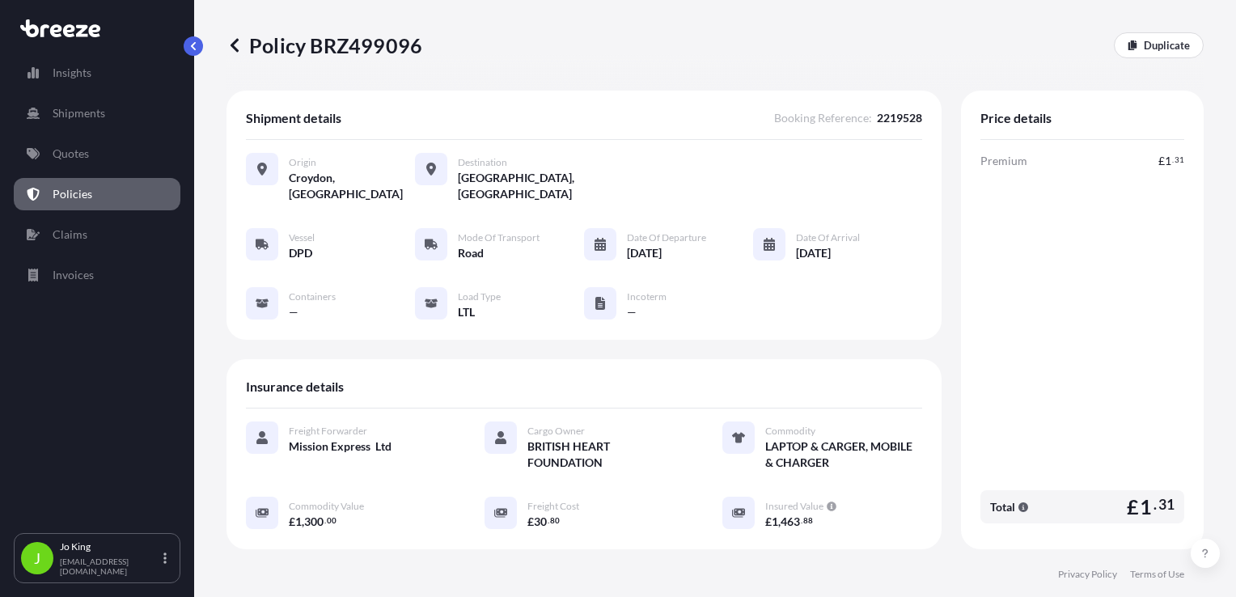
click at [375, 57] on p "Policy BRZ499096" at bounding box center [324, 45] width 196 height 26
copy p "BRZ499096"
